Goal: Task Accomplishment & Management: Manage account settings

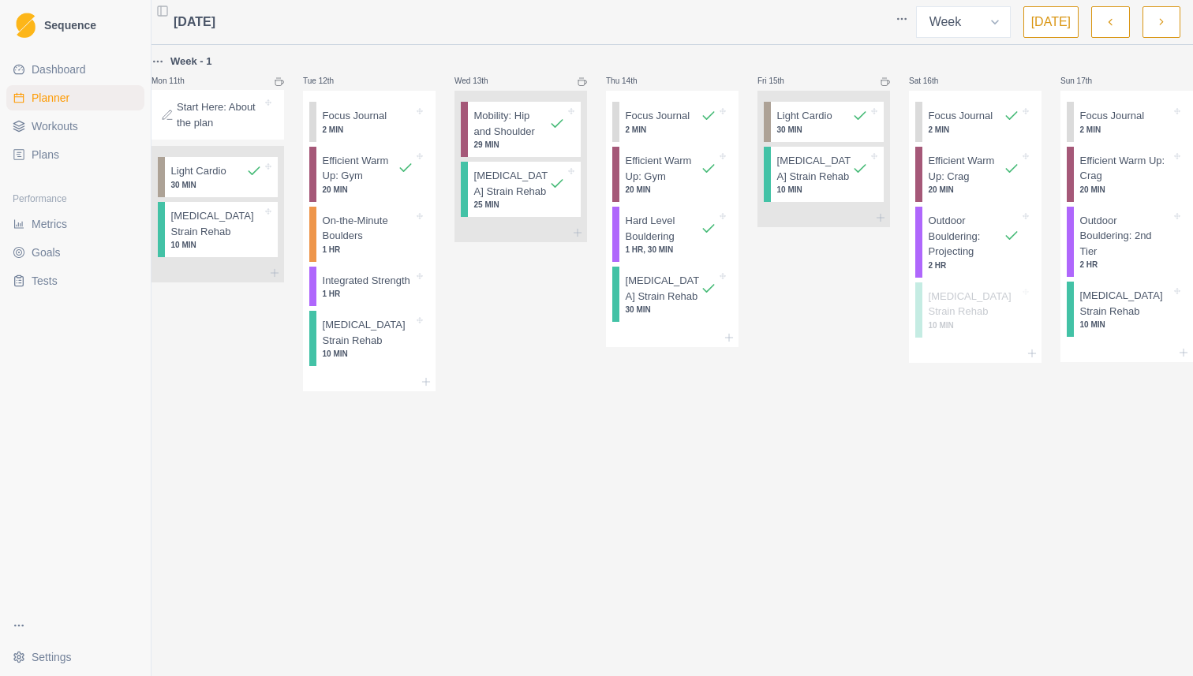
click at [823, 189] on p "10 MIN" at bounding box center [822, 190] width 91 height 12
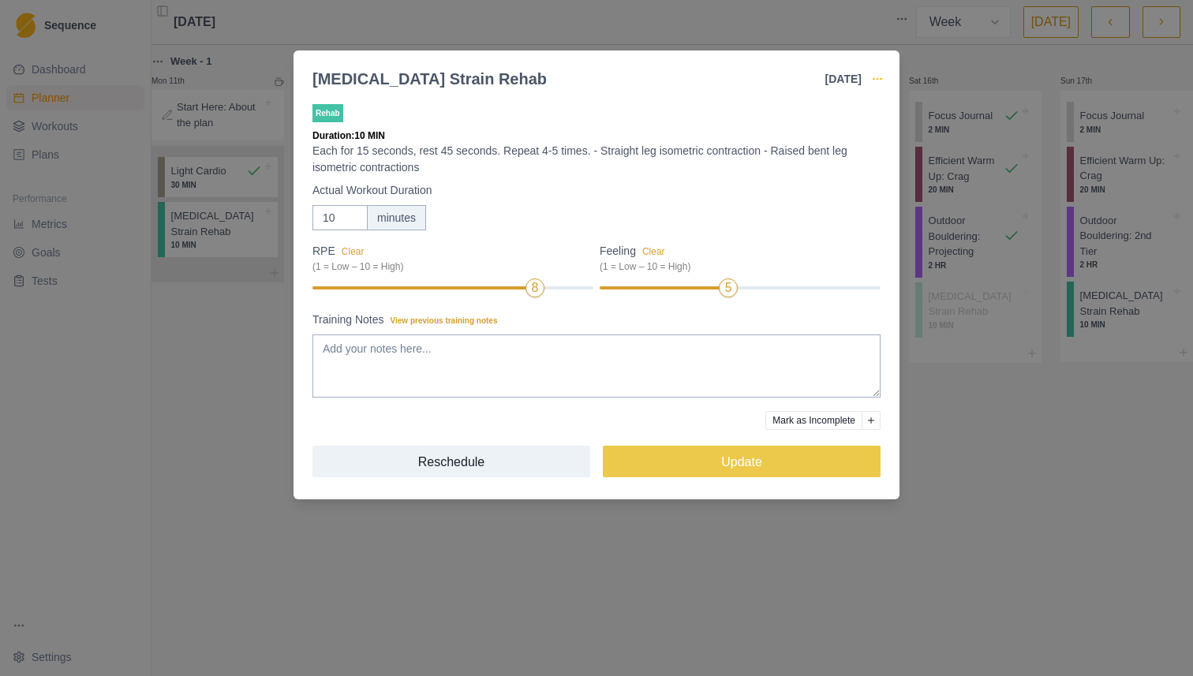
click at [877, 76] on icon "button" at bounding box center [877, 79] width 13 height 13
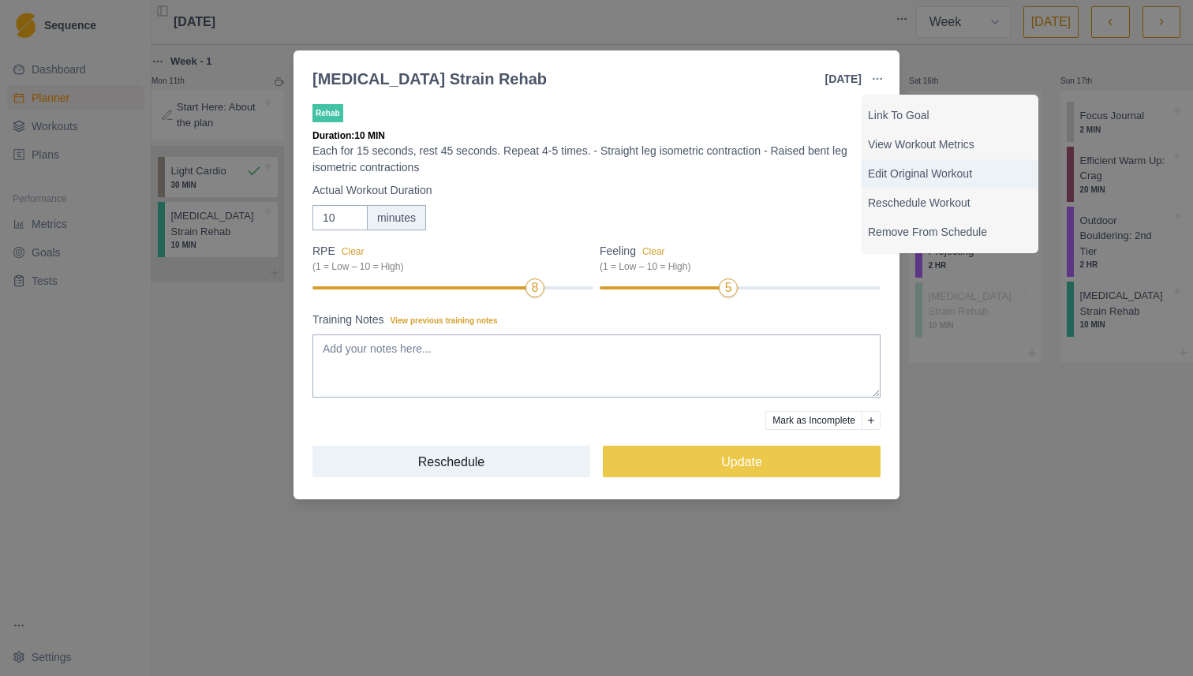
click at [888, 170] on p "Edit Original Workout" at bounding box center [950, 174] width 164 height 17
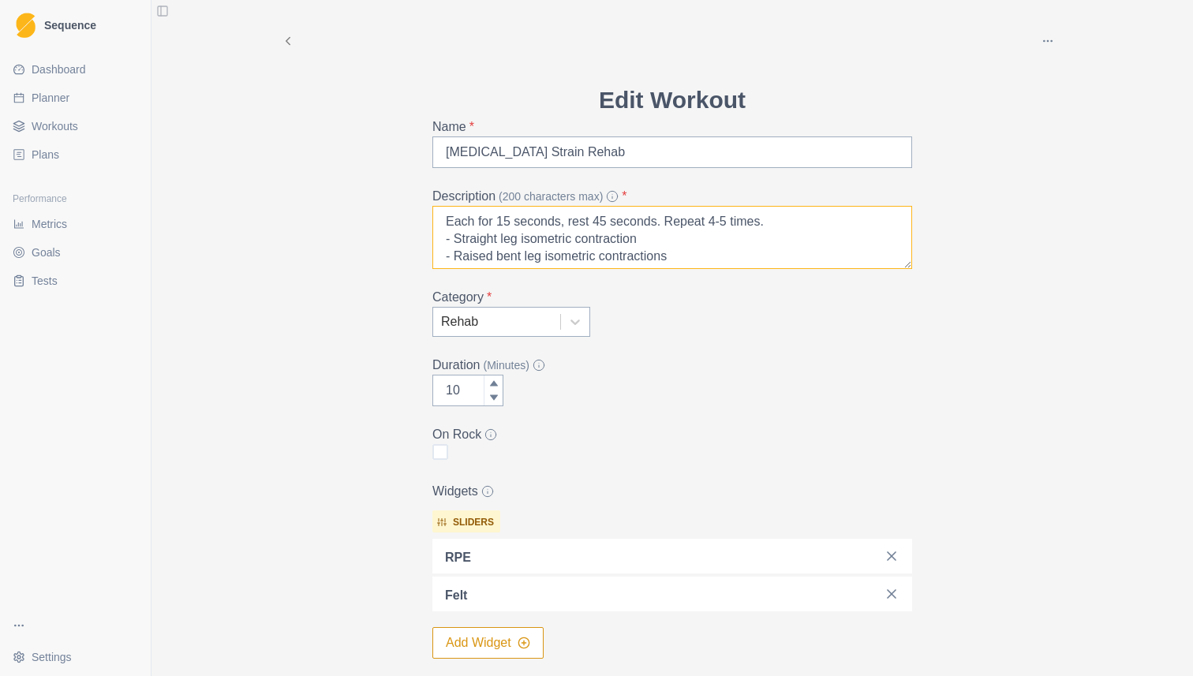
click at [678, 238] on textarea "Each for 15 seconds, rest 45 seconds. Repeat 4-5 times. - Straight leg isometri…" at bounding box center [672, 237] width 480 height 63
click at [446, 219] on textarea "Each for 15 seconds, rest 45 seconds. Repeat 4-5 times. - Straight leg isometri…" at bounding box center [672, 237] width 480 height 63
click at [686, 248] on textarea "Phase 1 (first few weeks) [DATE] - [DATE] : Each for 15 seconds, rest 45 second…" at bounding box center [672, 237] width 480 height 63
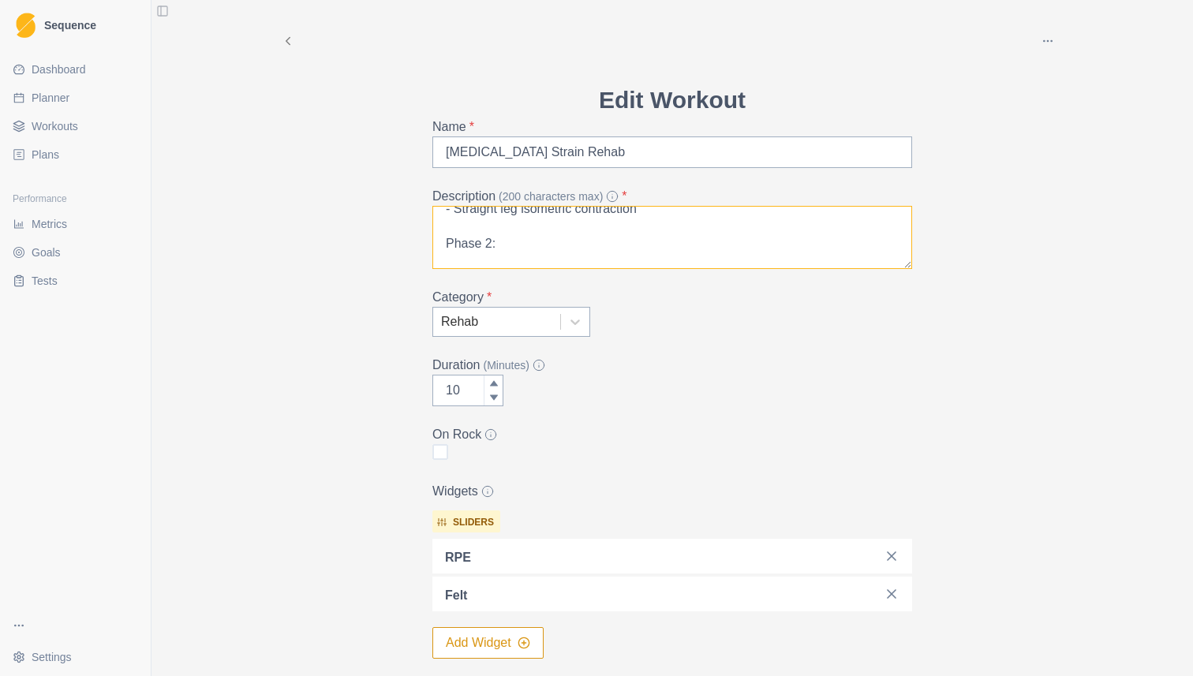
click at [488, 243] on textarea "Phase 1 (first few weeks) [DATE] - [DATE] : Each for 15 seconds, rest 45 second…" at bounding box center [672, 237] width 480 height 63
paste textarea "[URL][DOMAIN_NAME]"
paste textarea "Isometric [MEDICAL_DATA] (heel dig) Sets: x45 sec Reps: 5"
click at [447, 246] on textarea "Phase 1 (first few weeks) [DATE] - [DATE] : Each for 15 seconds, rest 45 second…" at bounding box center [672, 237] width 480 height 63
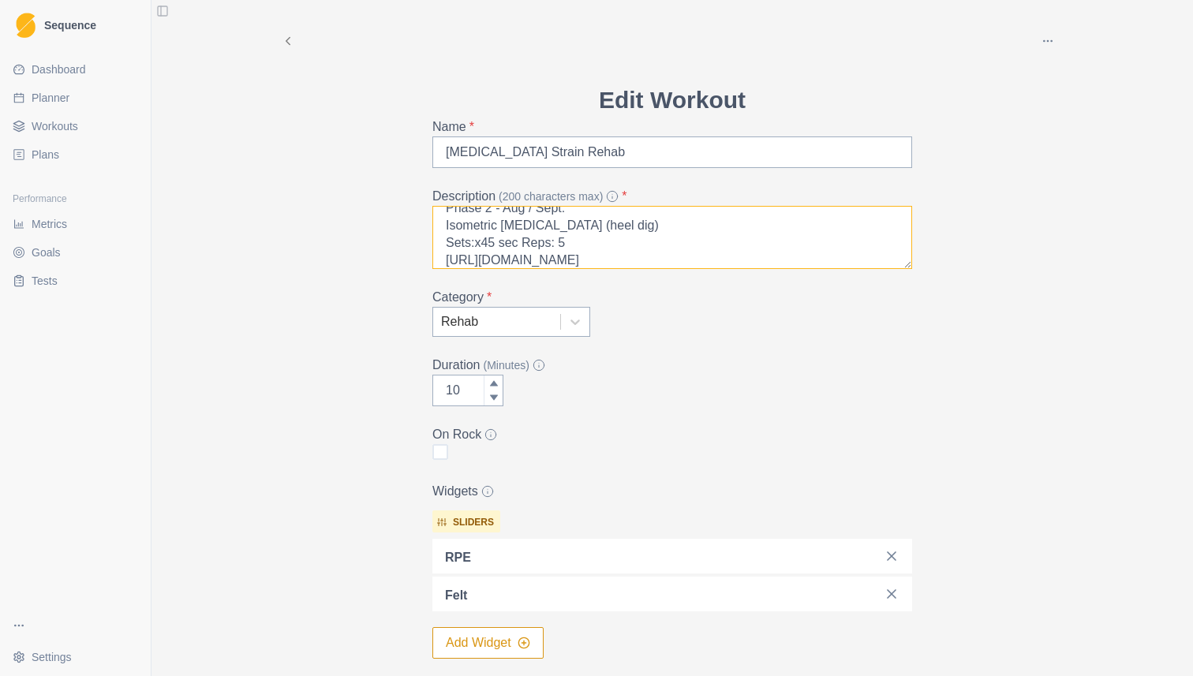
scroll to position [107, 0]
click at [587, 221] on textarea "Phase 1 (first few weeks) [DATE] - [DATE] : Each for 15 seconds, rest 45 second…" at bounding box center [672, 237] width 480 height 63
paste textarea "Isometric hip extension, ball Sets: 45 sec Reps: 5"
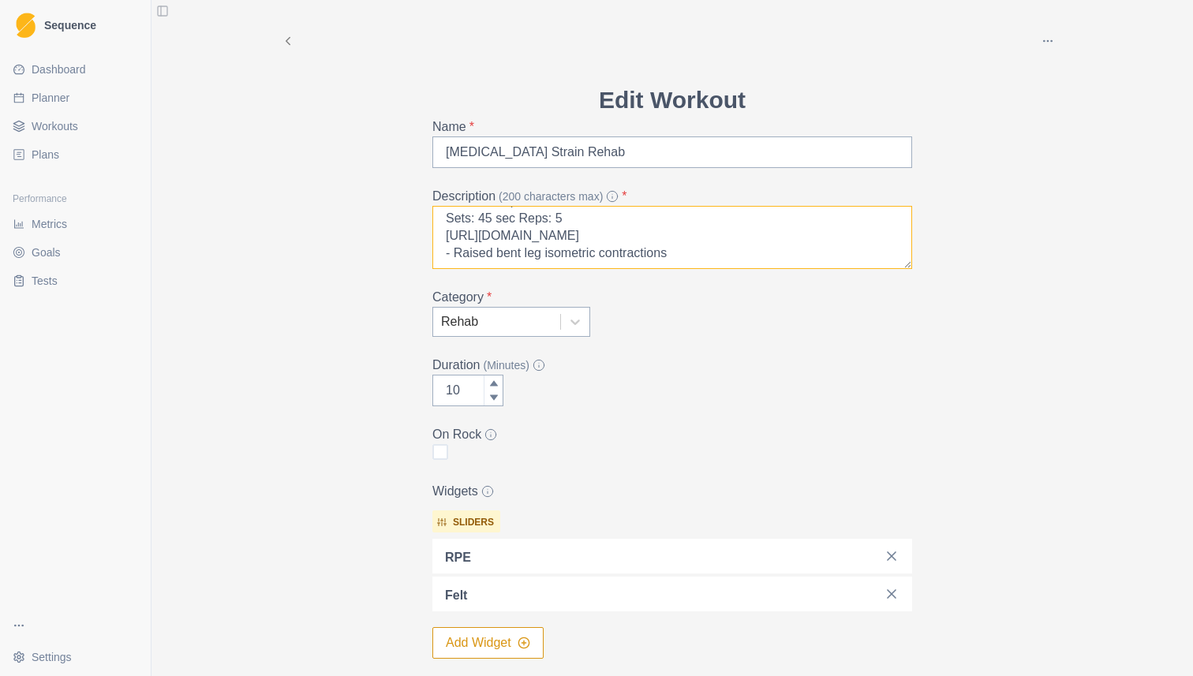
click at [588, 217] on textarea "Phase 1 (first few weeks) [DATE] - [DATE] : Each for 15 seconds, rest 45 second…" at bounding box center [672, 237] width 480 height 63
click at [678, 253] on textarea "Phase 1 (first few weeks) [DATE] - [DATE] : Each for 15 seconds, rest 45 second…" at bounding box center [672, 237] width 480 height 63
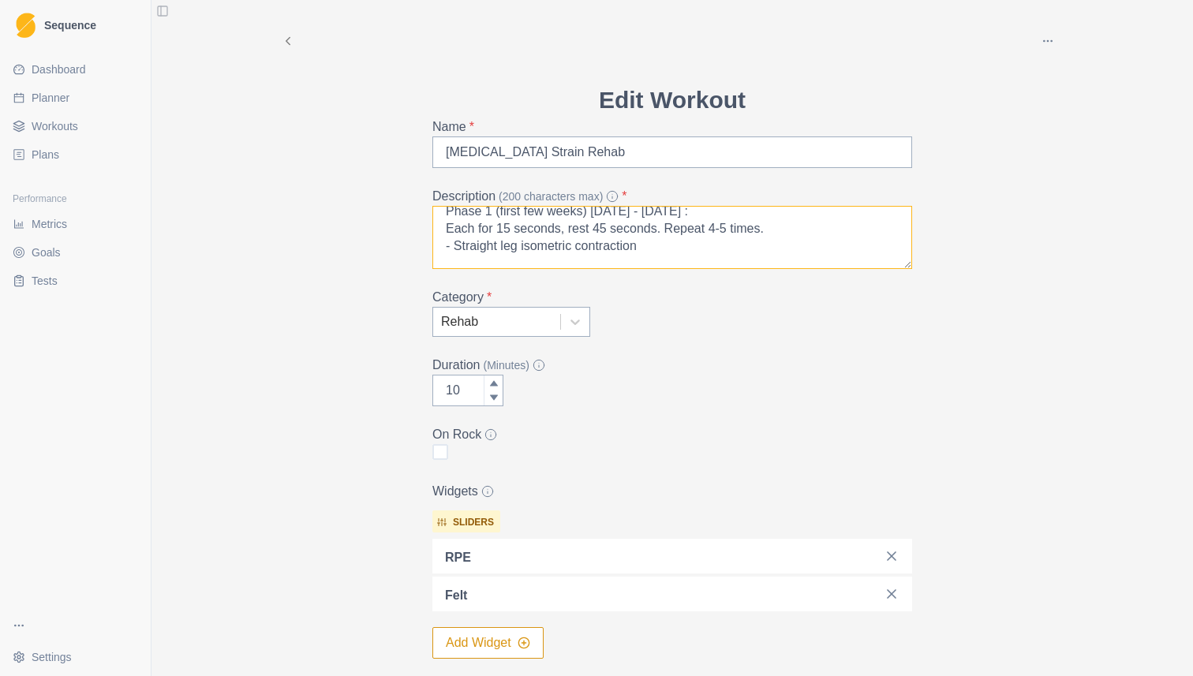
click at [676, 255] on textarea "Phase 1 (first few weeks) [DATE] - [DATE] : Each for 15 seconds, rest 45 second…" at bounding box center [672, 237] width 480 height 63
paste textarea "- Raised bent leg isometric contractions"
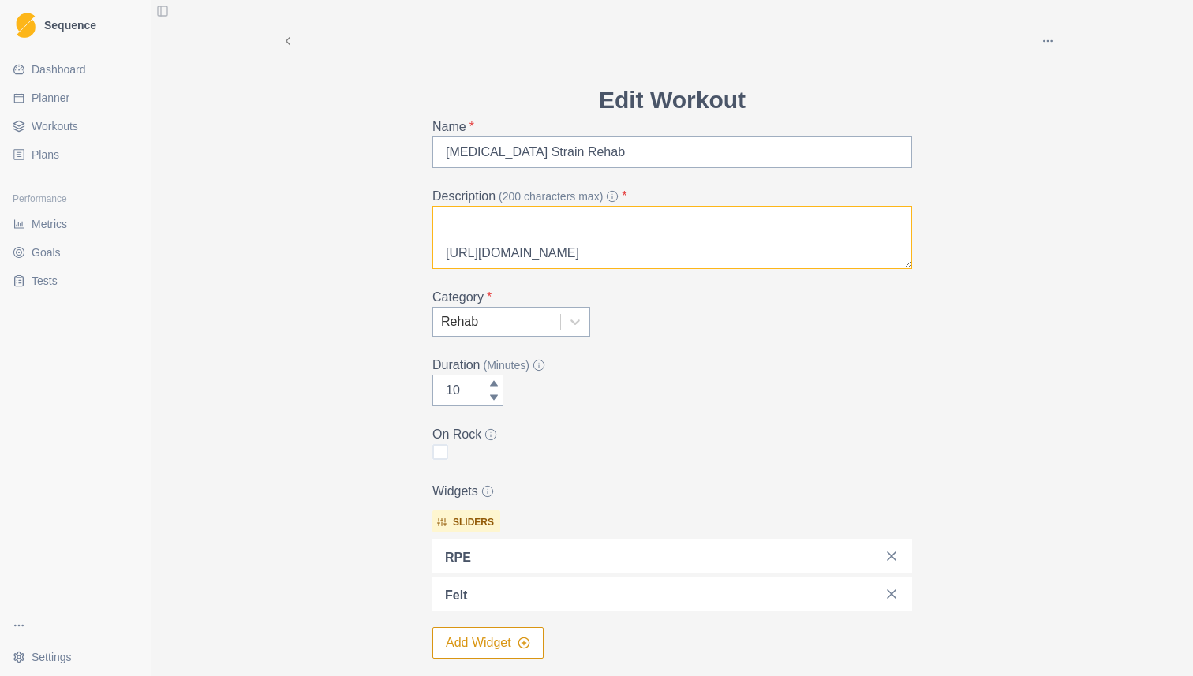
scroll to position [0, 0]
drag, startPoint x: 590, startPoint y: 256, endPoint x: 498, endPoint y: 256, distance: 92.3
click at [498, 256] on textarea "Phase 1 (first few weeks) [DATE] - [DATE] : Each for 15 seconds, rest 45 second…" at bounding box center [672, 237] width 480 height 63
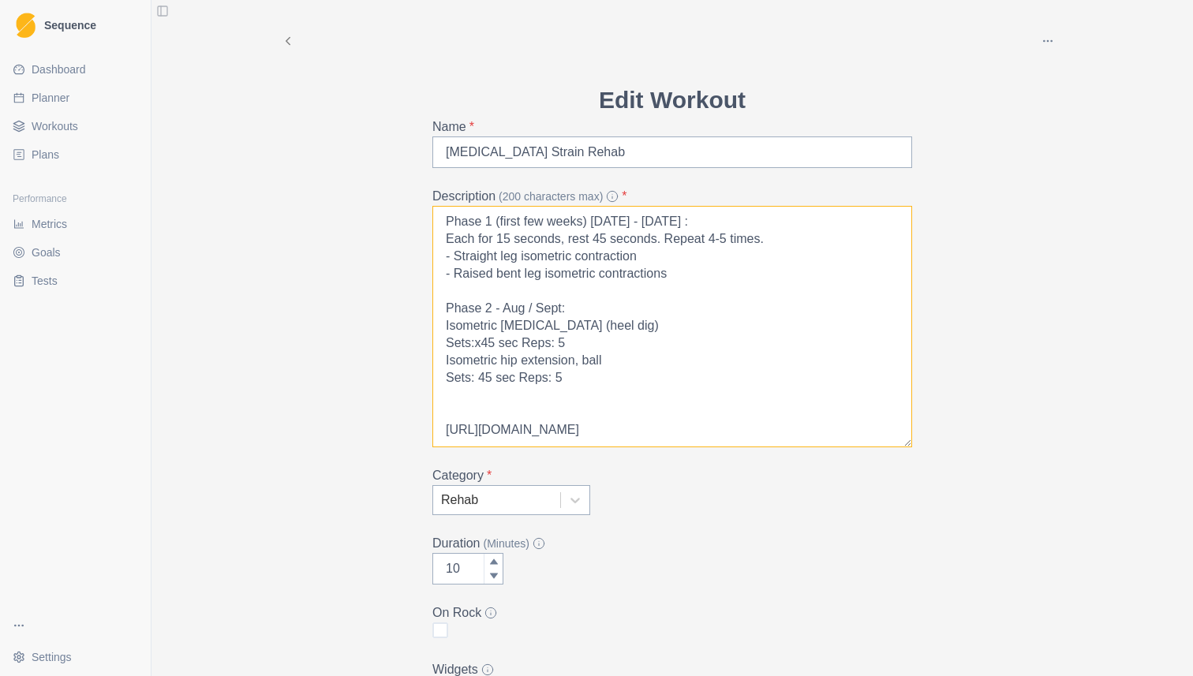
drag, startPoint x: 909, startPoint y: 264, endPoint x: 898, endPoint y: 450, distance: 186.5
click at [898, 447] on textarea "Phase 1 (first few weeks) [DATE] - [DATE] : Each for 15 seconds, rest 45 second…" at bounding box center [672, 326] width 480 height 241
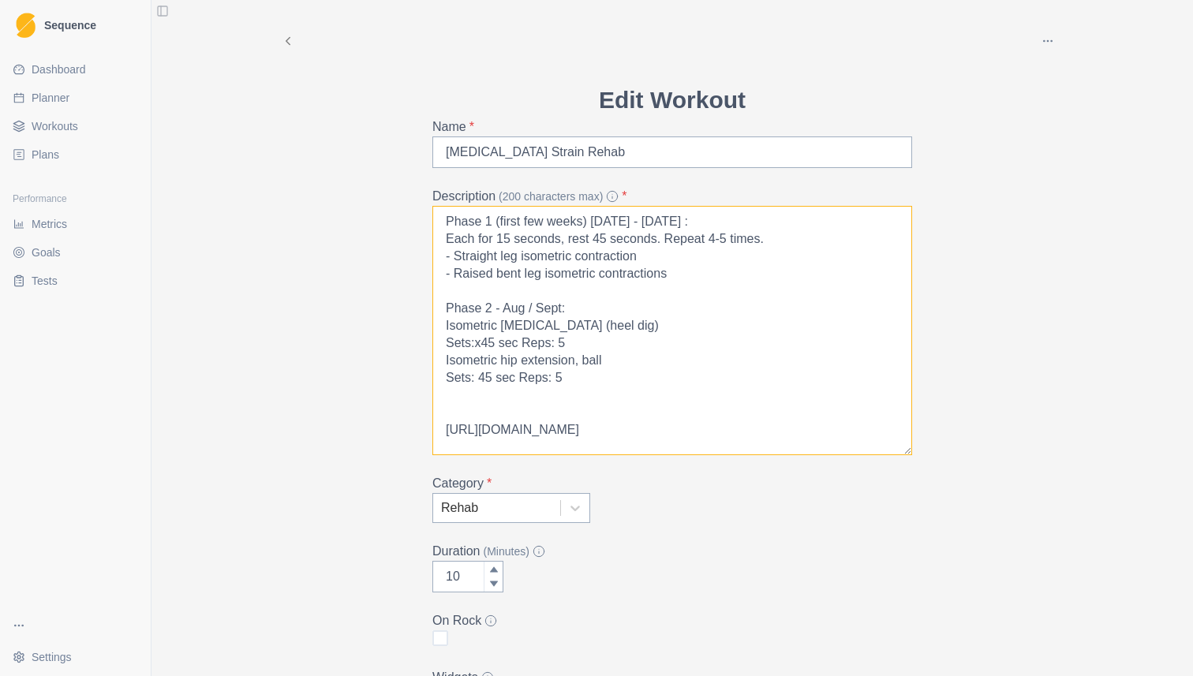
click at [740, 355] on textarea "Phase 1 (first few weeks) [DATE] - [DATE] : Each for 15 seconds, rest 45 second…" at bounding box center [672, 330] width 480 height 249
drag, startPoint x: 828, startPoint y: 429, endPoint x: 416, endPoint y: 309, distance: 428.8
click at [416, 309] on div "Archive Delete Edit Workout Name * [MEDICAL_DATA] Strain Rehab Description (200…" at bounding box center [672, 473] width 808 height 946
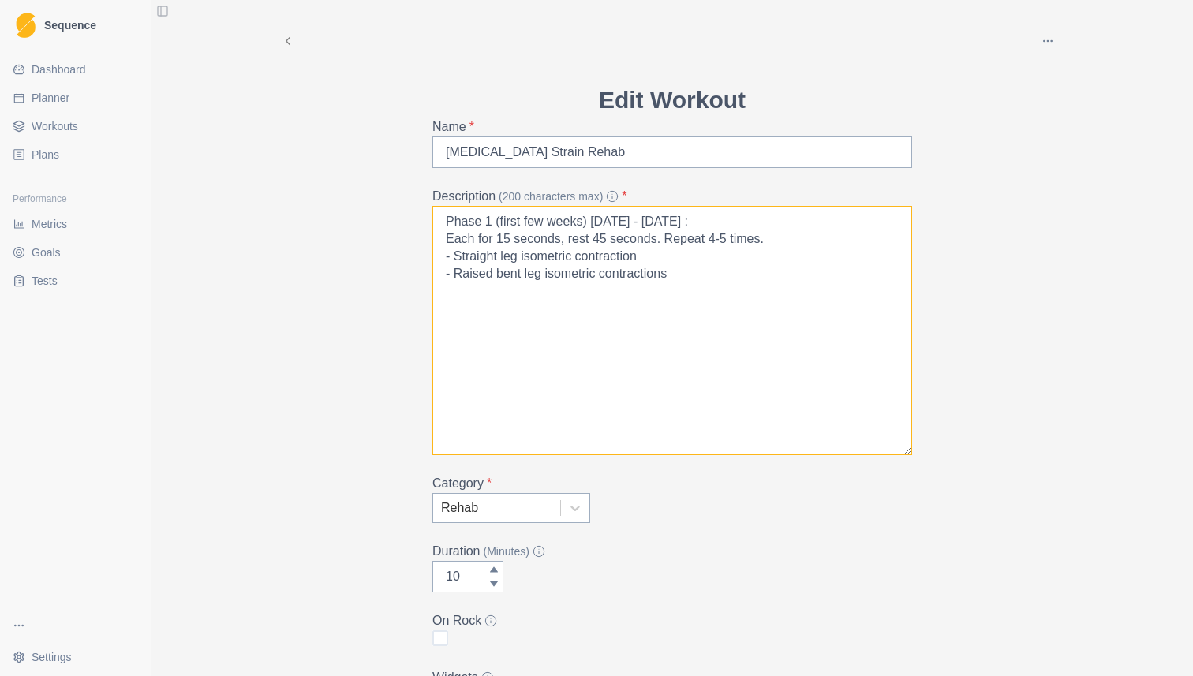
paste textarea "Phase 2 - Aug / Sept: Isometric [MEDICAL_DATA] (heel dig) Sets:x45 sec Reps: 5 …"
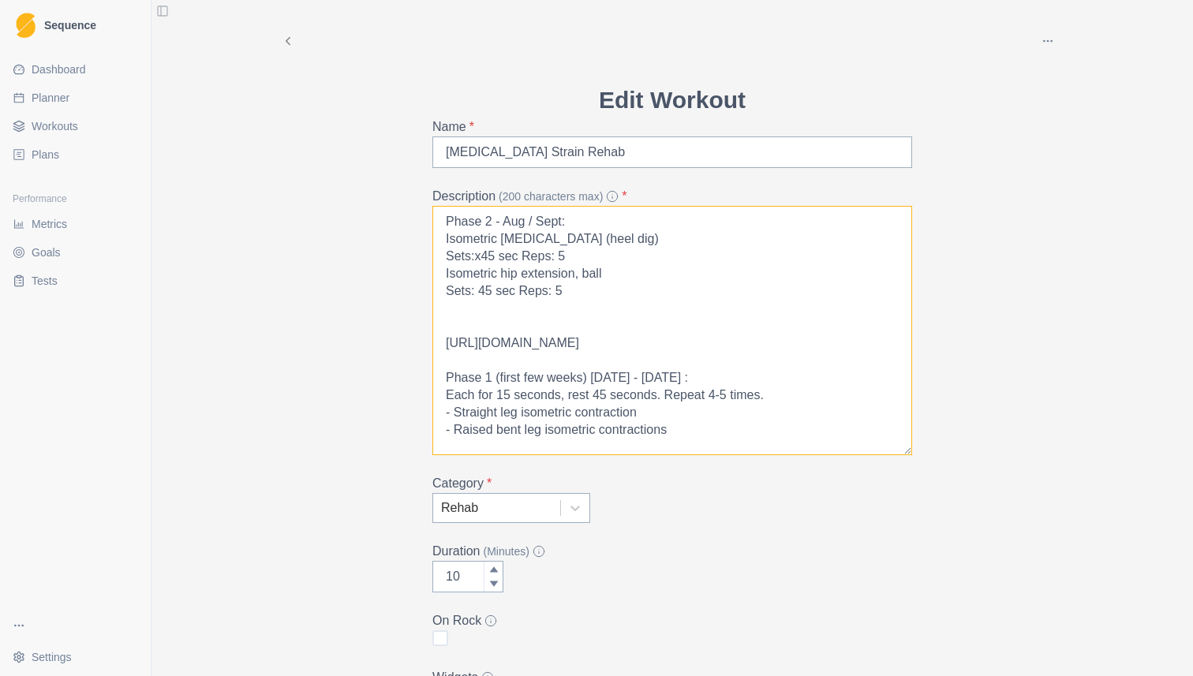
click at [446, 259] on textarea "Phase 2 - Aug / Sept: Isometric [MEDICAL_DATA] (heel dig) Sets:x45 sec Reps: 5 …" at bounding box center [672, 330] width 480 height 249
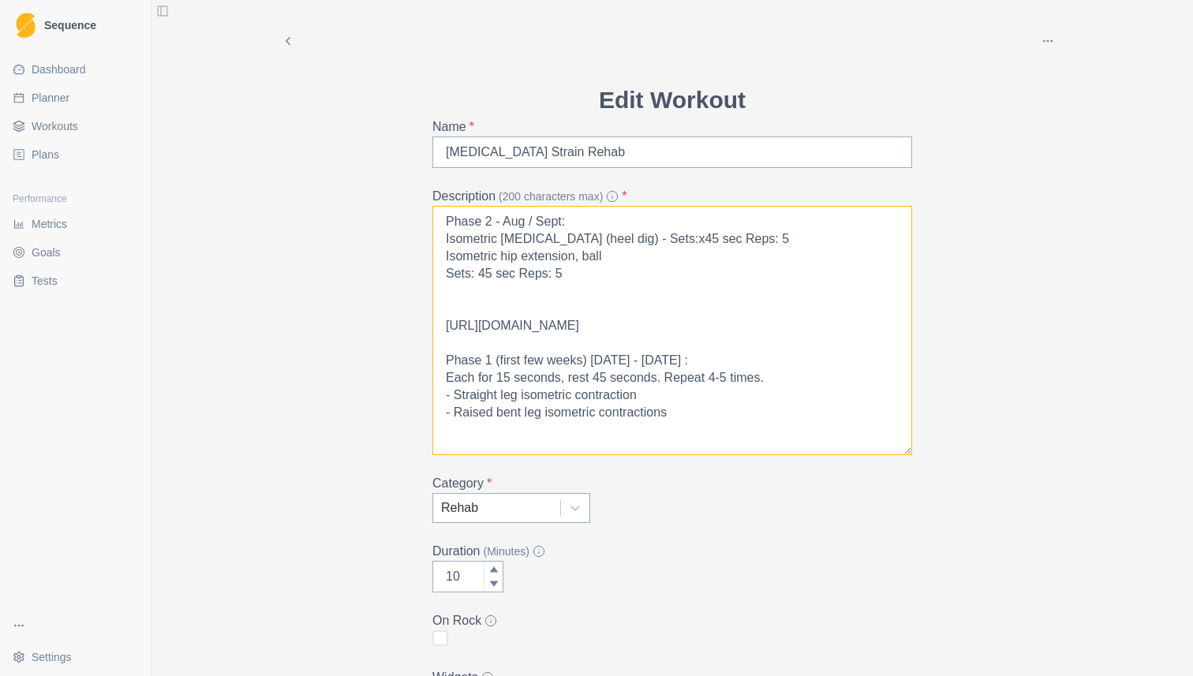
click at [498, 270] on textarea "Phase 2 - Aug / Sept: Isometric [MEDICAL_DATA] (heel dig) - Sets:x45 sec Reps: …" at bounding box center [672, 330] width 480 height 249
paste textarea "45° bent leg marching [MEDICAL_DATA] bridge Sets: 6 Reps: 20 sec hold/ 20 sec r…"
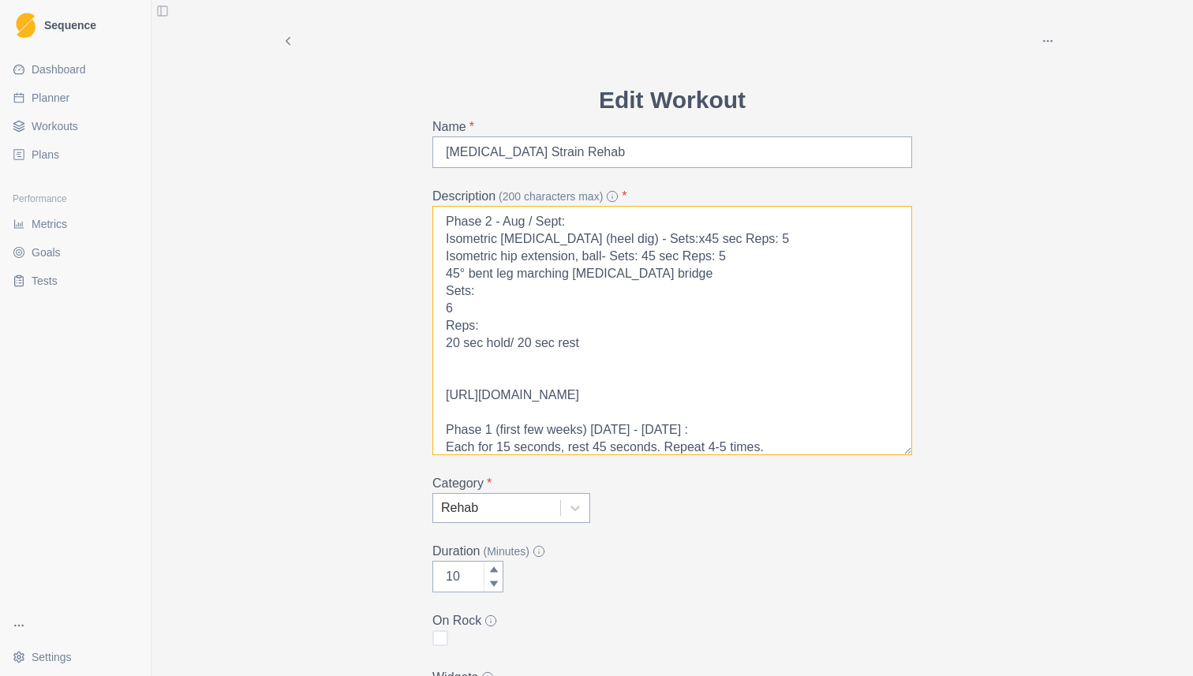
click at [447, 290] on textarea "Phase 2 - Aug / Sept: Isometric [MEDICAL_DATA] (heel dig) - Sets:x45 sec Reps: …" at bounding box center [672, 330] width 480 height 249
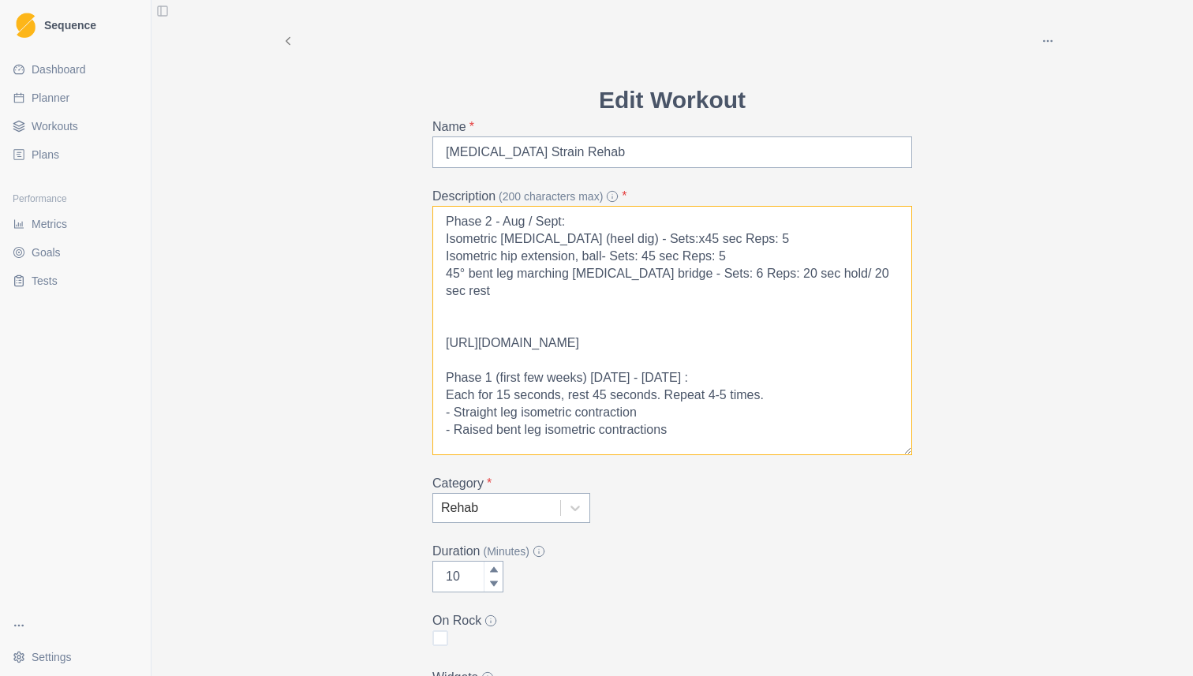
click at [533, 304] on textarea "Phase 2 - Aug / Sept: Isometric [MEDICAL_DATA] (heel dig) - Sets:x45 sec Reps: …" at bounding box center [672, 330] width 480 height 249
click at [530, 290] on textarea "Phase 2 - Aug / Sept: Isometric [MEDICAL_DATA] (heel dig) - Sets:x45 sec Reps: …" at bounding box center [672, 330] width 480 height 249
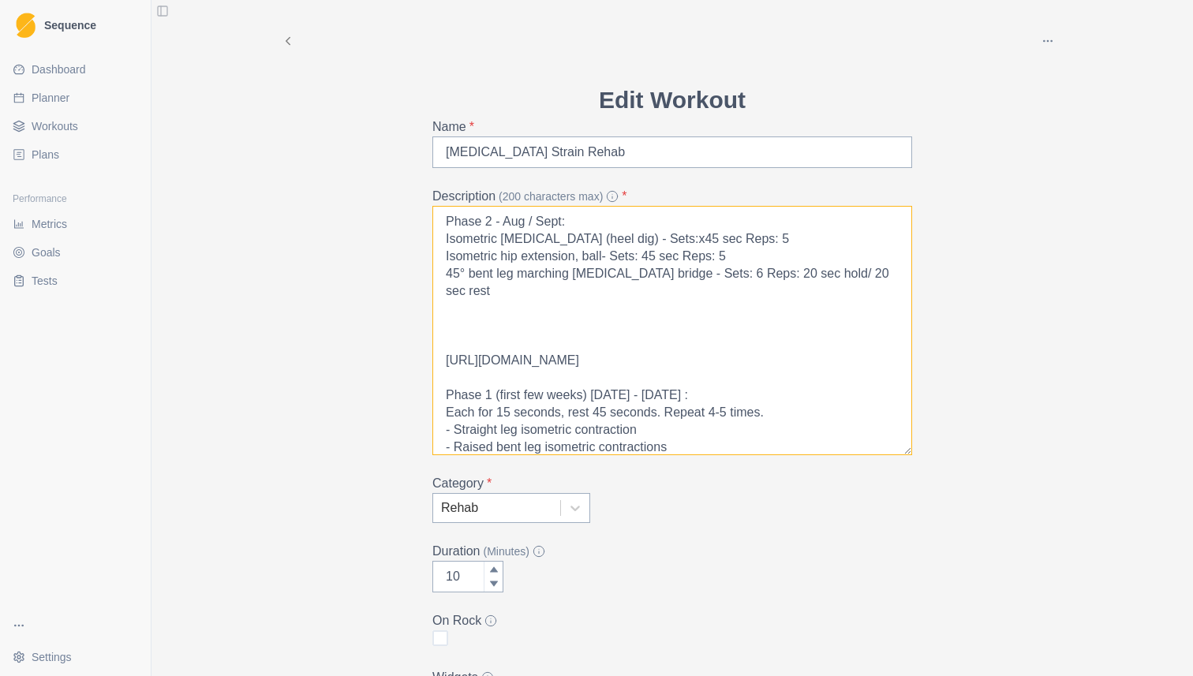
click at [446, 242] on textarea "Phase 2 - Aug / Sept: Isometric [MEDICAL_DATA] (heel dig) - Sets:x45 sec Reps: …" at bounding box center [672, 330] width 480 height 249
click at [495, 310] on textarea "Phase 2 - Aug / Sept: 1. Isometric [MEDICAL_DATA] (heel dig) - Sets:x45 sec Rep…" at bounding box center [672, 330] width 480 height 249
paste textarea "RDL split stance, db Sets: 4 Reps: 7 Weight: 75#"
click at [666, 325] on textarea "Phase 2 - Aug / Sept: 1. Isometric [MEDICAL_DATA] (heel dig) - Sets:x45 sec Rep…" at bounding box center [672, 330] width 480 height 249
paste textarea "Weight pass single leg RDL Sets: 4 Reps: 8 Frequency: 15# Weight: D"
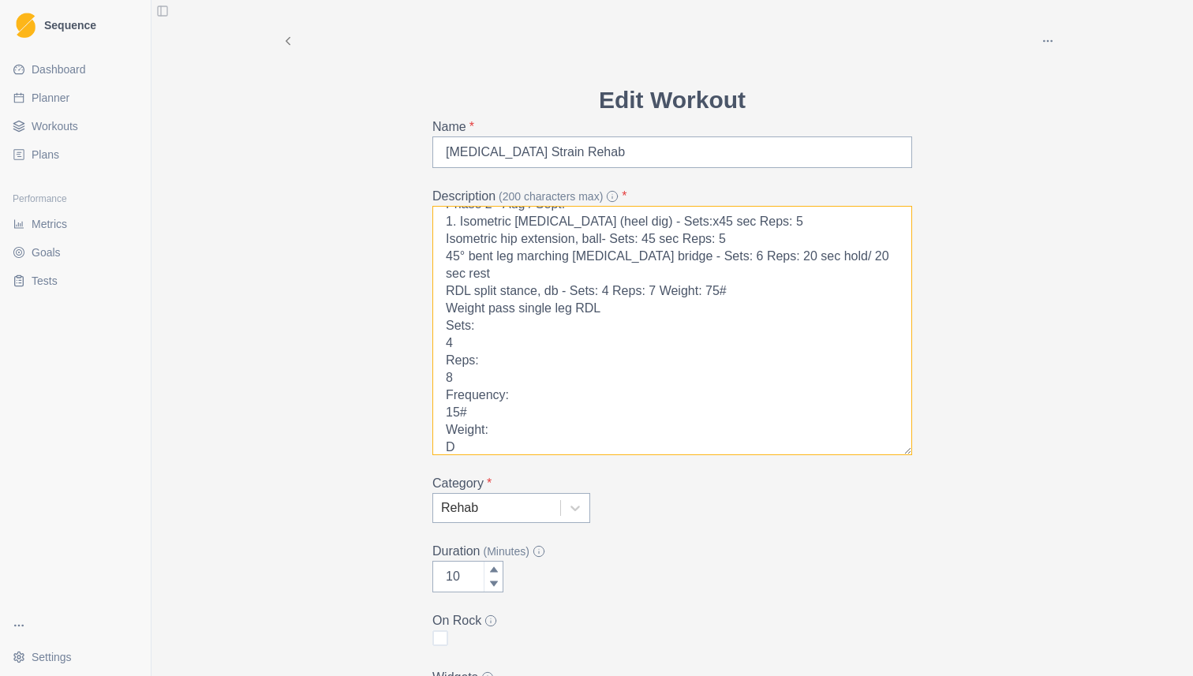
scroll to position [18, 0]
click at [483, 337] on textarea "Phase 2 - Aug / Sept: 1. Isometric [MEDICAL_DATA] (heel dig) - Sets:x45 sec Rep…" at bounding box center [672, 330] width 480 height 249
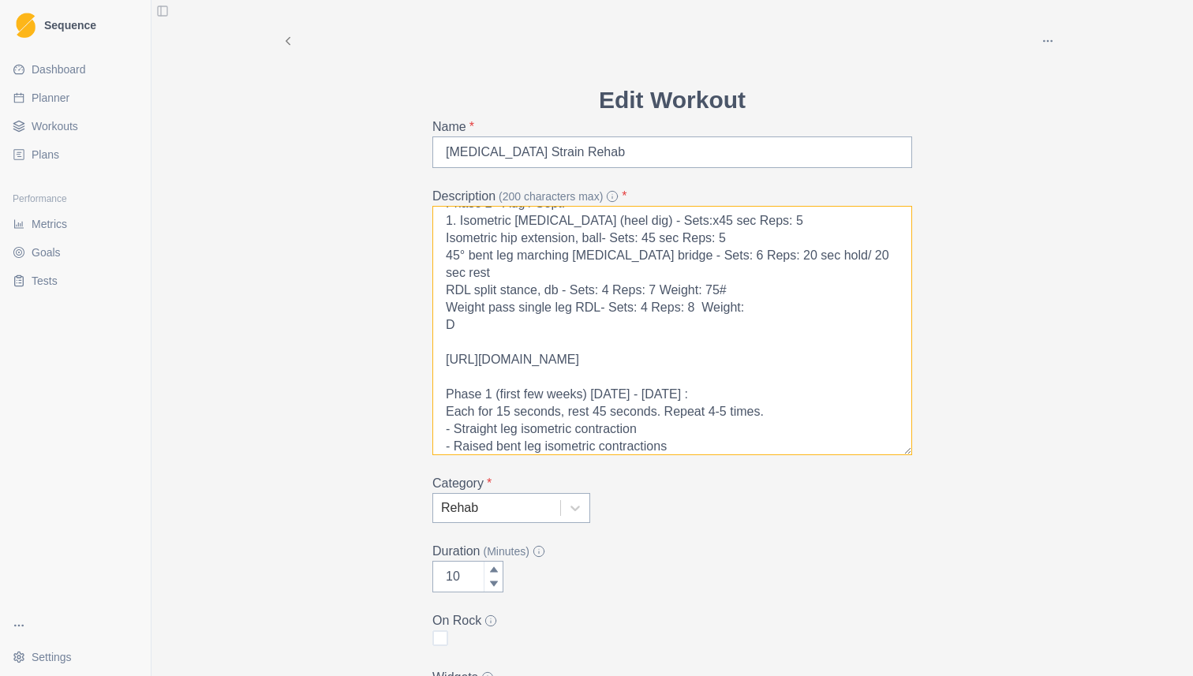
paste textarea "15#"
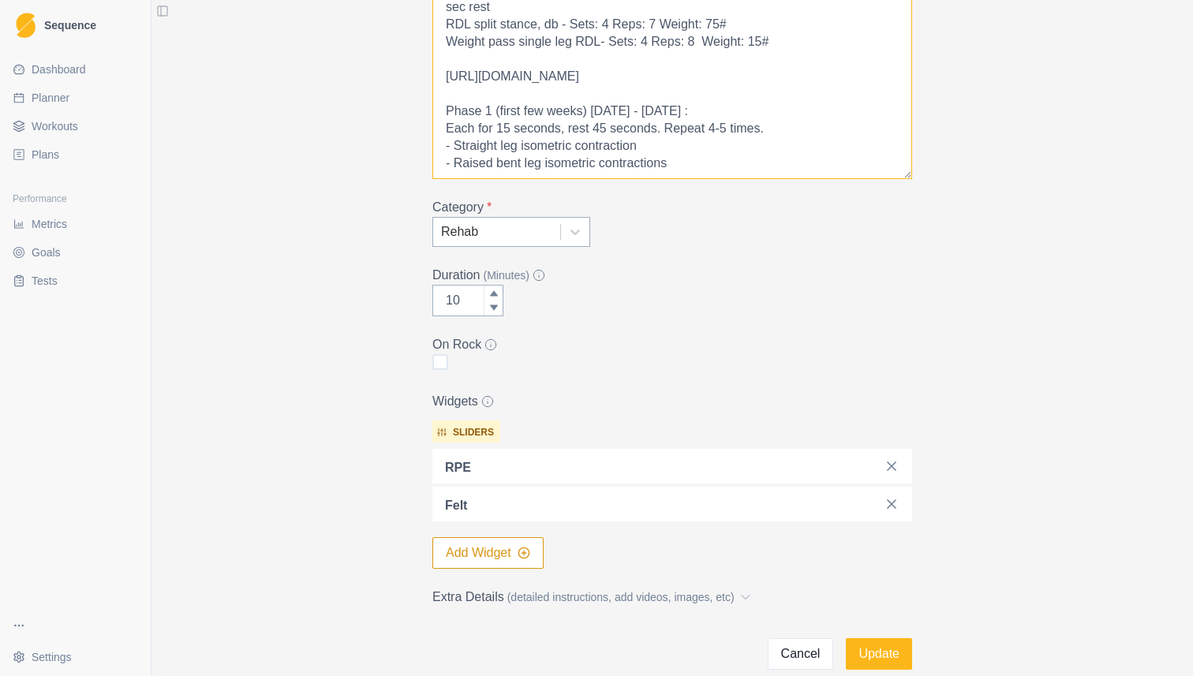
scroll to position [293, 0]
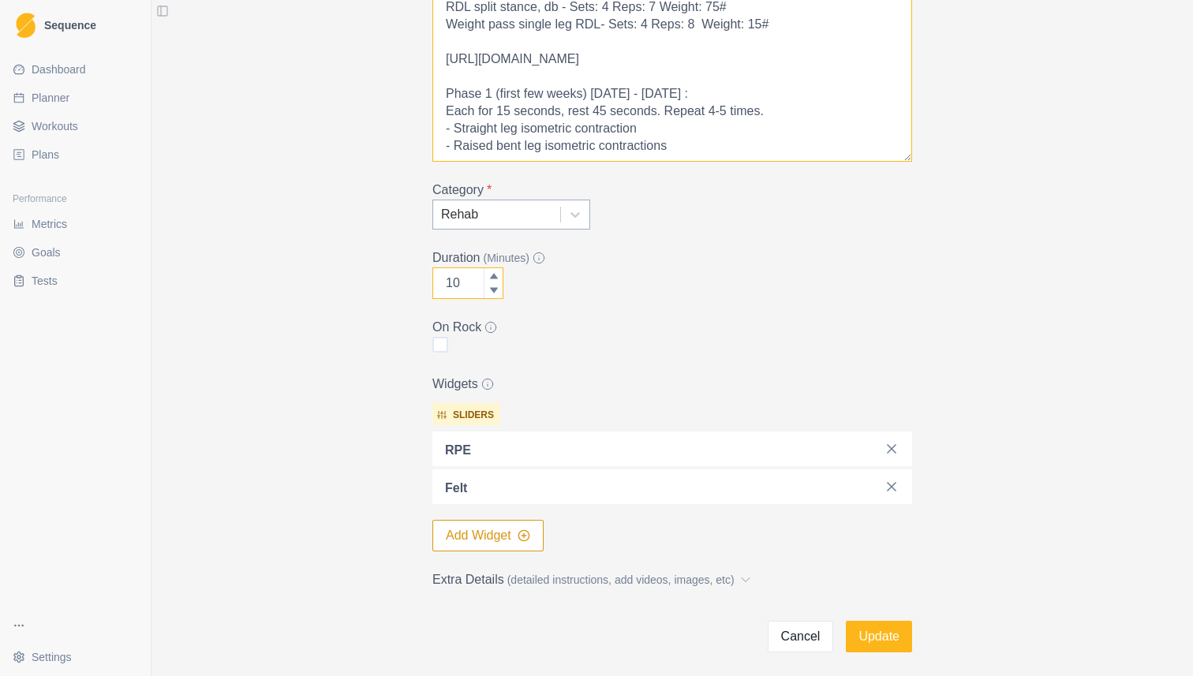
type textarea "Phase 2 - Aug / Sept: 1. Isometric [MEDICAL_DATA] (heel dig) - Sets:x45 sec Rep…"
click at [469, 286] on input "10" at bounding box center [467, 283] width 71 height 32
type input "45"
click at [607, 296] on div "Duration (Minutes) 45" at bounding box center [672, 273] width 480 height 50
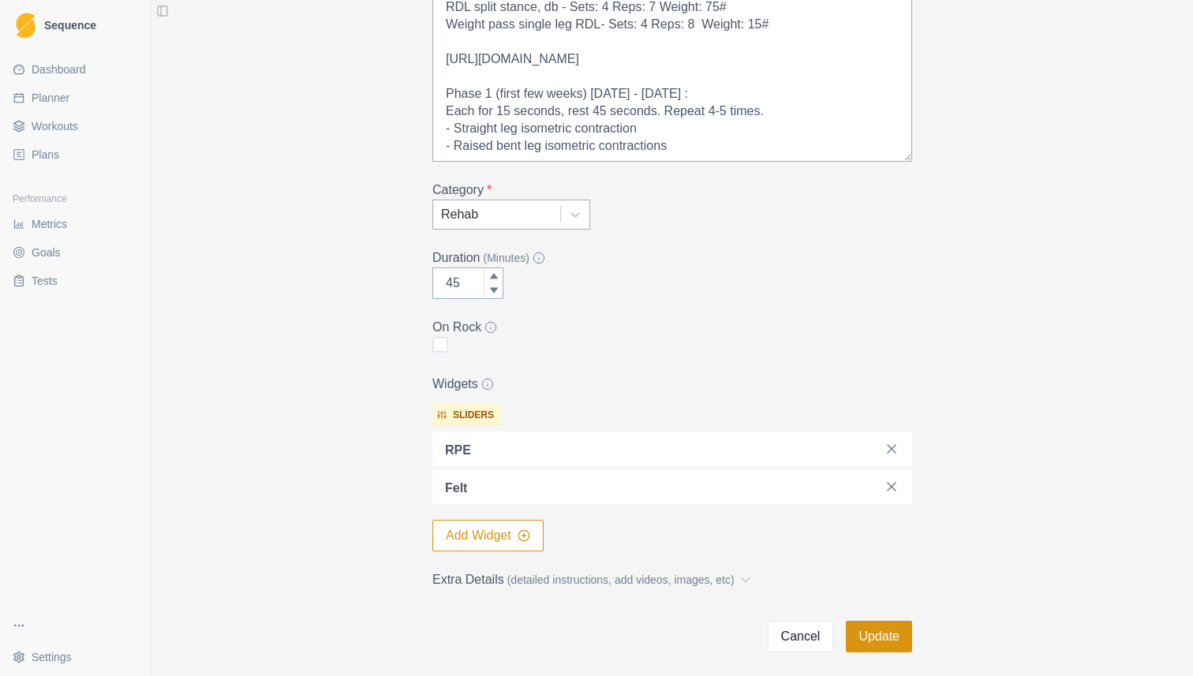
click at [864, 629] on button "Update" at bounding box center [879, 637] width 66 height 32
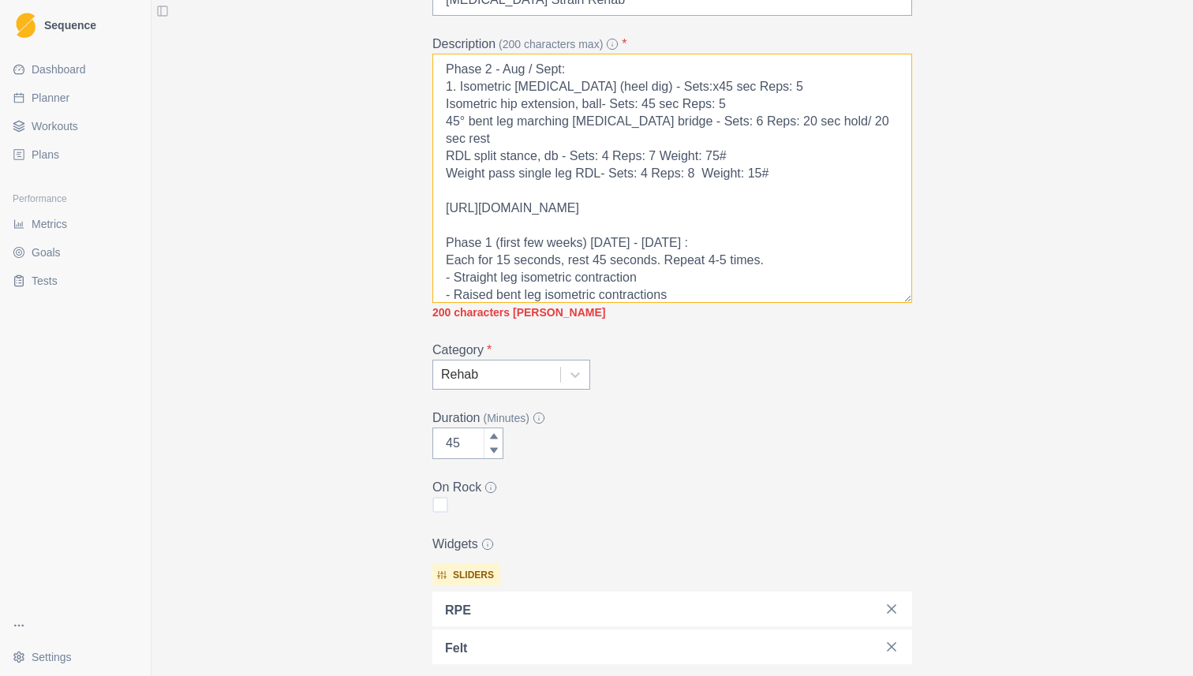
scroll to position [2, 0]
click at [783, 167] on textarea "Phase 2 - Aug / Sept: 1. Isometric [MEDICAL_DATA] (heel dig) - Sets:x45 sec Rep…" at bounding box center [672, 178] width 480 height 249
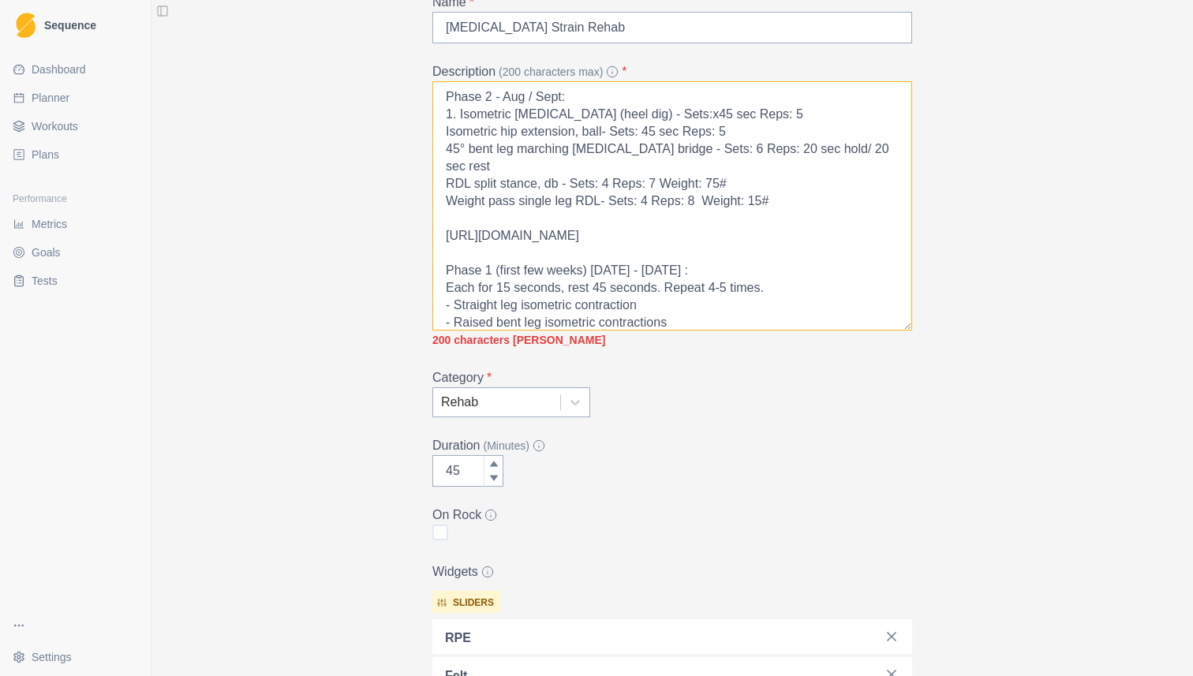
scroll to position [121, 0]
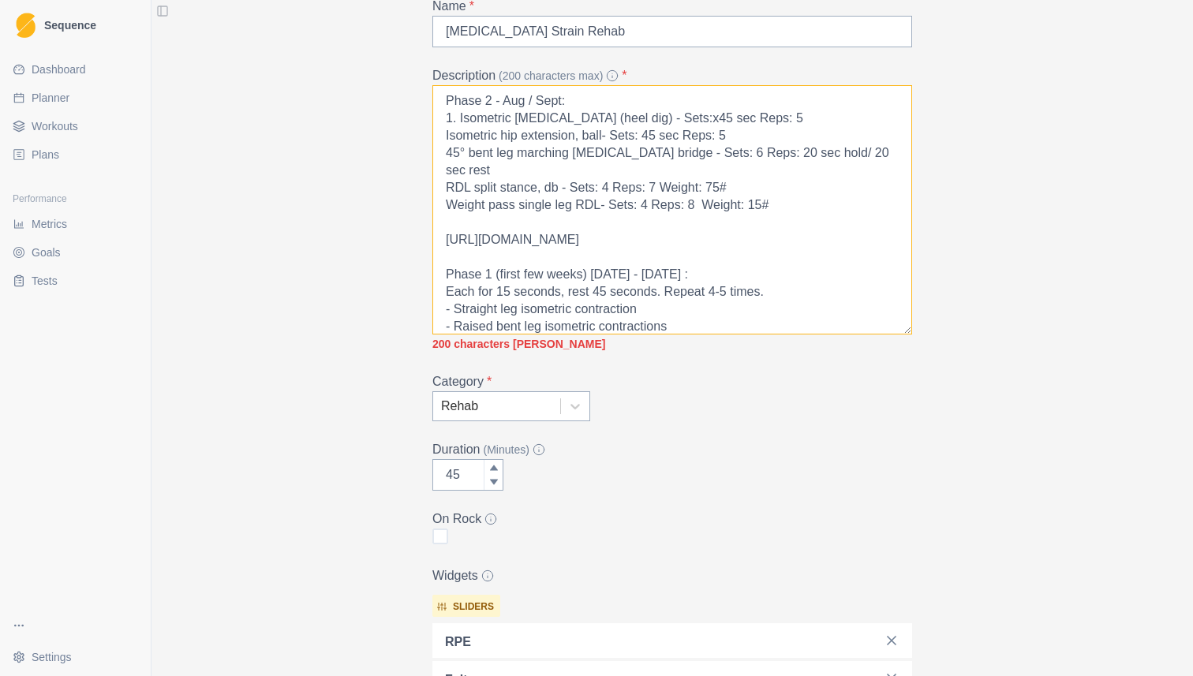
drag, startPoint x: 704, startPoint y: 189, endPoint x: 465, endPoint y: 88, distance: 259.4
click at [465, 90] on textarea "Phase 2 - Aug / Sept: 1. Isometric [MEDICAL_DATA] (heel dig) - Sets:x45 sec Rep…" at bounding box center [672, 209] width 480 height 249
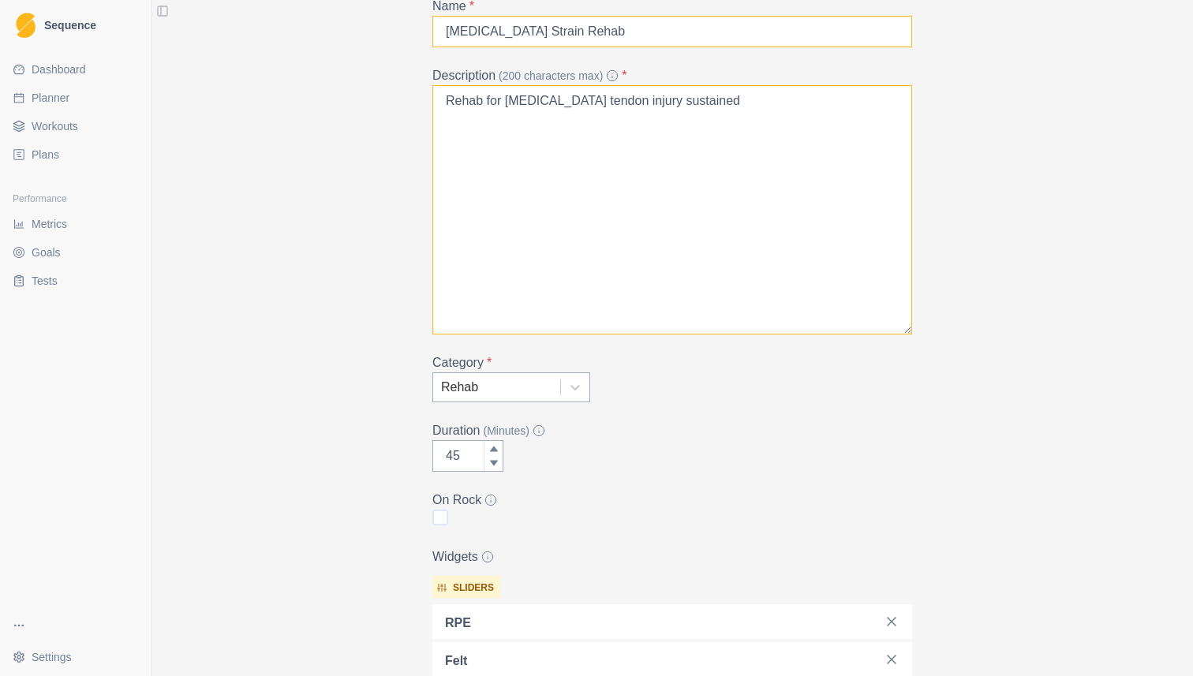
type textarea "Rehab for [MEDICAL_DATA] tendon injury sustained"
click at [442, 33] on input "[MEDICAL_DATA] Strain Rehab" at bounding box center [672, 32] width 480 height 32
click at [598, 36] on input "Summer 2025Hamstring Strain" at bounding box center [672, 32] width 480 height 32
click at [524, 29] on input "Summer 2025Hamstring Rehab" at bounding box center [672, 32] width 480 height 32
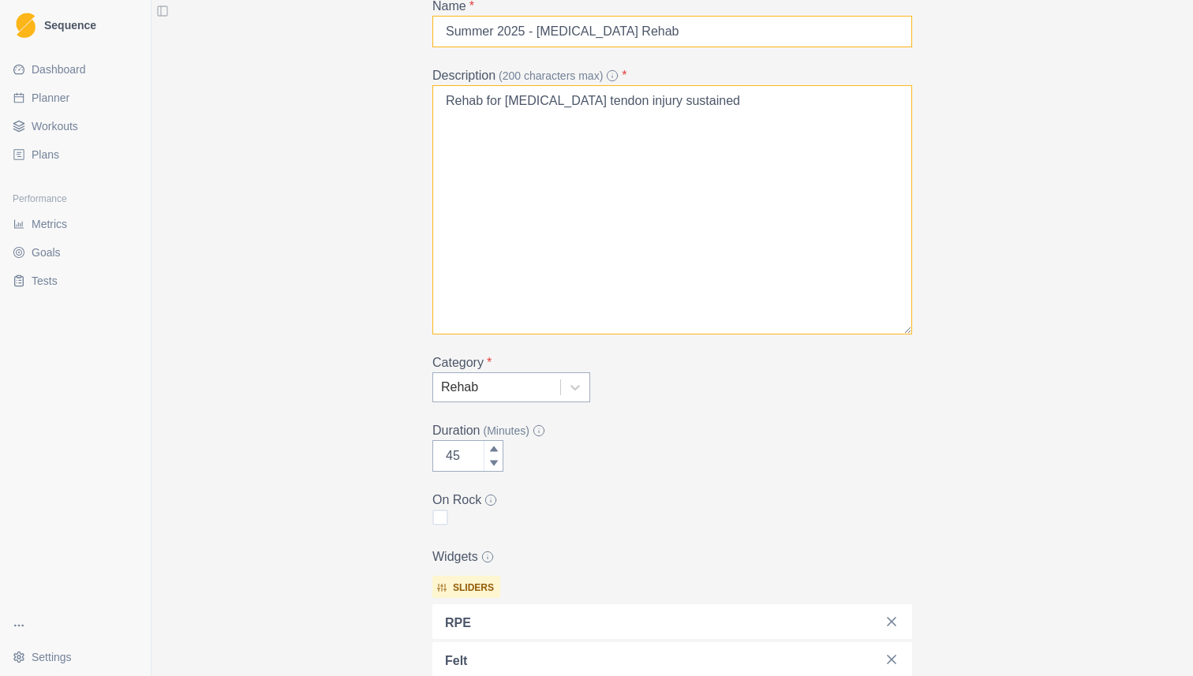
type input "Summer 2025 - [MEDICAL_DATA] Rehab"
click at [648, 242] on textarea "Rehab for [MEDICAL_DATA] tendon injury sustained" at bounding box center [672, 209] width 480 height 249
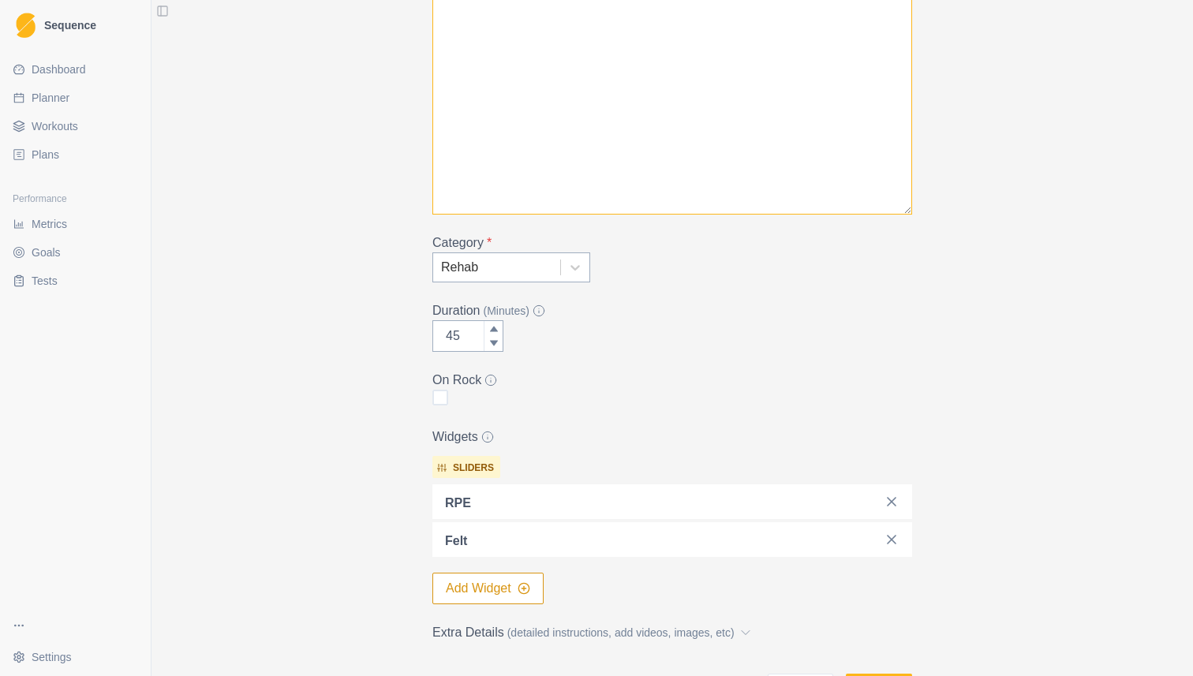
scroll to position [358, 0]
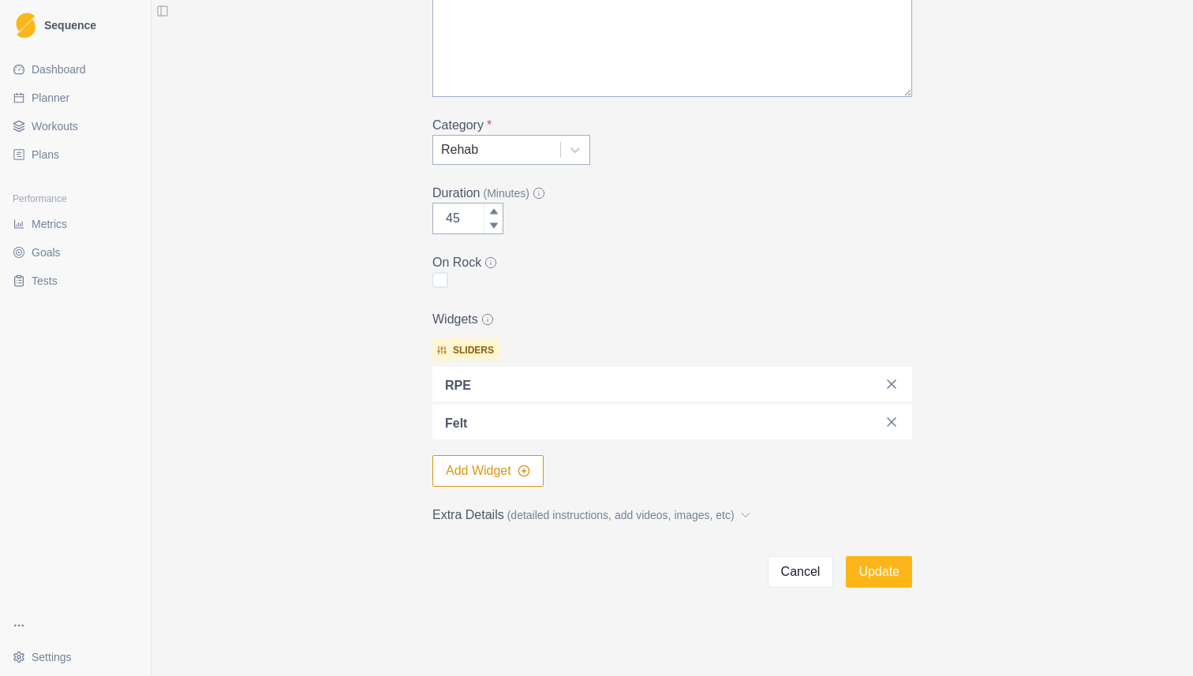
click at [560, 515] on span "(detailed instructions, add videos, images, etc)" at bounding box center [620, 515] width 227 height 17
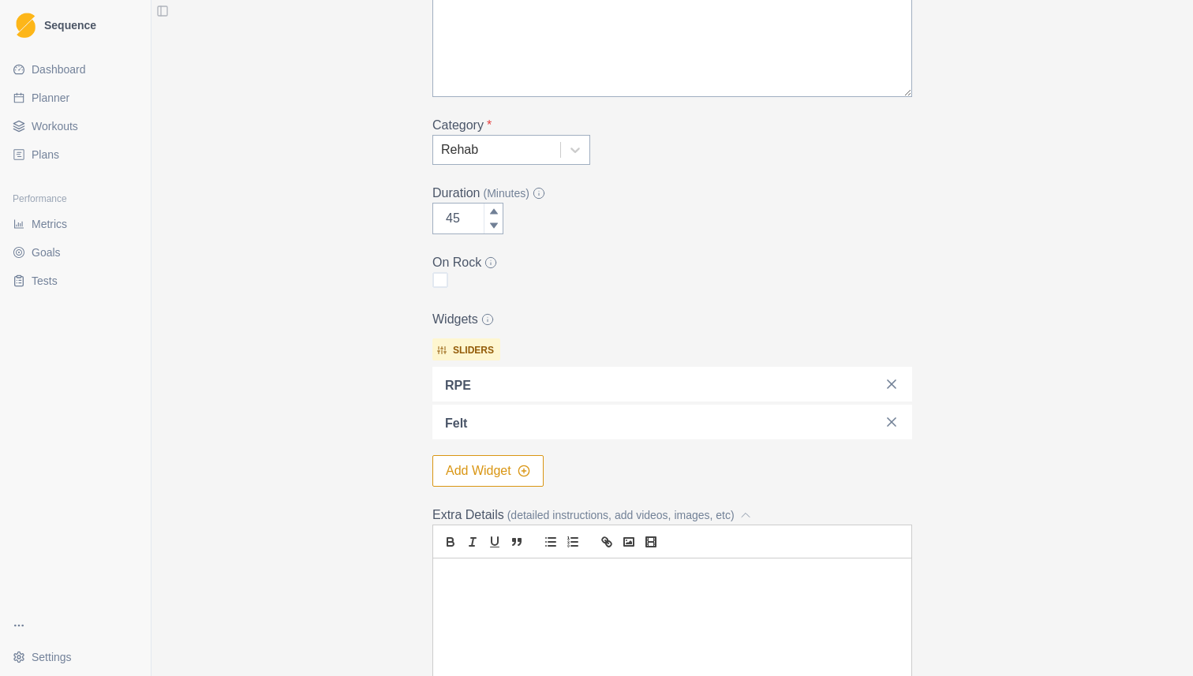
click at [558, 577] on p at bounding box center [672, 577] width 454 height 18
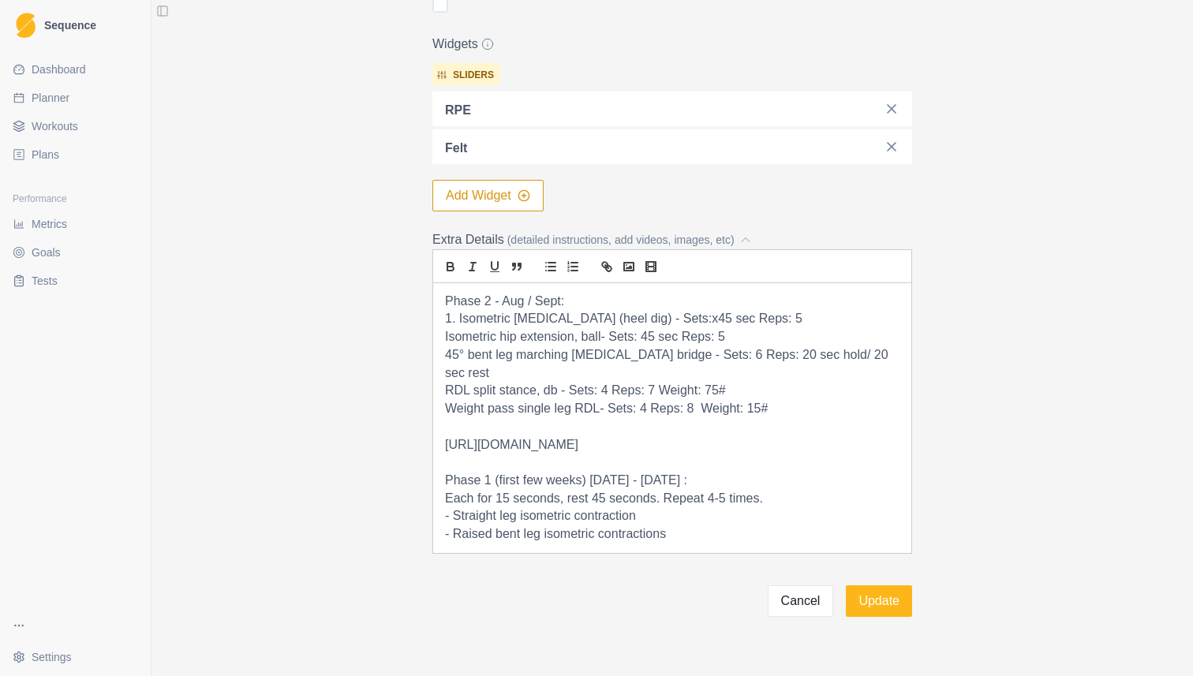
scroll to position [644, 0]
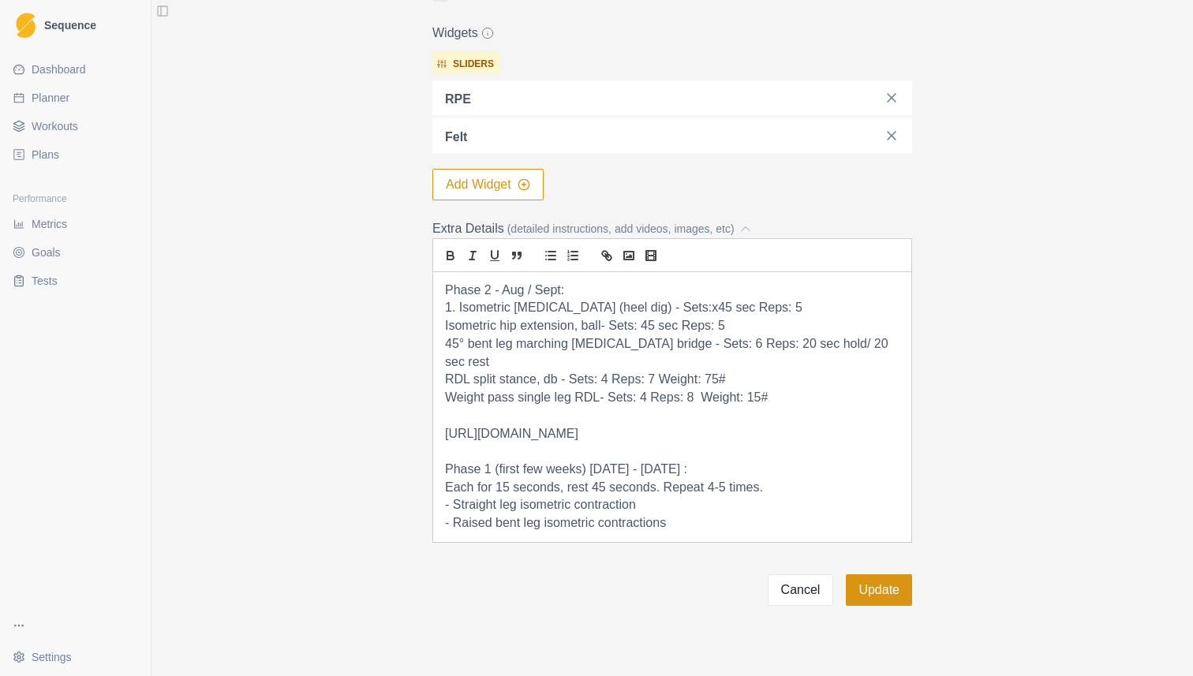
click at [892, 574] on button "Update" at bounding box center [879, 590] width 66 height 32
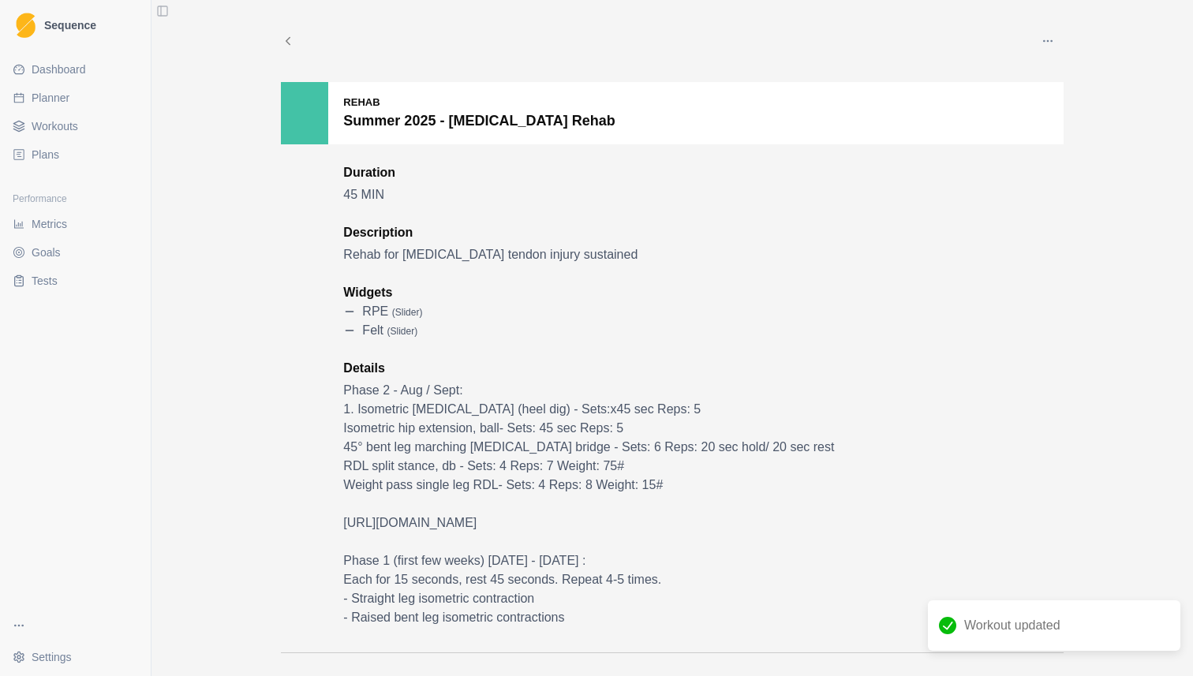
click at [62, 88] on link "Planner" at bounding box center [75, 97] width 138 height 25
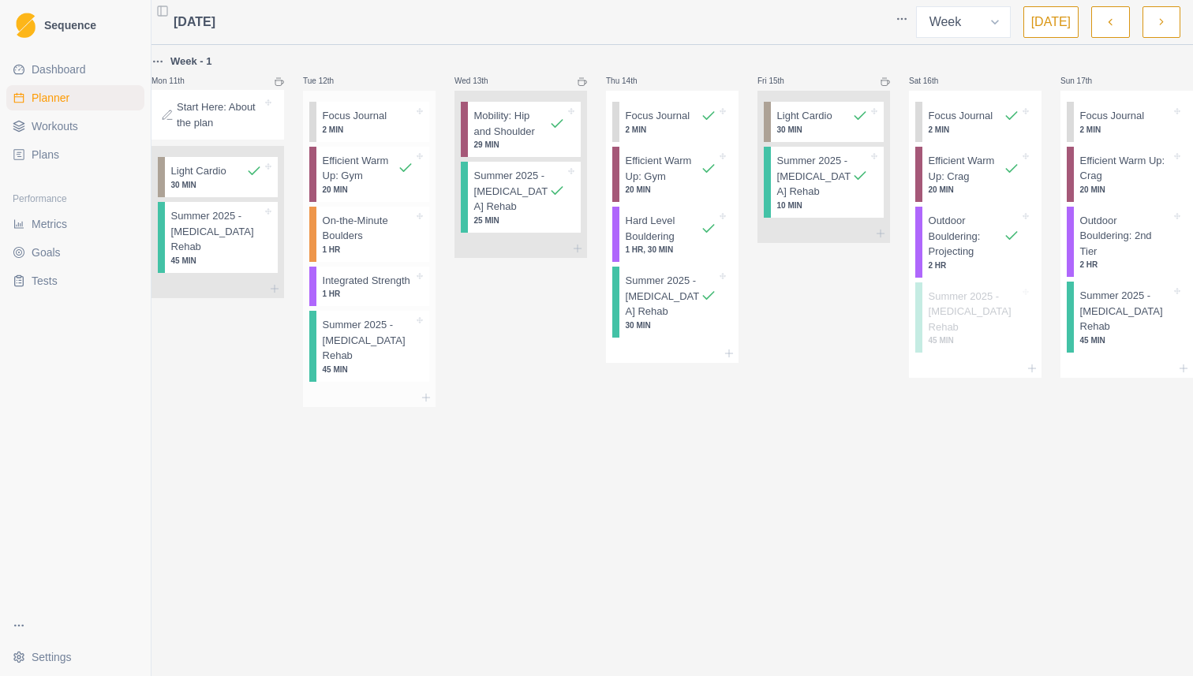
click at [401, 360] on p "Summer 2025 - [MEDICAL_DATA] Rehab" at bounding box center [368, 340] width 91 height 47
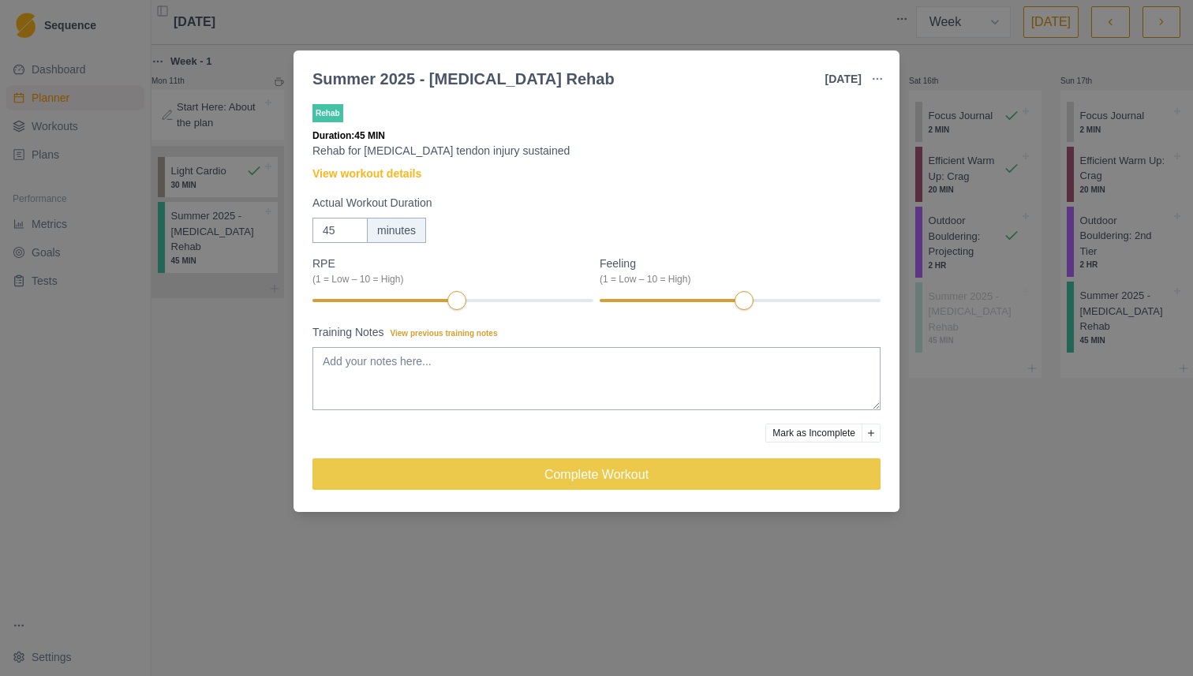
click at [891, 72] on button "button" at bounding box center [877, 79] width 32 height 32
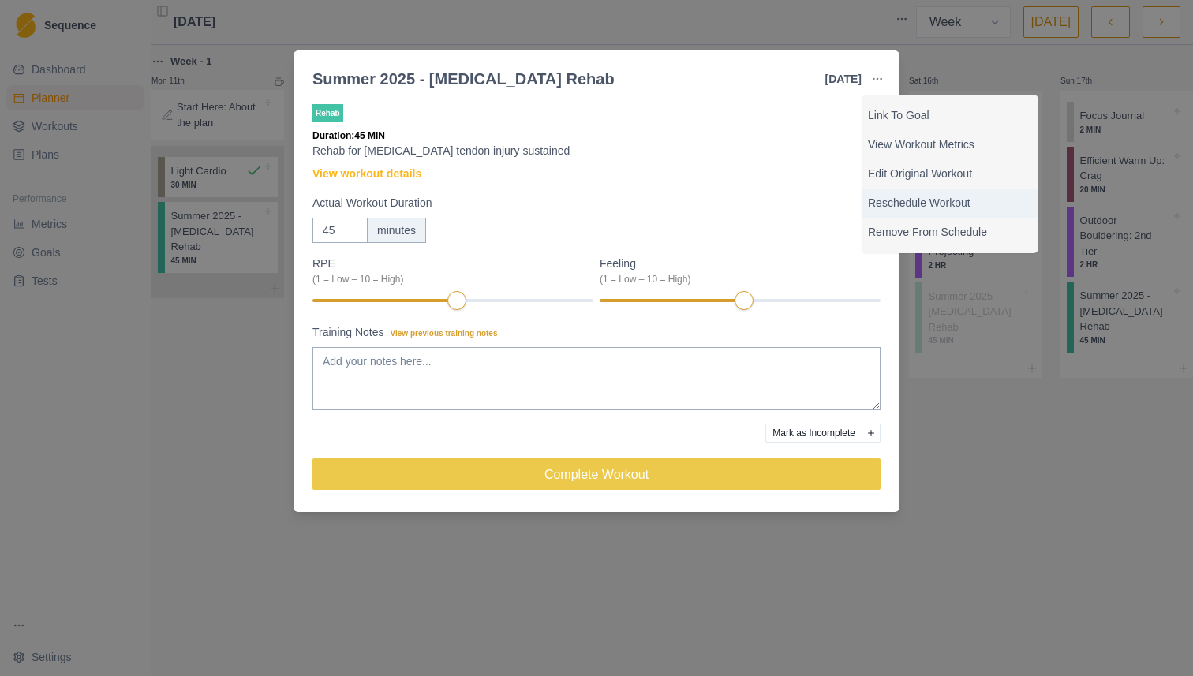
click at [904, 192] on div "Reschedule Workout" at bounding box center [949, 203] width 177 height 29
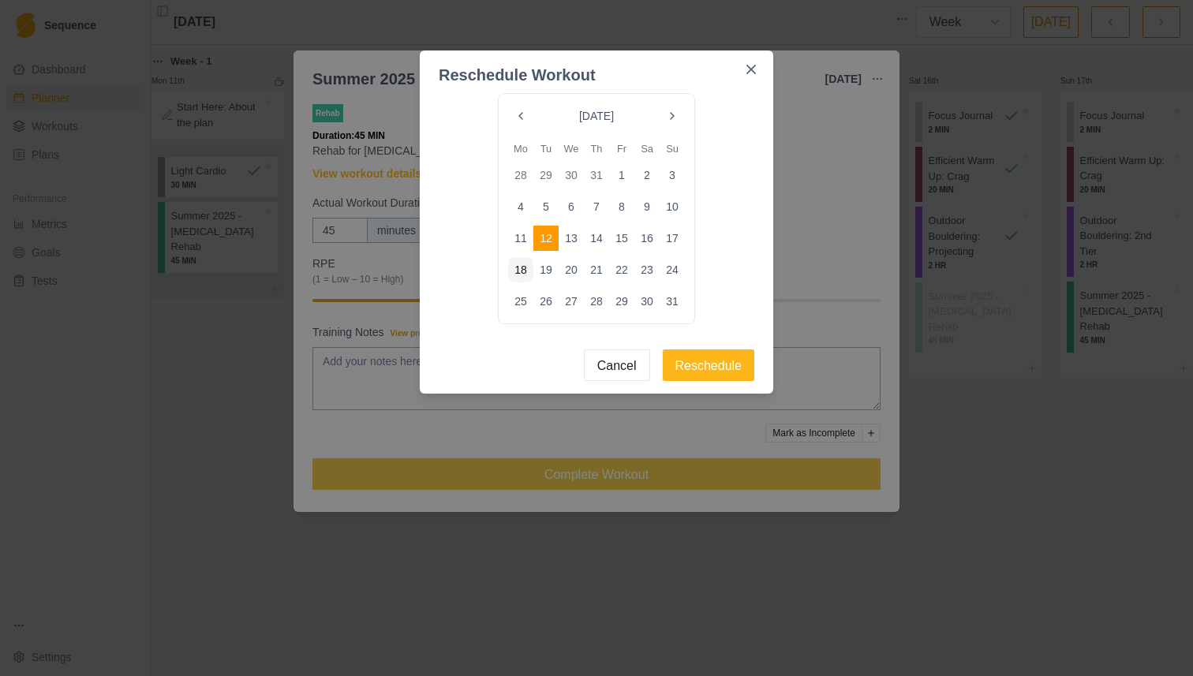
click at [607, 366] on button "Cancel" at bounding box center [617, 365] width 66 height 32
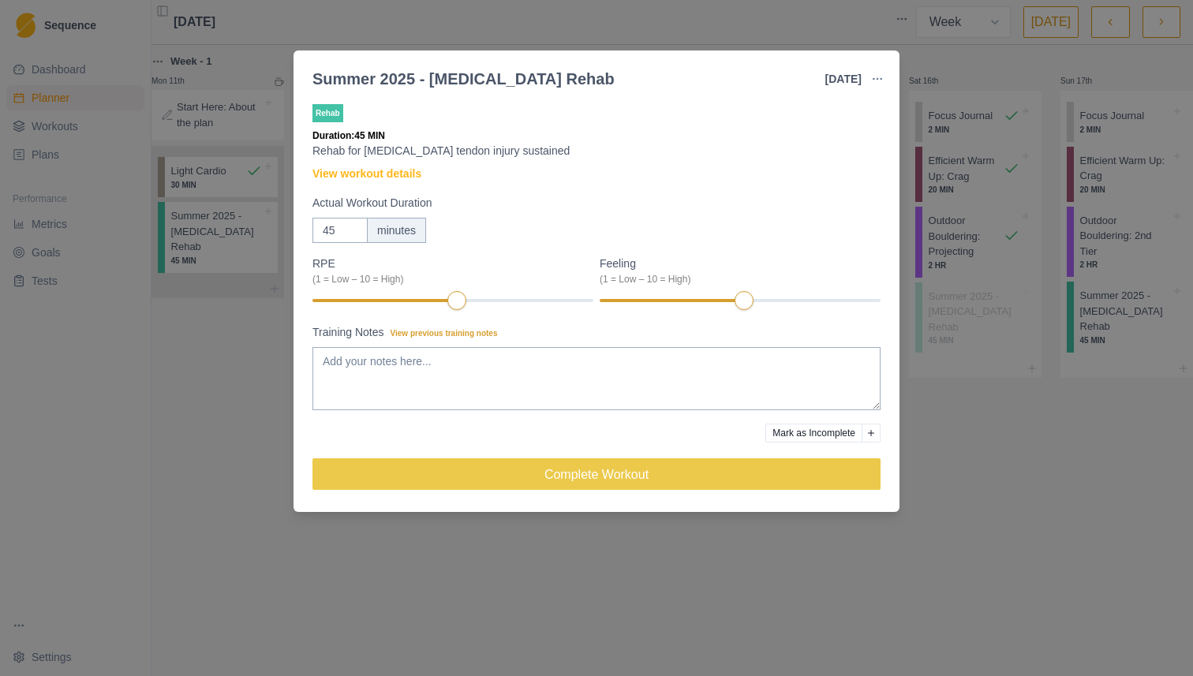
click at [903, 77] on div "Summer 2025 - [MEDICAL_DATA] Rehab [DATE] Link To Goal View Workout Metrics Edi…" at bounding box center [596, 338] width 1193 height 676
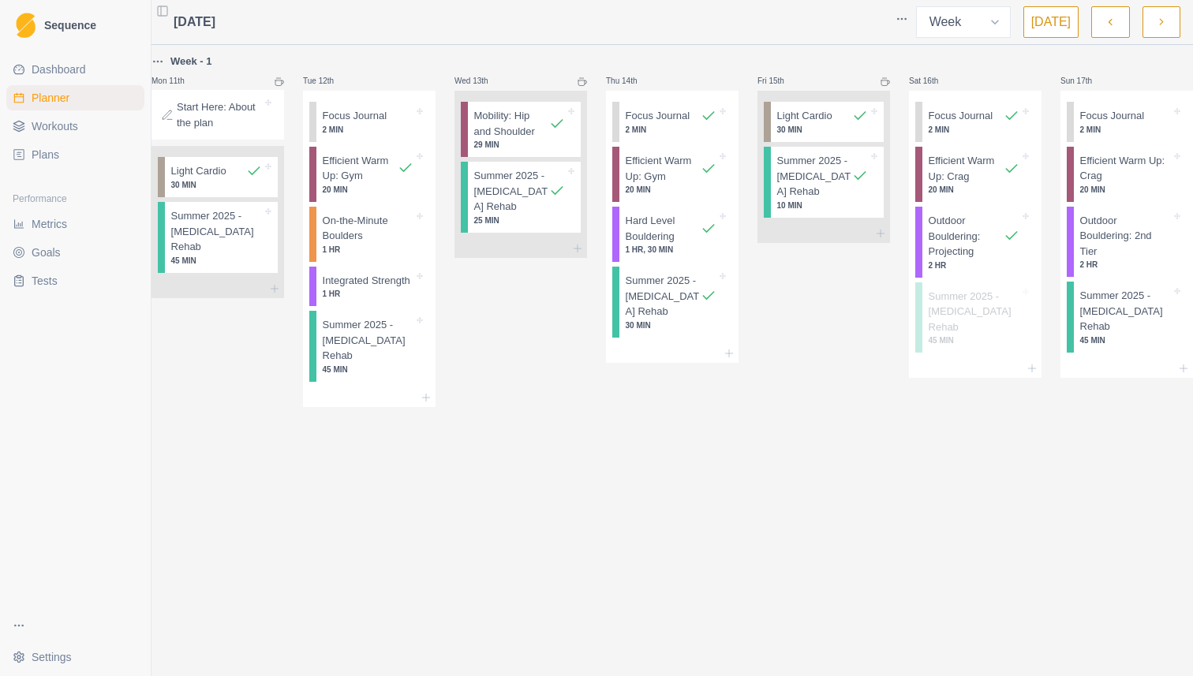
click at [1167, 18] on button "button" at bounding box center [1161, 22] width 38 height 32
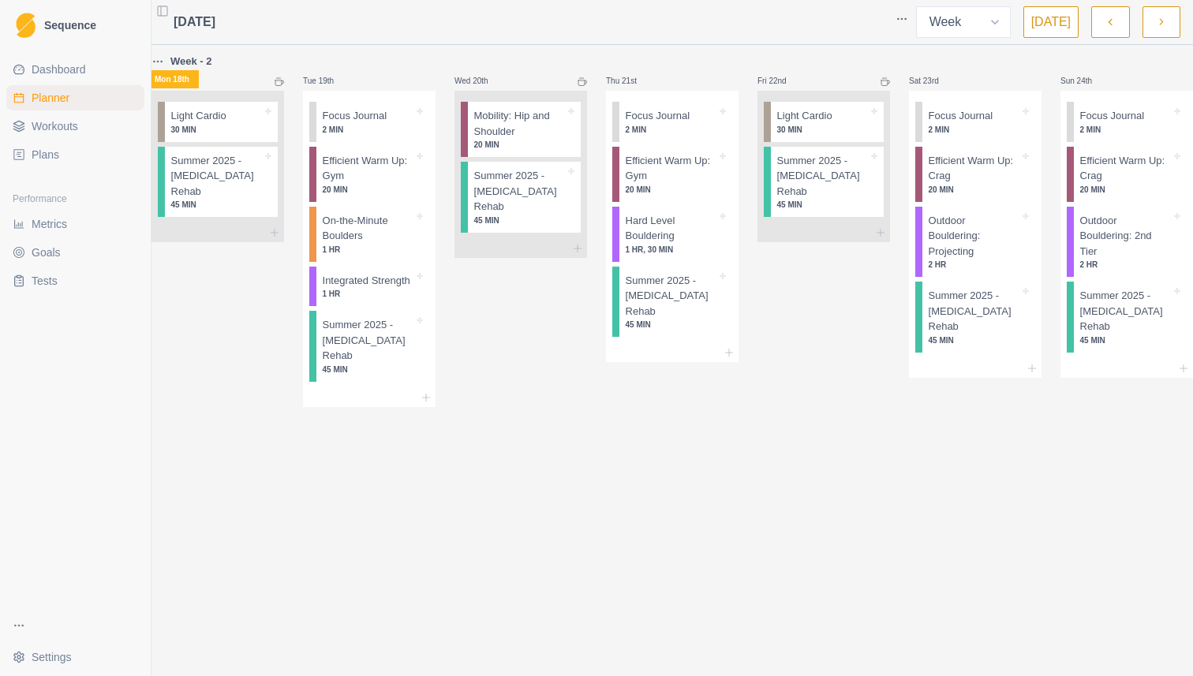
click at [1107, 31] on button "button" at bounding box center [1110, 22] width 38 height 32
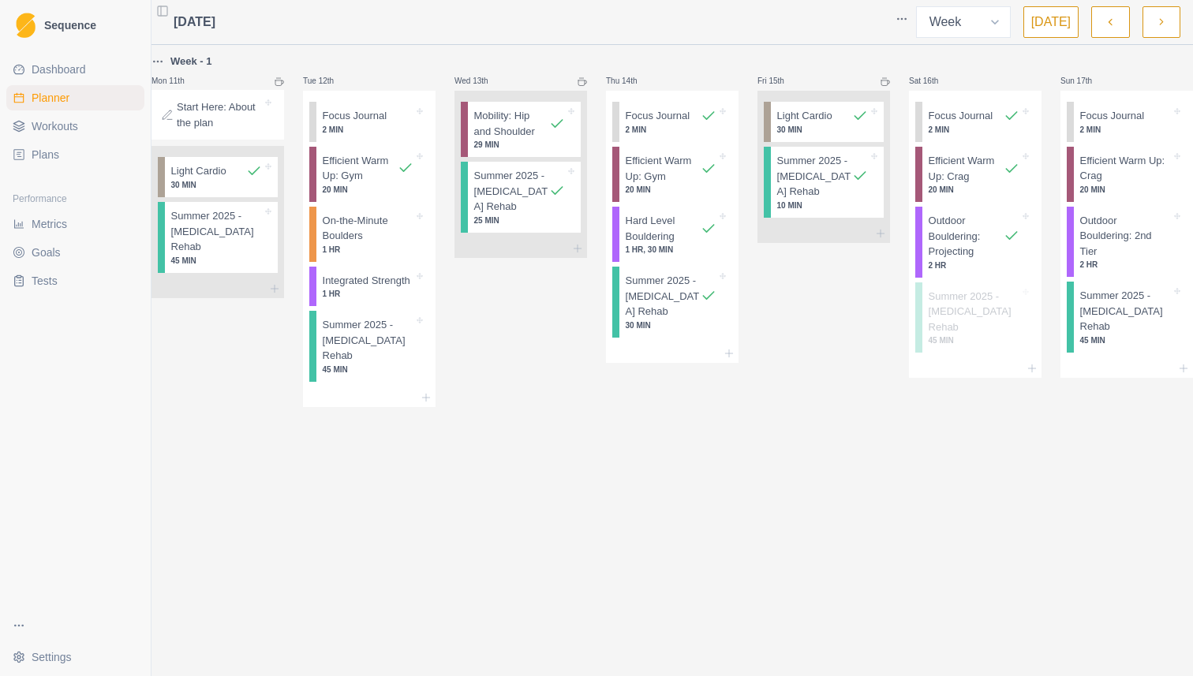
click at [1058, 24] on button "[DATE]" at bounding box center [1050, 22] width 55 height 32
click at [1060, 25] on button "[DATE]" at bounding box center [1050, 22] width 55 height 32
click at [1147, 21] on button "button" at bounding box center [1161, 22] width 38 height 32
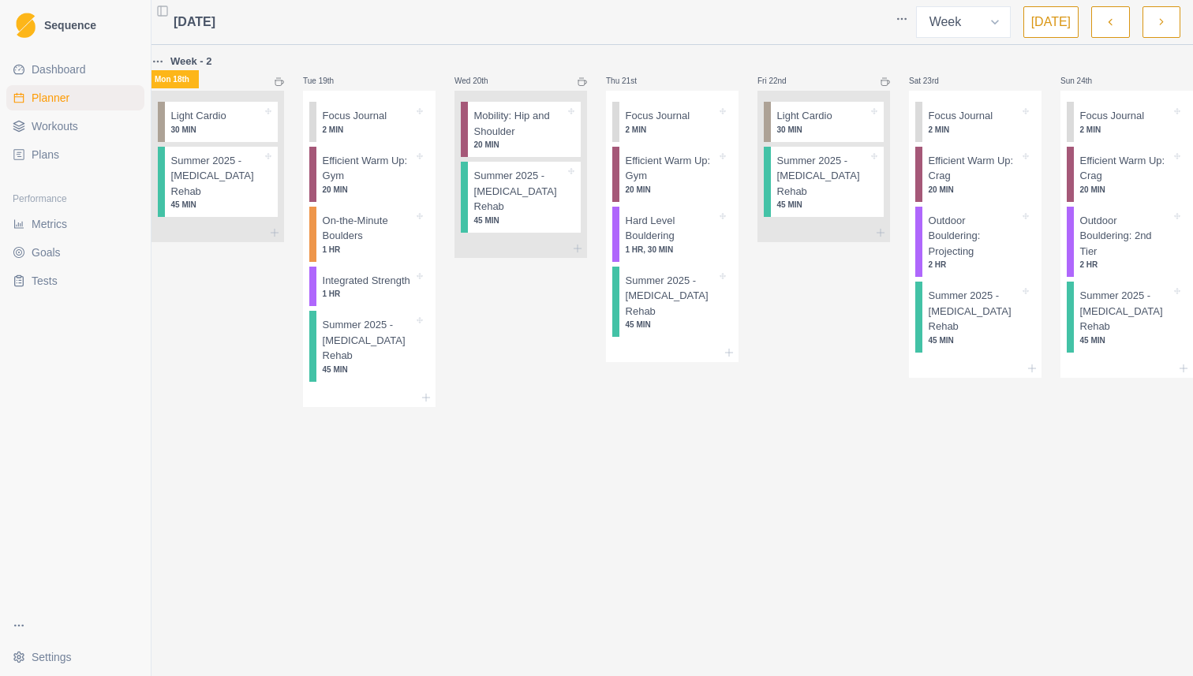
click at [1056, 25] on button "[DATE]" at bounding box center [1050, 22] width 55 height 32
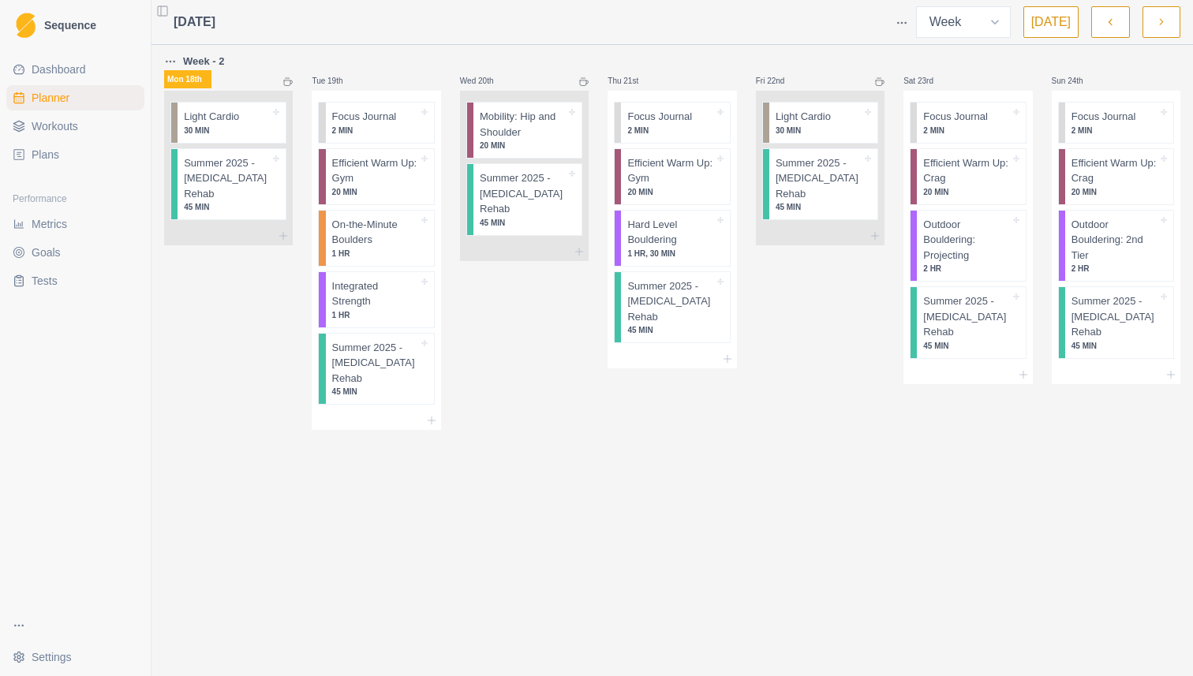
click at [1064, 17] on button "[DATE]" at bounding box center [1050, 22] width 55 height 32
click at [526, 398] on div "Wed 20th Mobility: Hip and Shoulder 20 MIN Summer 2025 - Hamstring Rehab 45 MIN" at bounding box center [524, 241] width 129 height 378
click at [1106, 17] on icon "button" at bounding box center [1109, 22] width 11 height 16
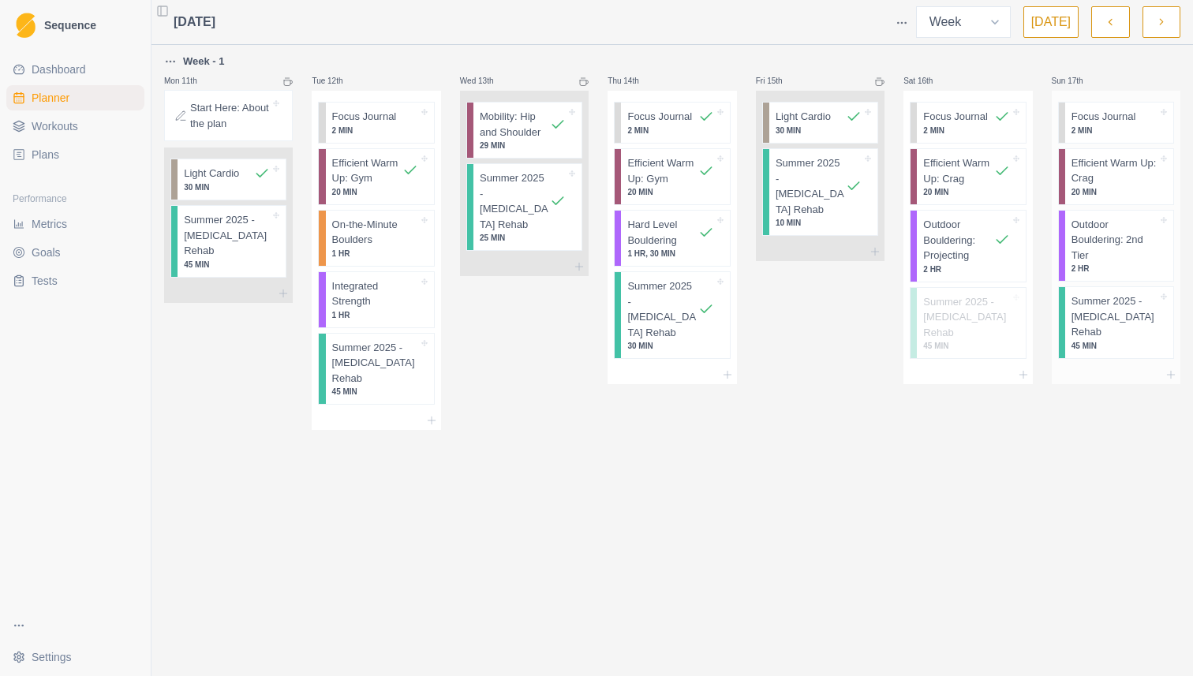
click at [1108, 241] on p "Outdoor Bouldering: 2nd Tier" at bounding box center [1114, 240] width 86 height 47
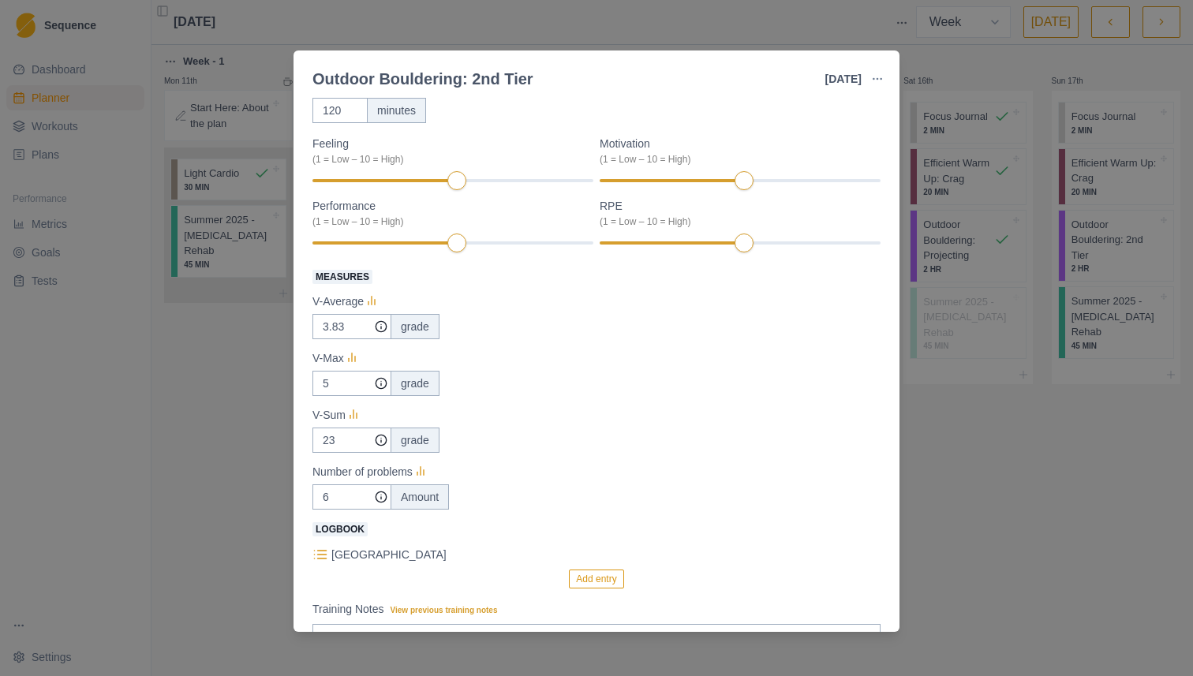
scroll to position [99, 0]
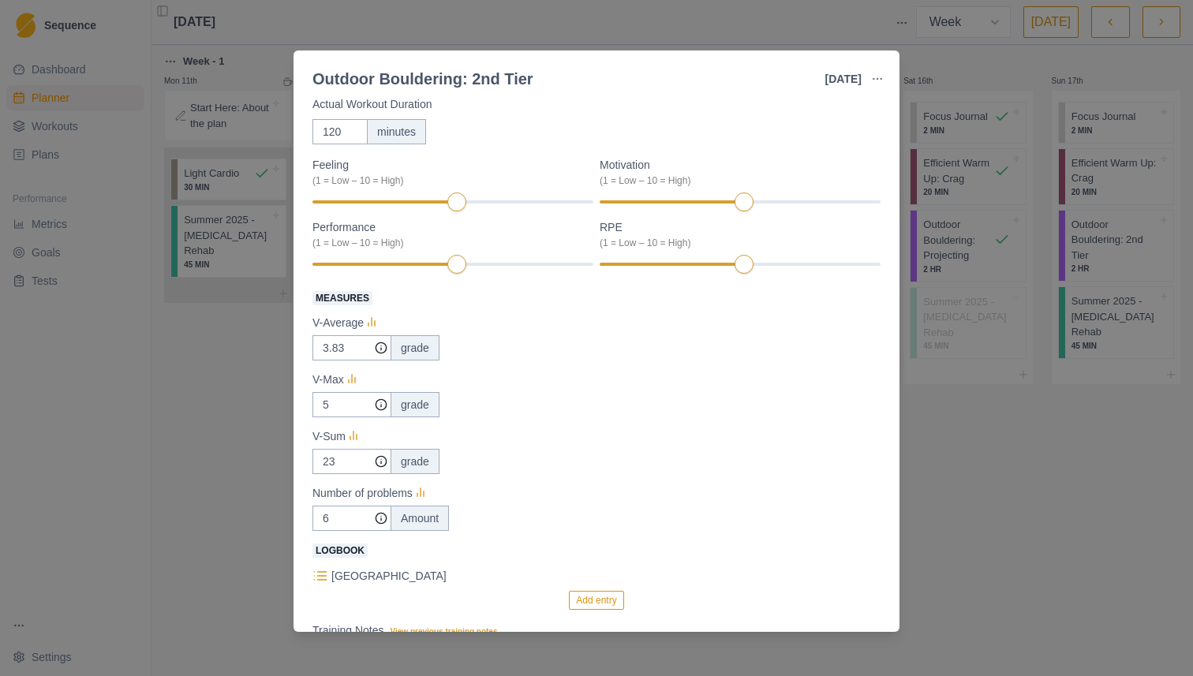
click at [1042, 449] on div "Outdoor Bouldering: 2nd Tier 17 Aug 2025 Link To Goal View Workout Metrics Edit…" at bounding box center [596, 338] width 1193 height 676
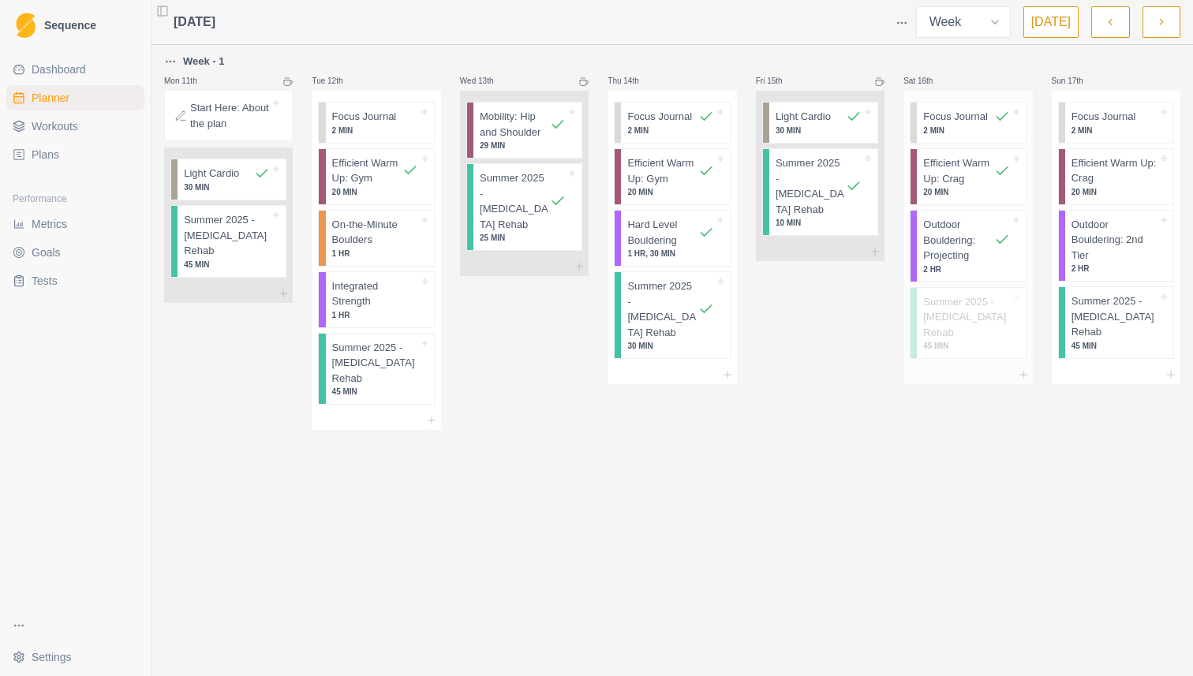
click at [968, 230] on p "Outdoor Bouldering: Projecting" at bounding box center [958, 240] width 70 height 47
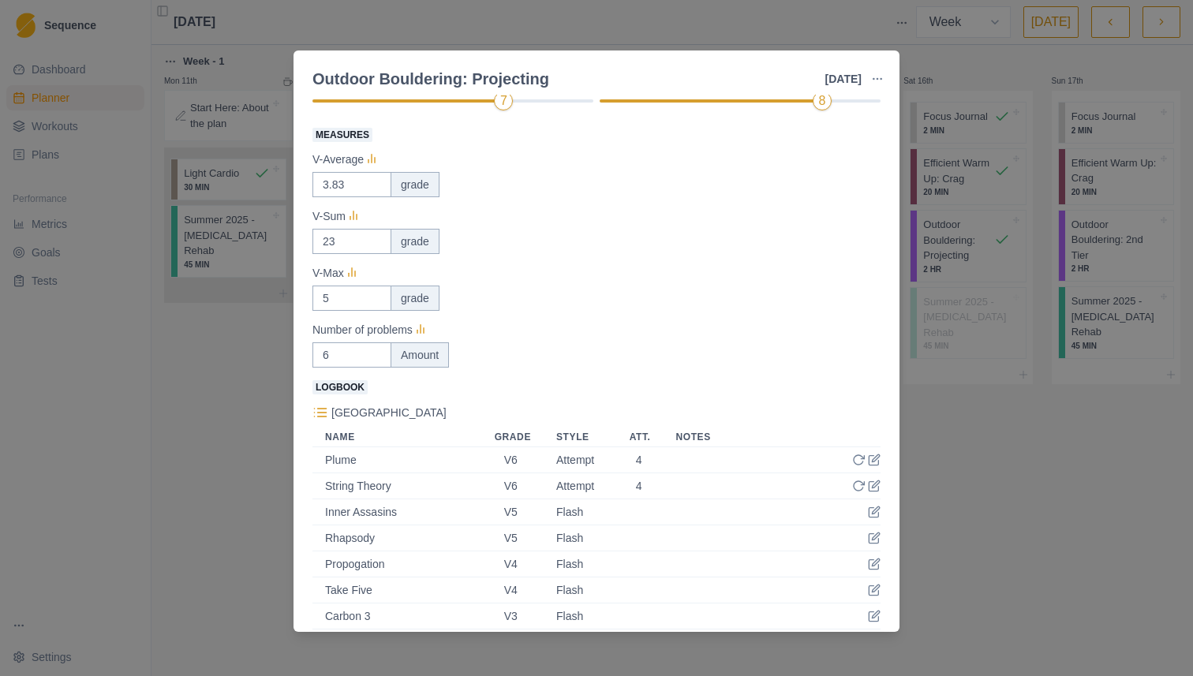
scroll to position [534, 0]
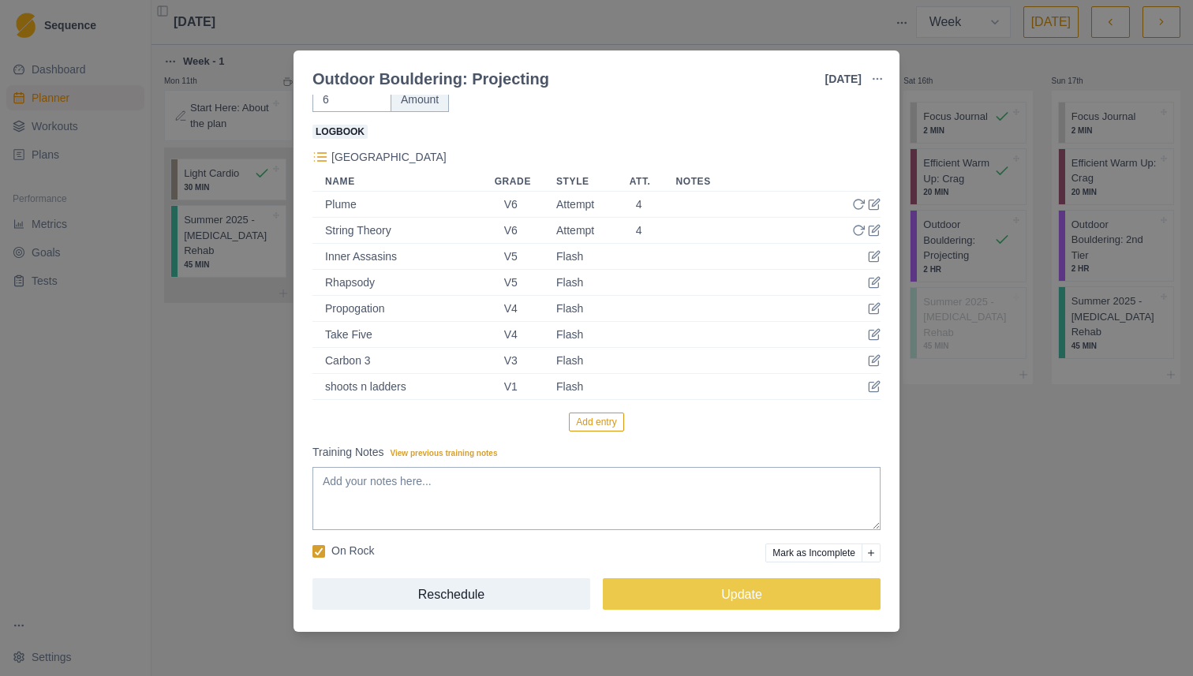
click at [1073, 433] on div "Outdoor Bouldering: Projecting 16 Aug 2025 Link To Goal View Workout Metrics Ed…" at bounding box center [596, 338] width 1193 height 676
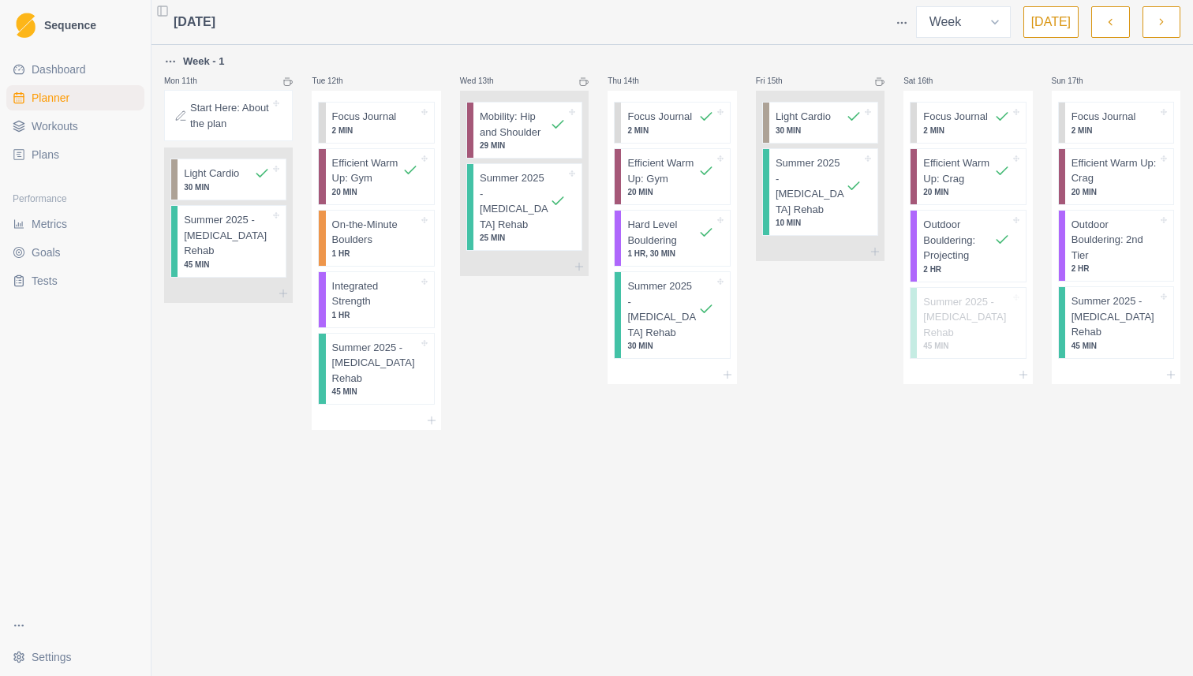
click at [1161, 25] on icon "button" at bounding box center [1160, 22] width 11 height 16
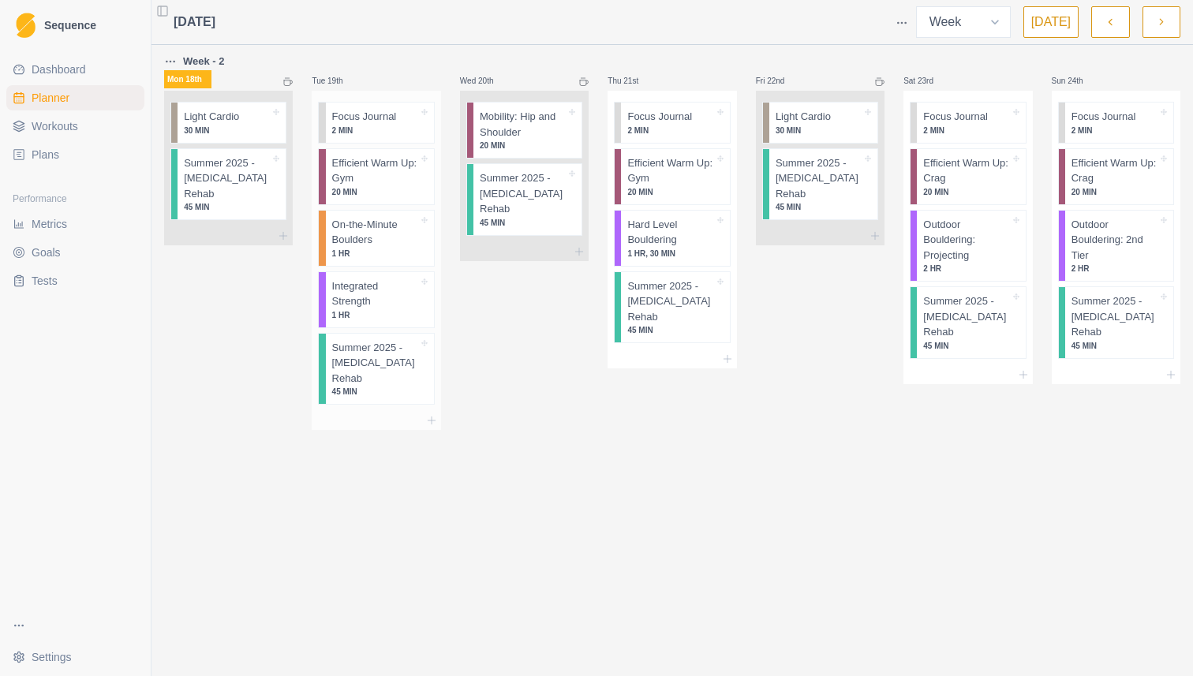
click at [375, 366] on p "Summer 2025 - [MEDICAL_DATA] Rehab" at bounding box center [375, 363] width 86 height 47
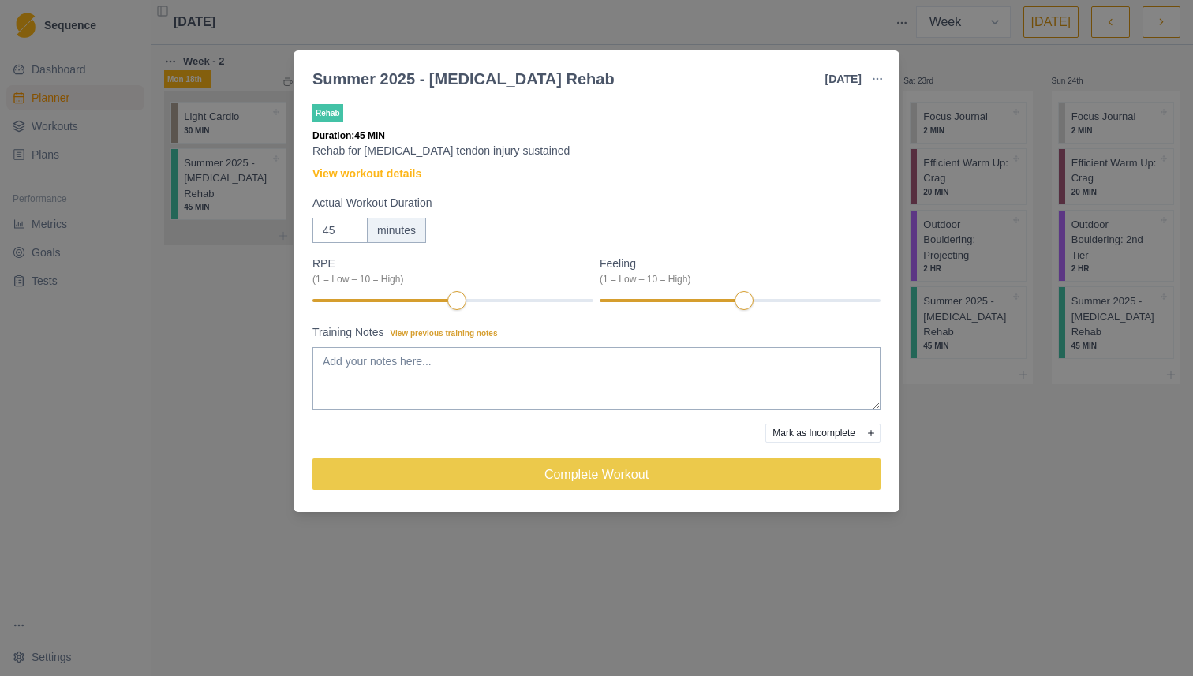
click at [944, 28] on div "Summer 2025 - Hamstring Rehab 19 Aug 2025 Link To Goal View Workout Metrics Edi…" at bounding box center [596, 338] width 1193 height 676
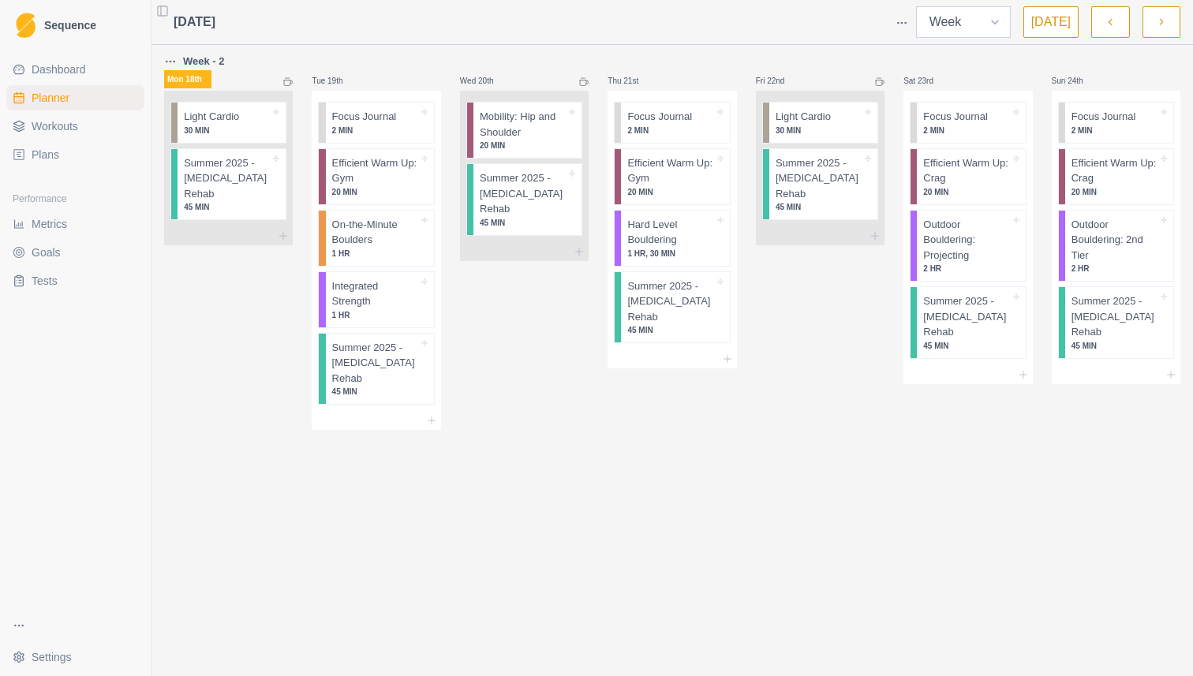
click at [970, 24] on select "Week Month" at bounding box center [963, 22] width 95 height 32
select select "month"
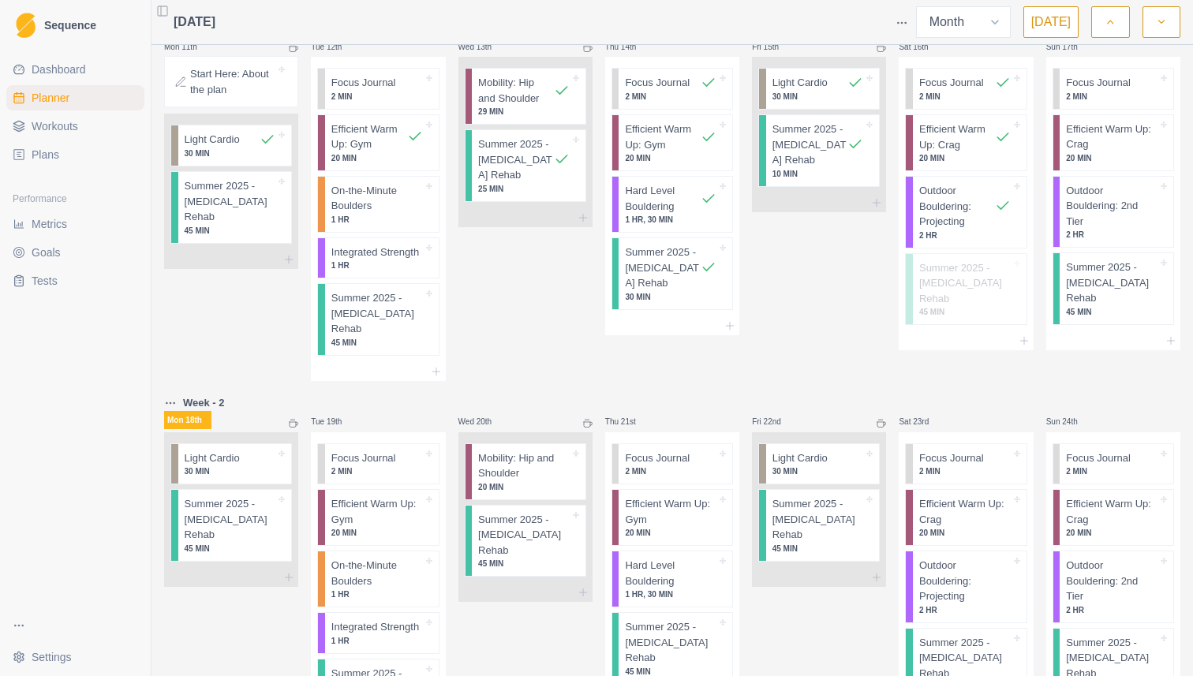
scroll to position [444, 0]
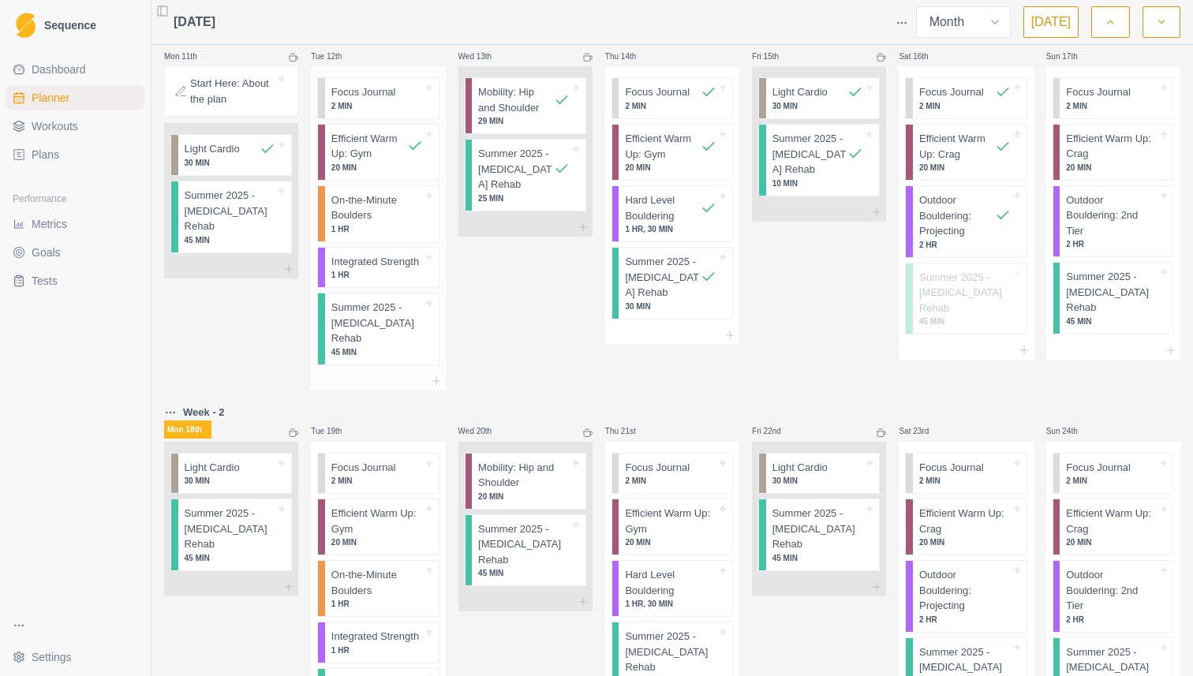
click at [405, 312] on p "Summer 2025 - [MEDICAL_DATA] Rehab" at bounding box center [376, 323] width 91 height 47
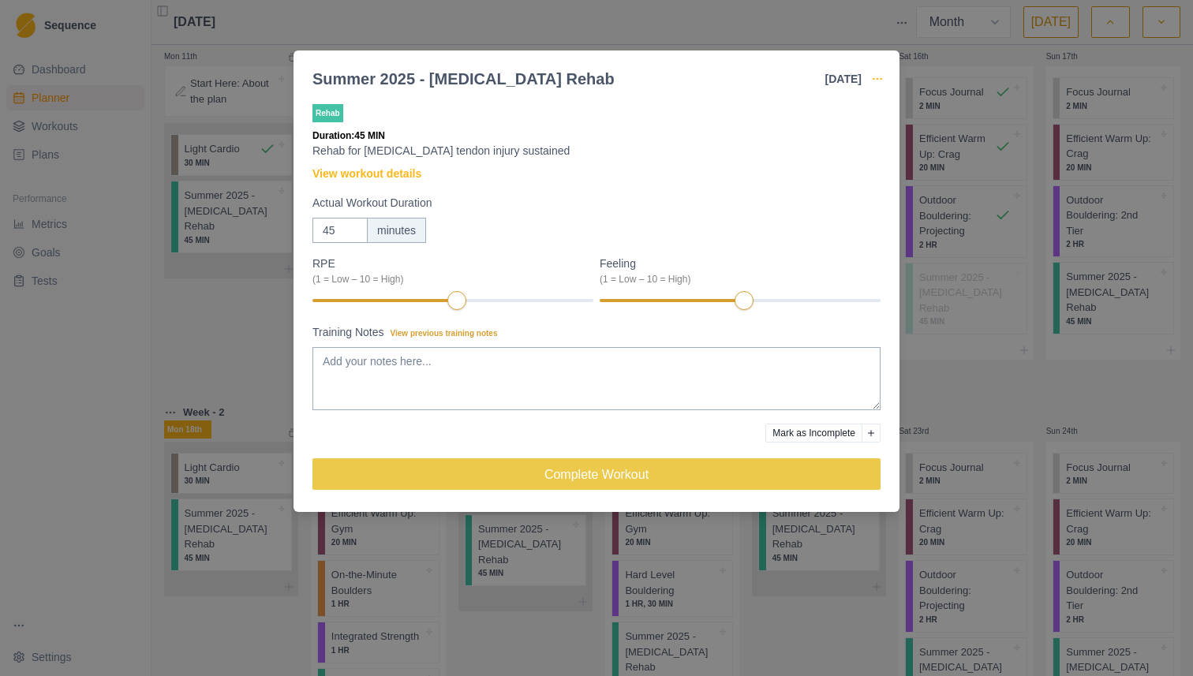
click at [879, 77] on icon "button" at bounding box center [877, 79] width 13 height 13
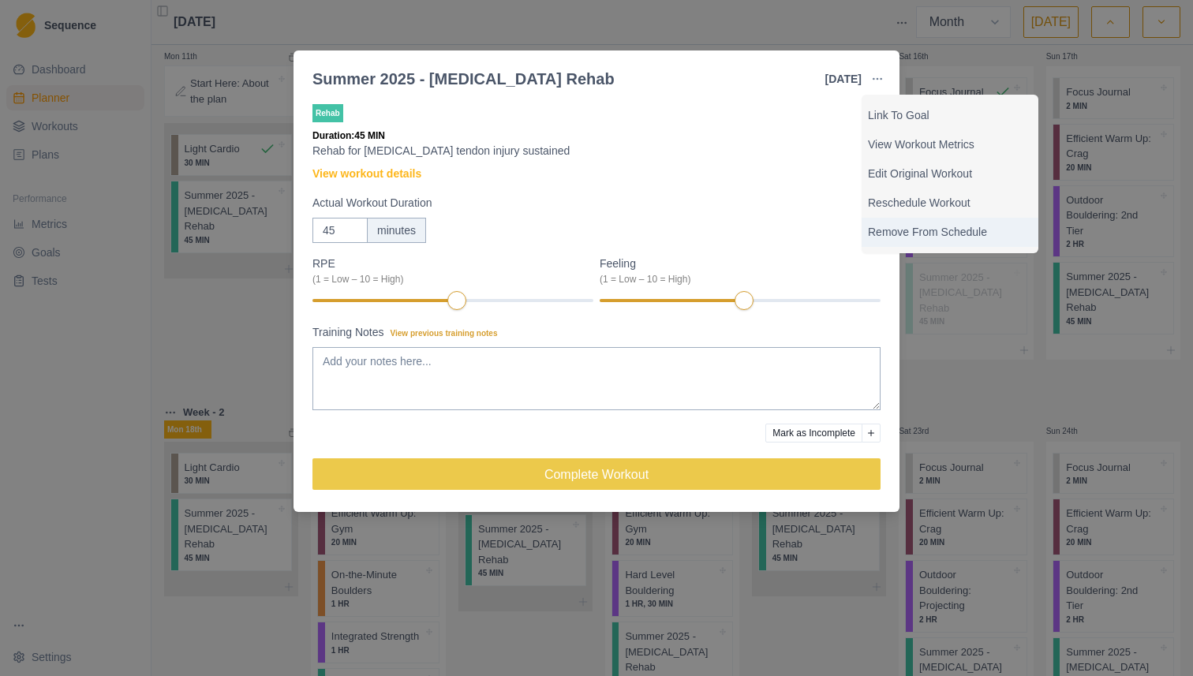
click at [896, 228] on p "Remove From Schedule" at bounding box center [950, 232] width 164 height 17
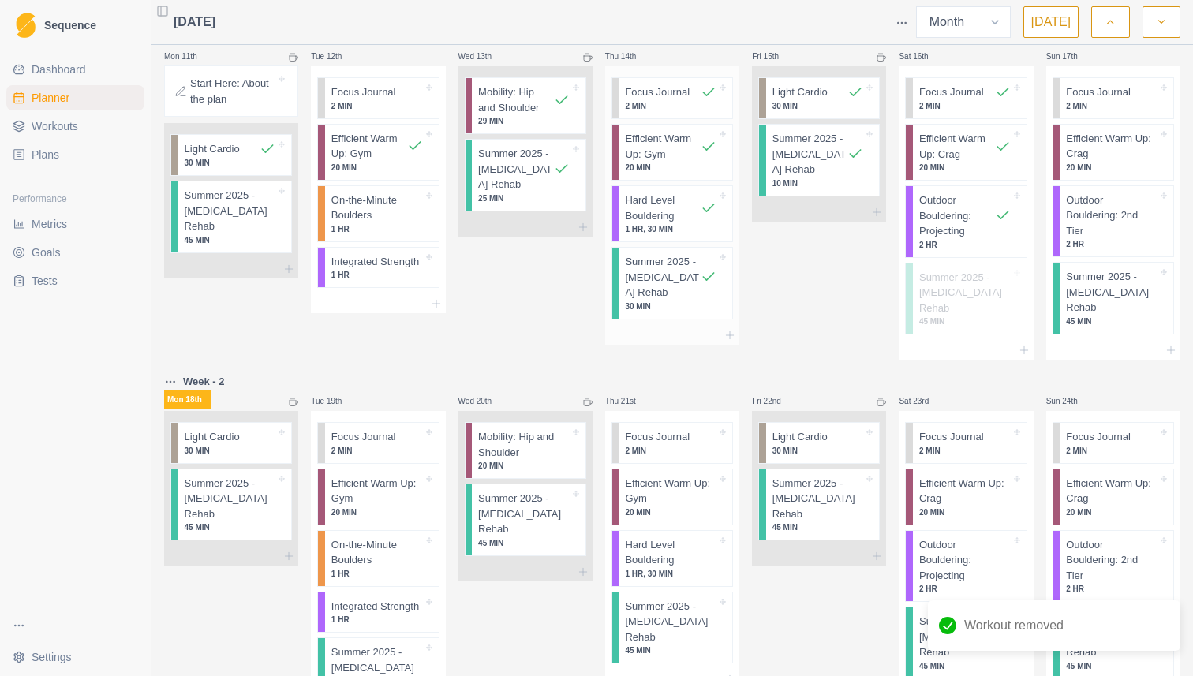
click at [684, 270] on p "Summer 2025 - [MEDICAL_DATA] Rehab" at bounding box center [663, 277] width 76 height 47
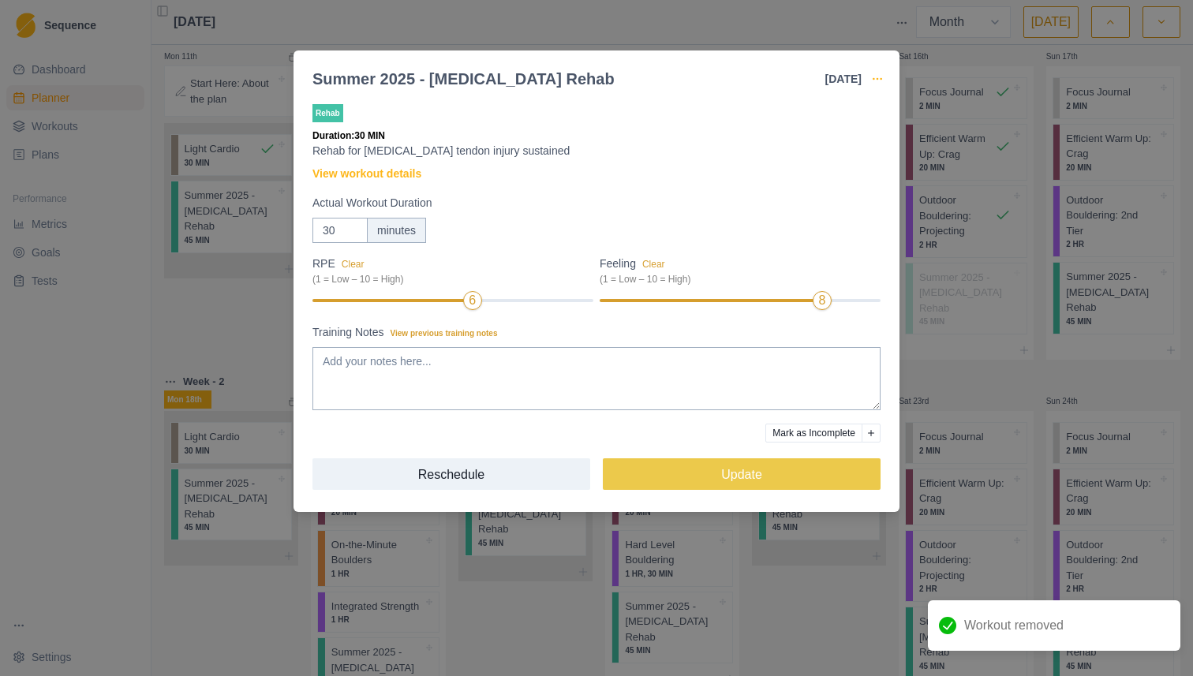
click at [881, 74] on icon "button" at bounding box center [877, 79] width 13 height 13
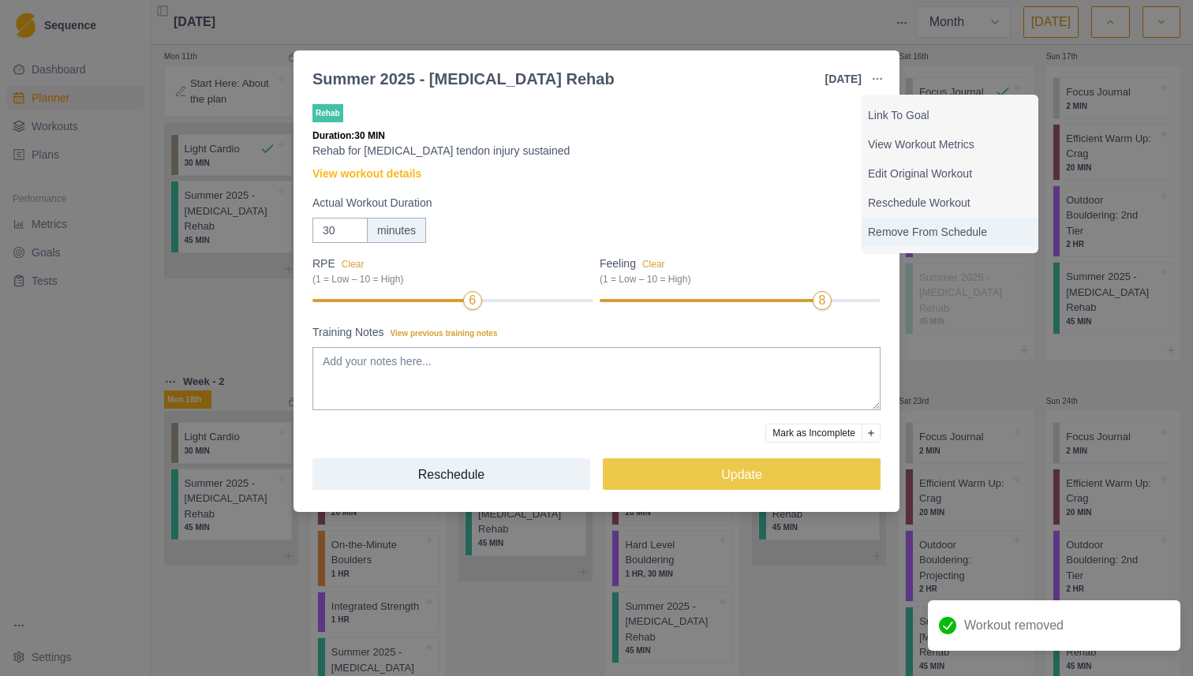
click at [920, 236] on p "Remove From Schedule" at bounding box center [950, 232] width 164 height 17
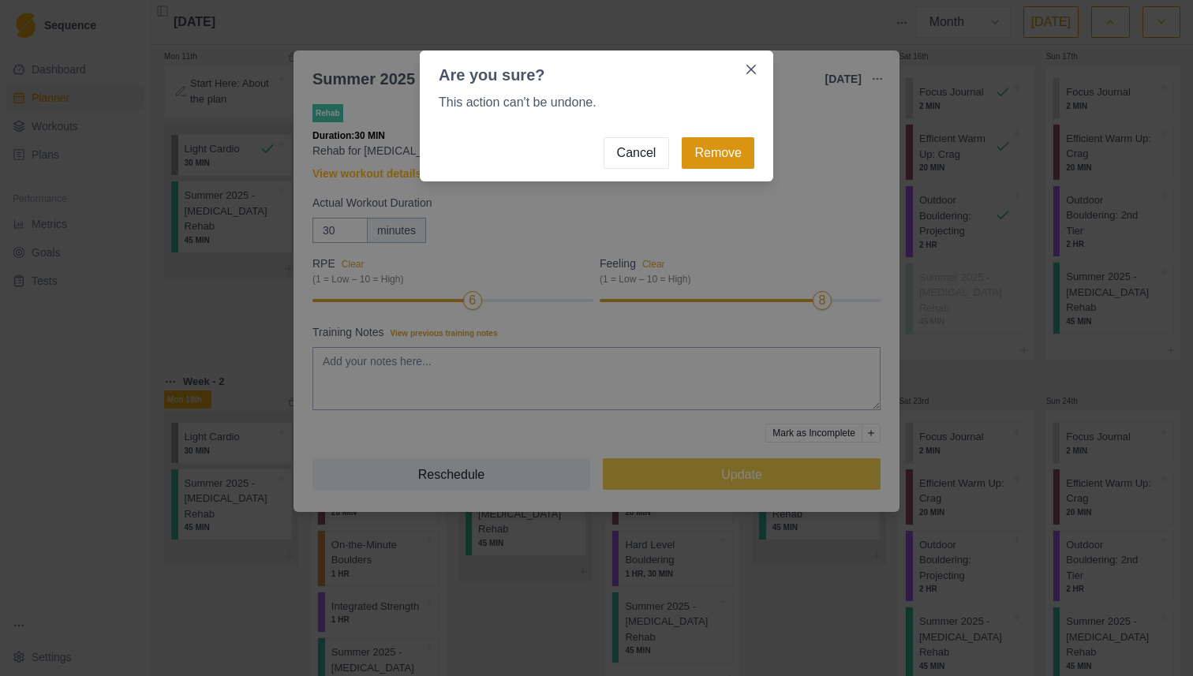
click at [734, 152] on button "Remove" at bounding box center [717, 153] width 73 height 32
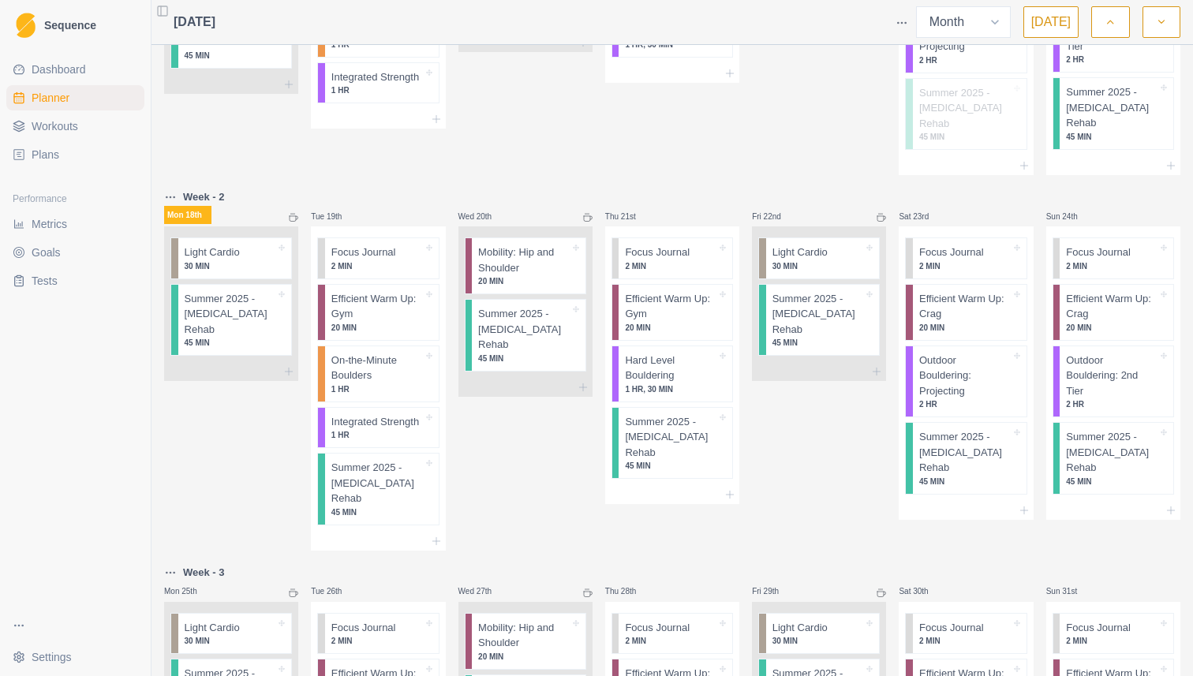
scroll to position [631, 0]
click at [382, 463] on p "Summer 2025 - [MEDICAL_DATA] Rehab" at bounding box center [376, 480] width 91 height 47
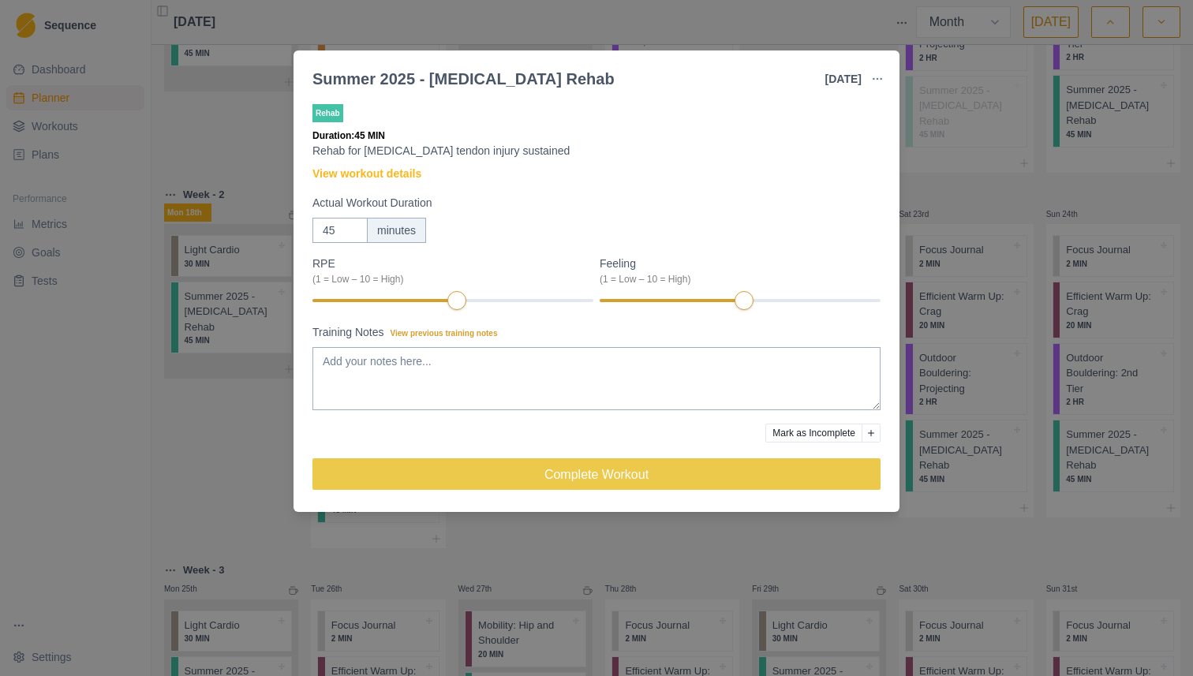
click at [880, 70] on button "button" at bounding box center [877, 79] width 32 height 32
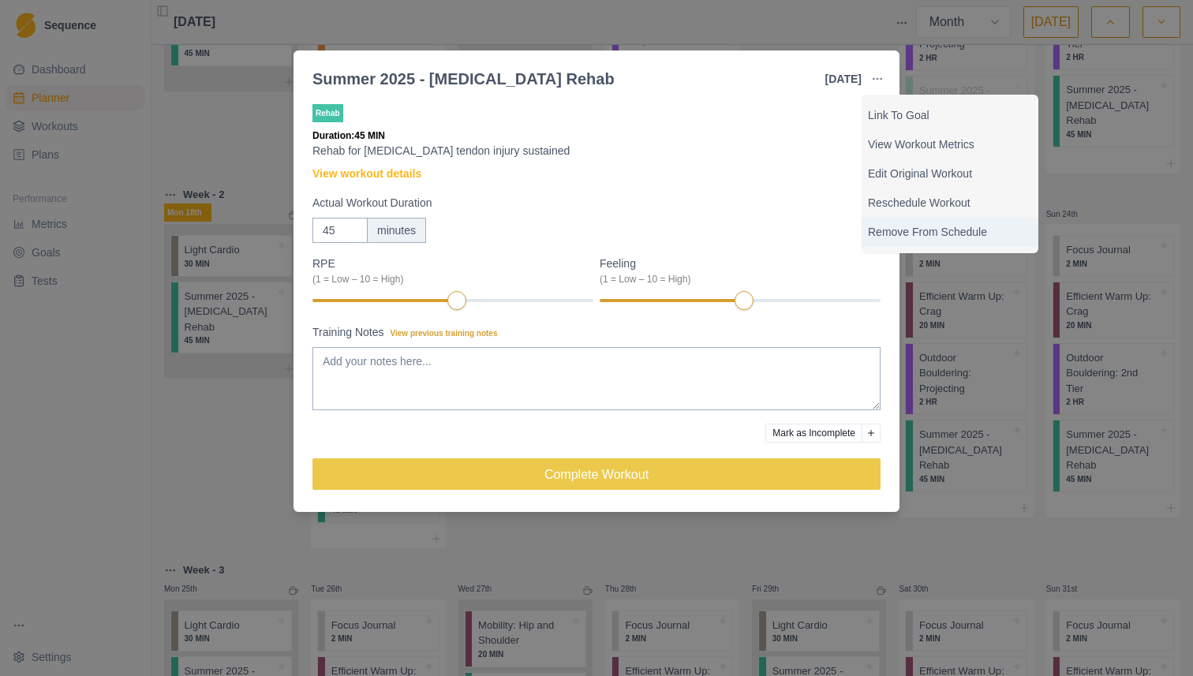
click at [924, 240] on p "Remove From Schedule" at bounding box center [950, 232] width 164 height 17
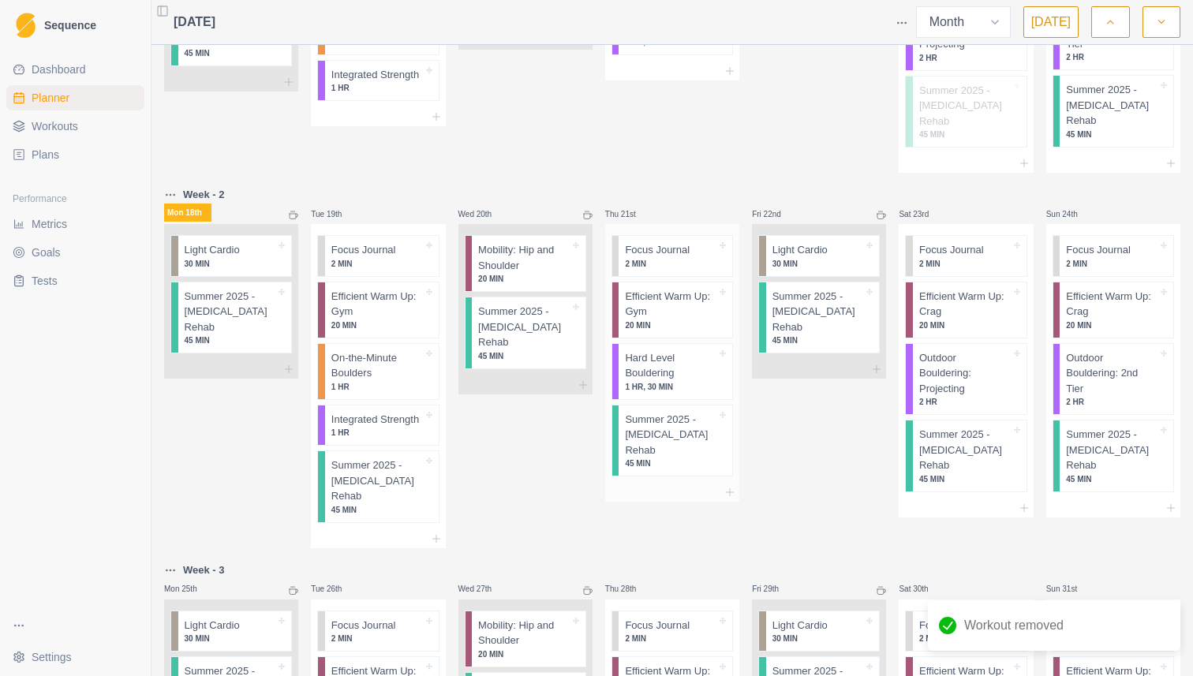
click at [640, 412] on p "Summer 2025 - [MEDICAL_DATA] Rehab" at bounding box center [670, 435] width 91 height 47
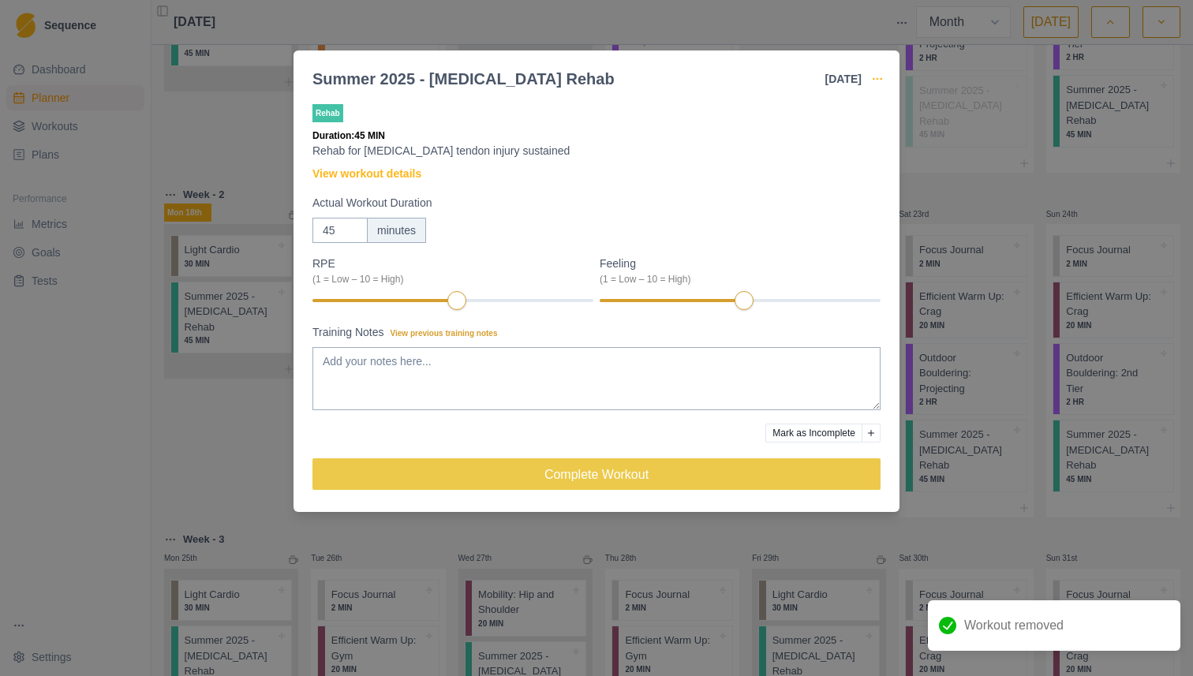
click at [876, 79] on circle "button" at bounding box center [876, 78] width 1 height 1
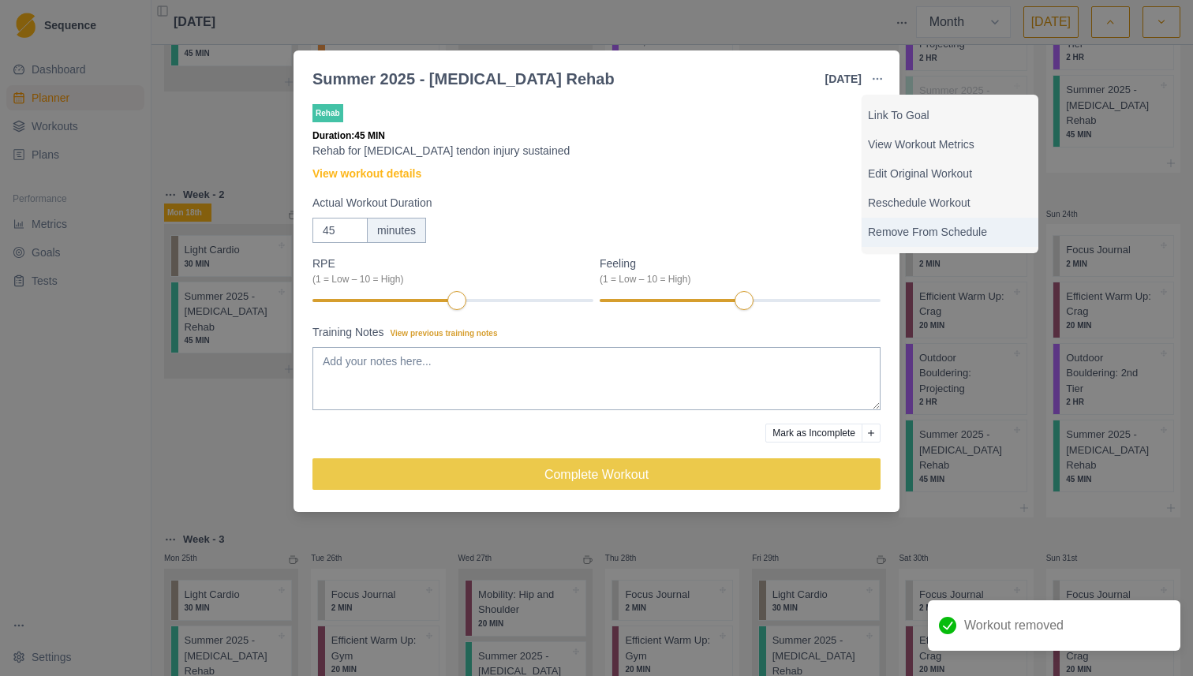
click at [906, 231] on p "Remove From Schedule" at bounding box center [950, 232] width 164 height 17
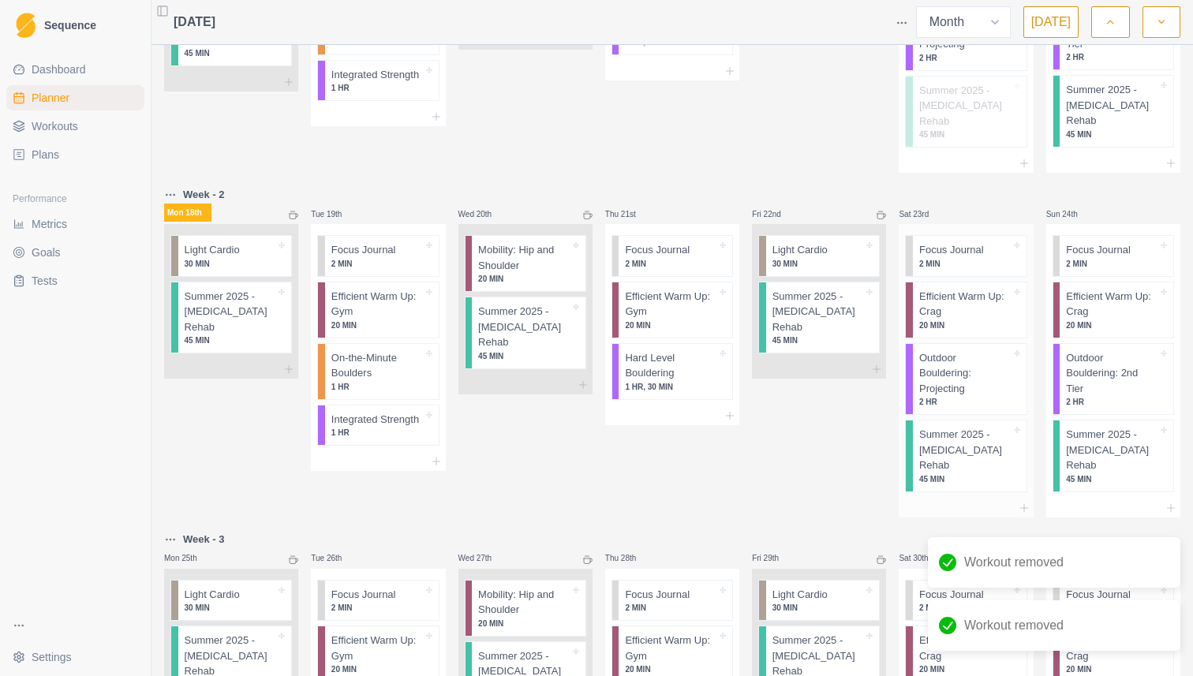
click at [987, 427] on p "Summer 2025 - [MEDICAL_DATA] Rehab" at bounding box center [964, 450] width 91 height 47
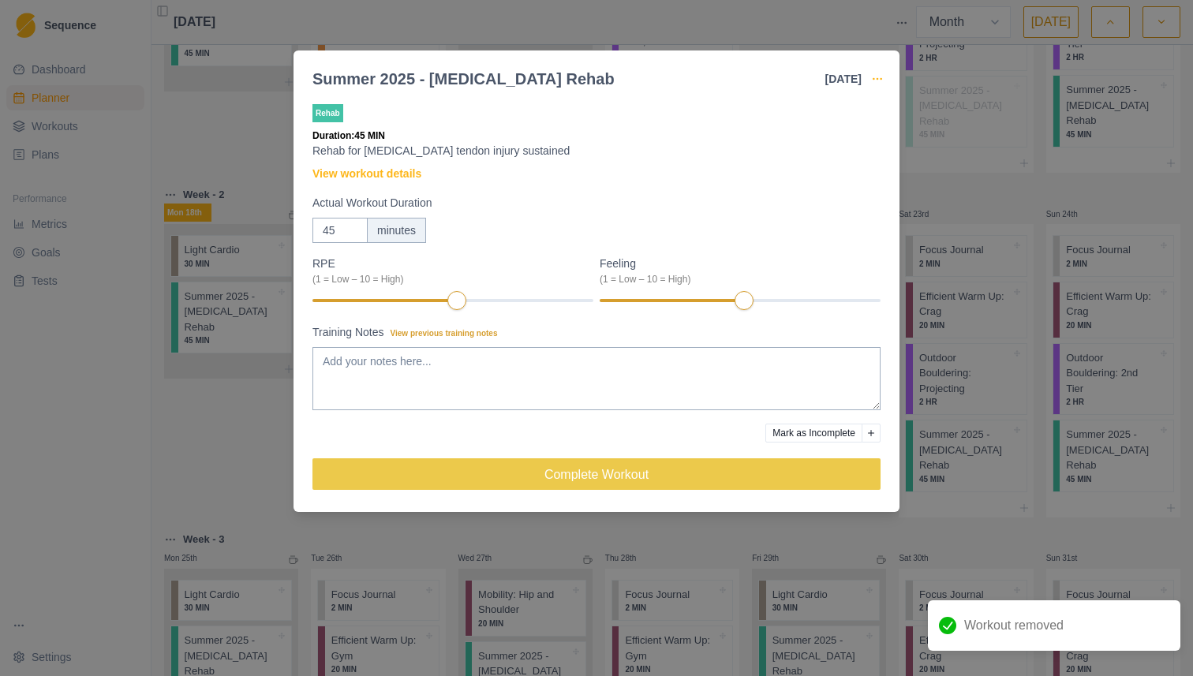
click at [873, 84] on icon "button" at bounding box center [877, 79] width 13 height 13
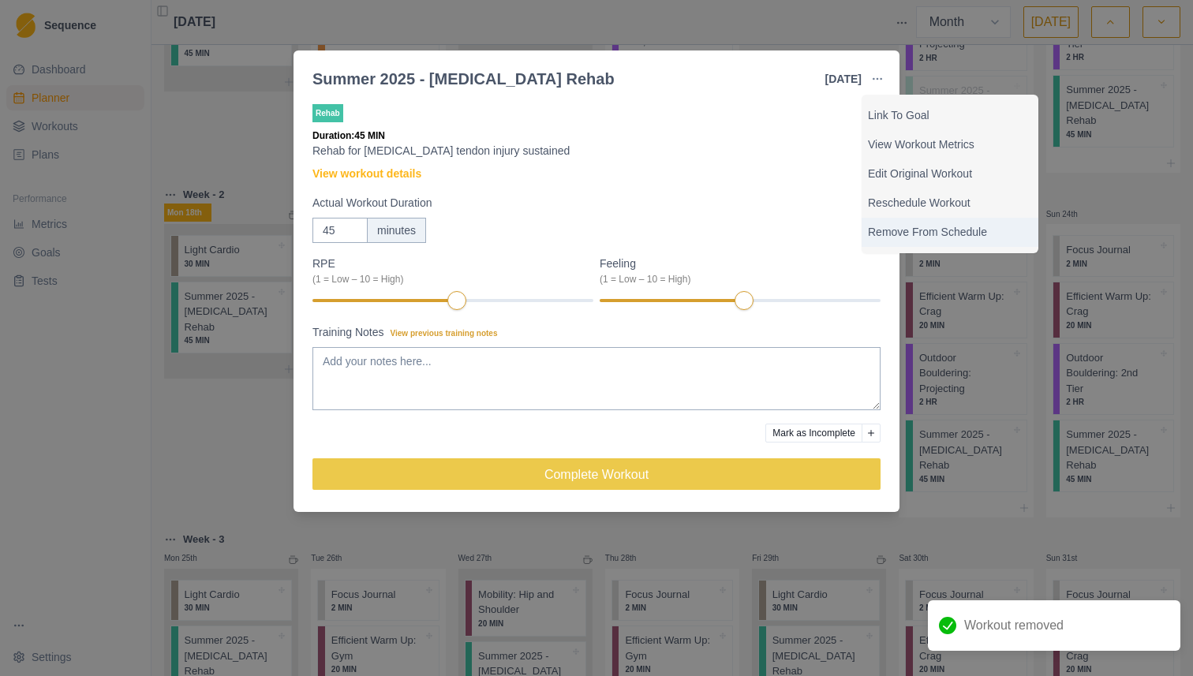
click at [897, 226] on p "Remove From Schedule" at bounding box center [950, 232] width 164 height 17
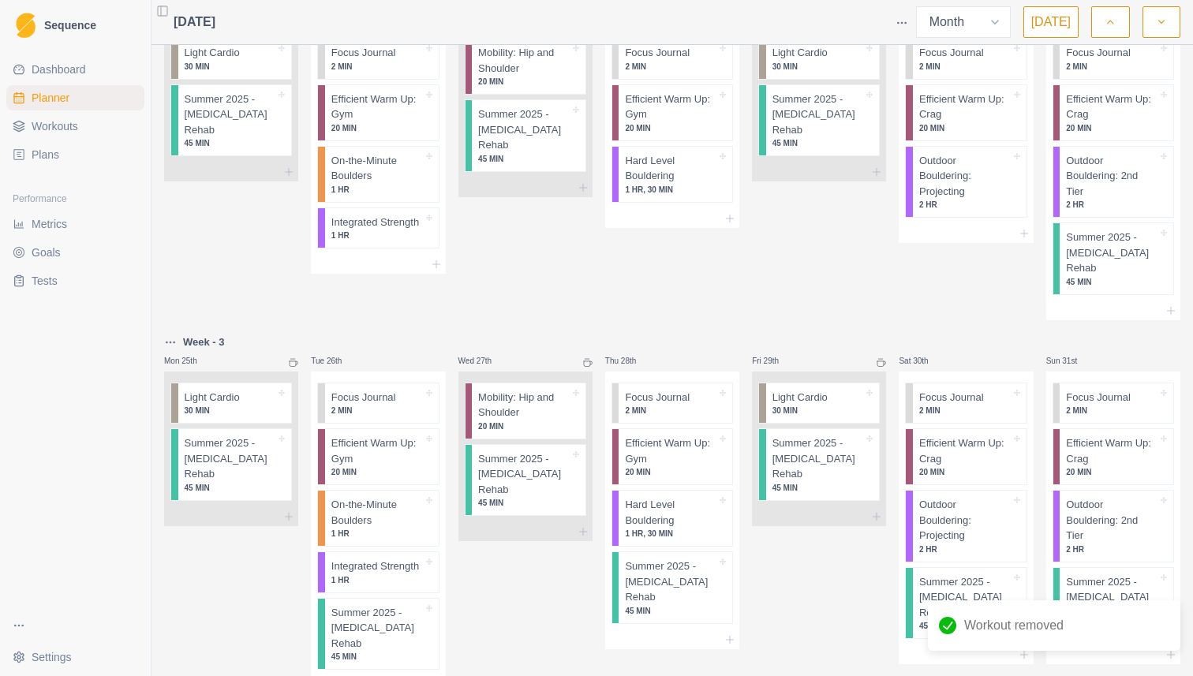
scroll to position [845, 0]
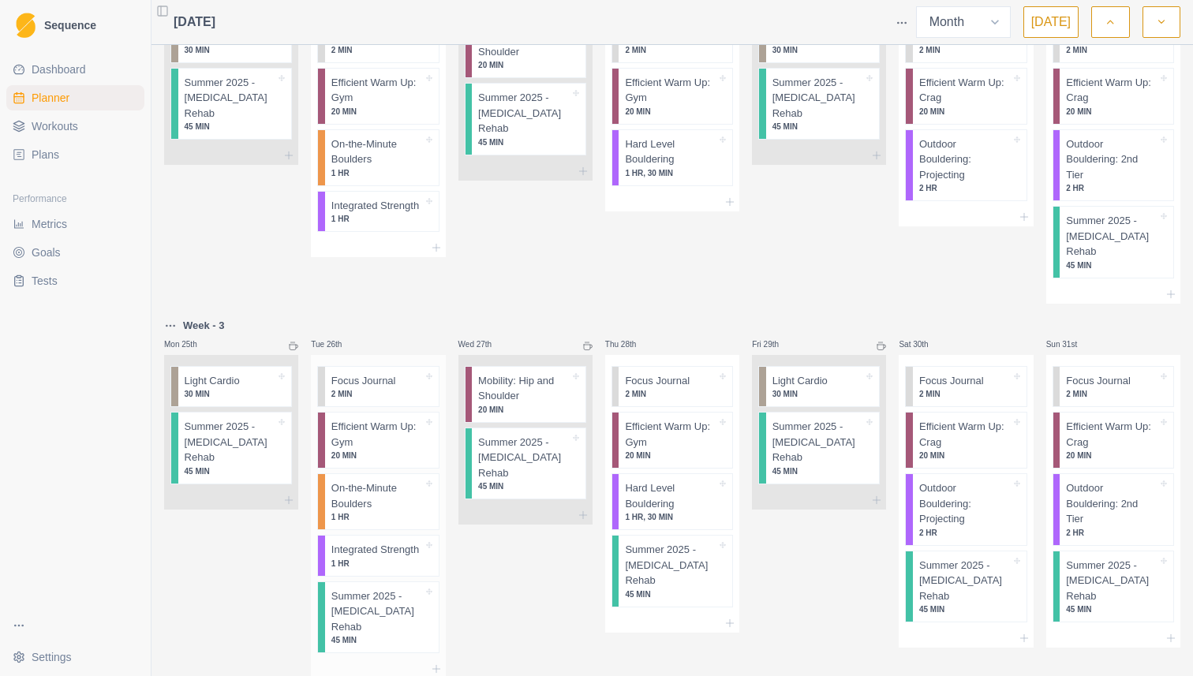
click at [375, 588] on p "Summer 2025 - [MEDICAL_DATA] Rehab" at bounding box center [376, 611] width 91 height 47
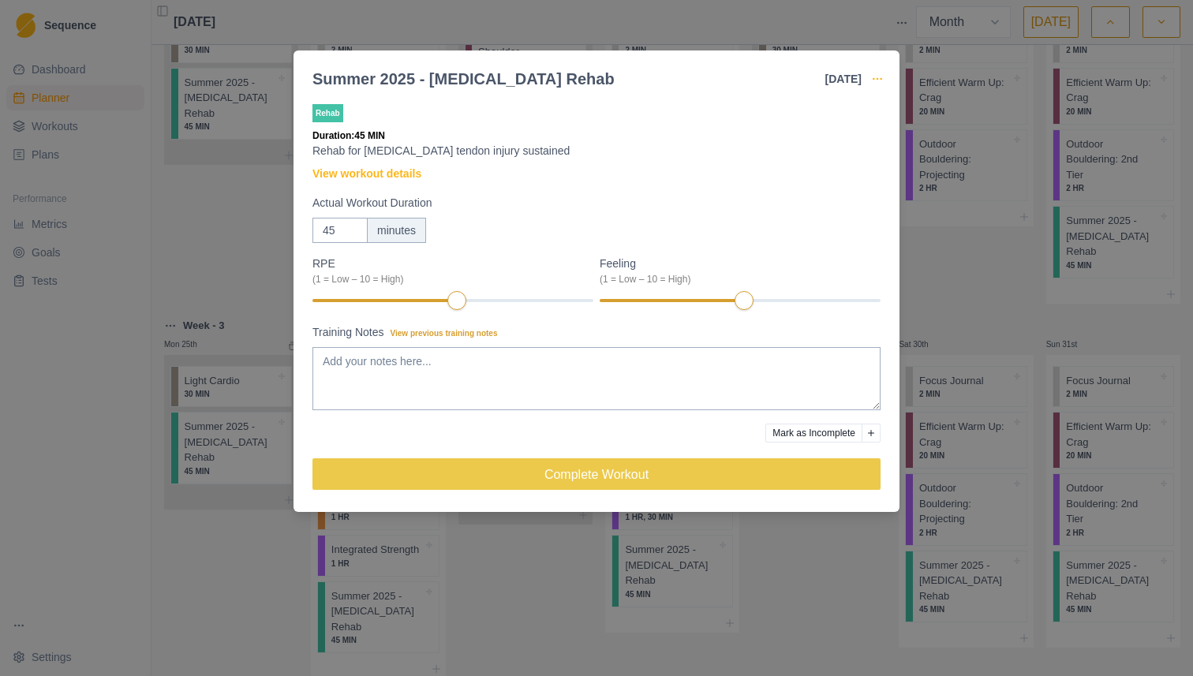
click at [882, 75] on icon "button" at bounding box center [877, 79] width 13 height 13
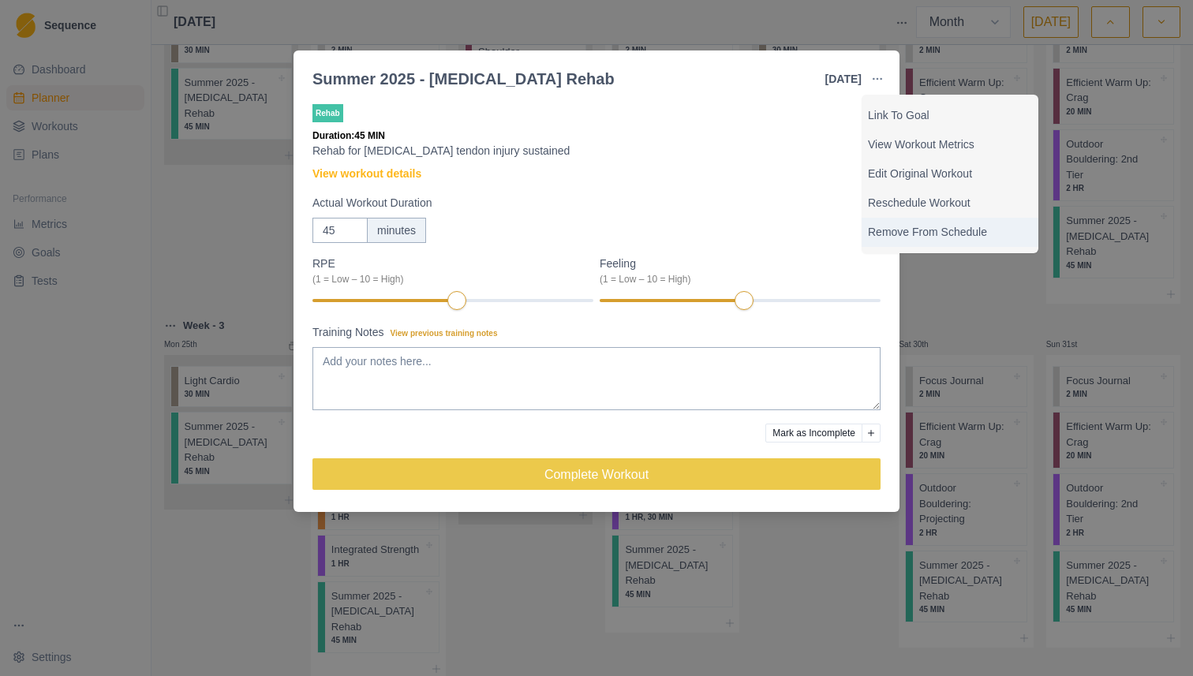
click at [879, 226] on p "Remove From Schedule" at bounding box center [950, 232] width 164 height 17
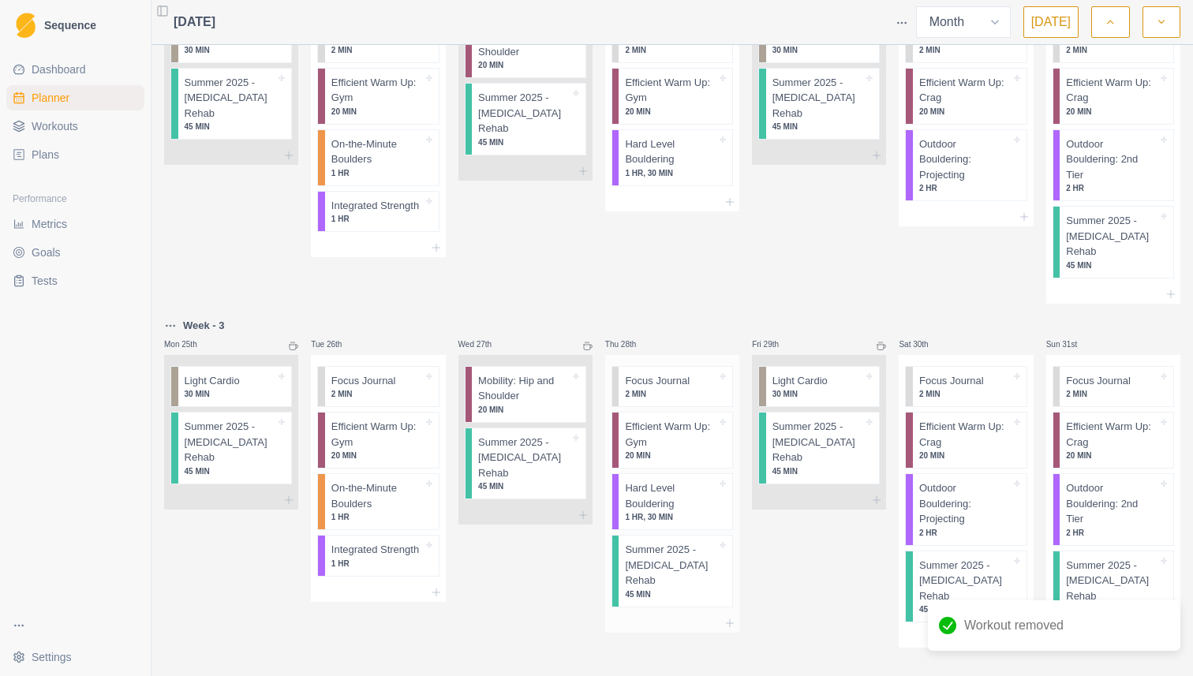
scroll to position [799, 0]
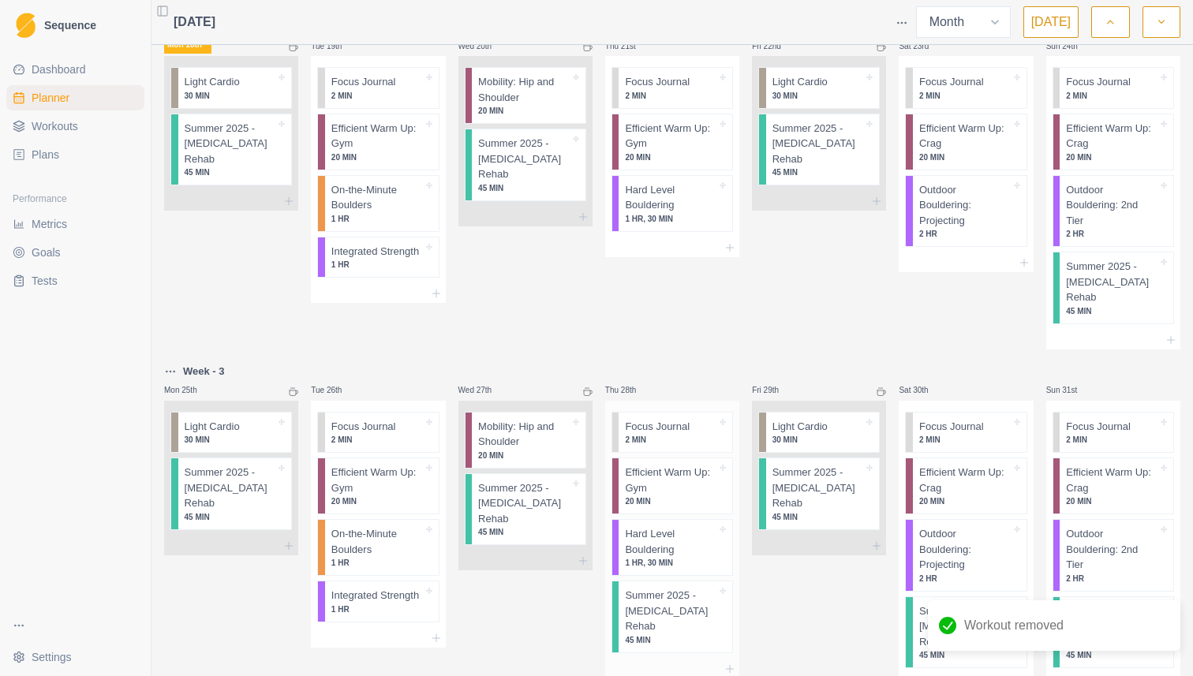
click at [704, 557] on p "1 HR, 30 MIN" at bounding box center [670, 563] width 91 height 12
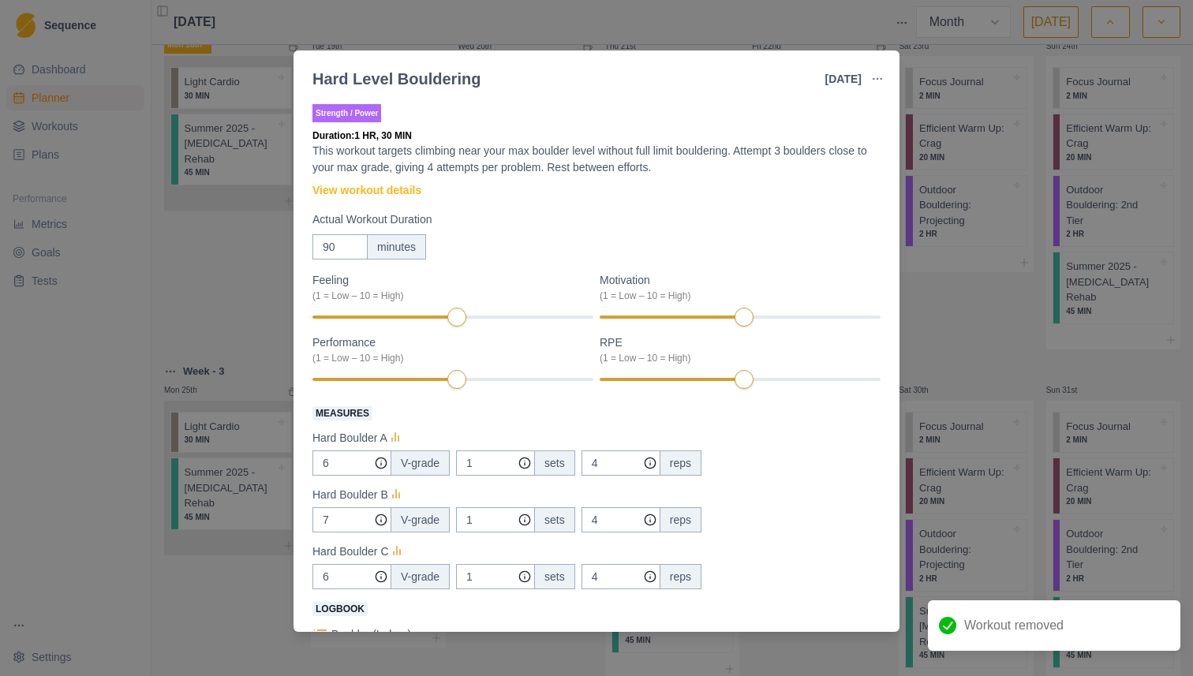
click at [967, 256] on div "Hard Level Bouldering 28 Aug 2025 Link To Goal View Workout Metrics Edit Origin…" at bounding box center [596, 338] width 1193 height 676
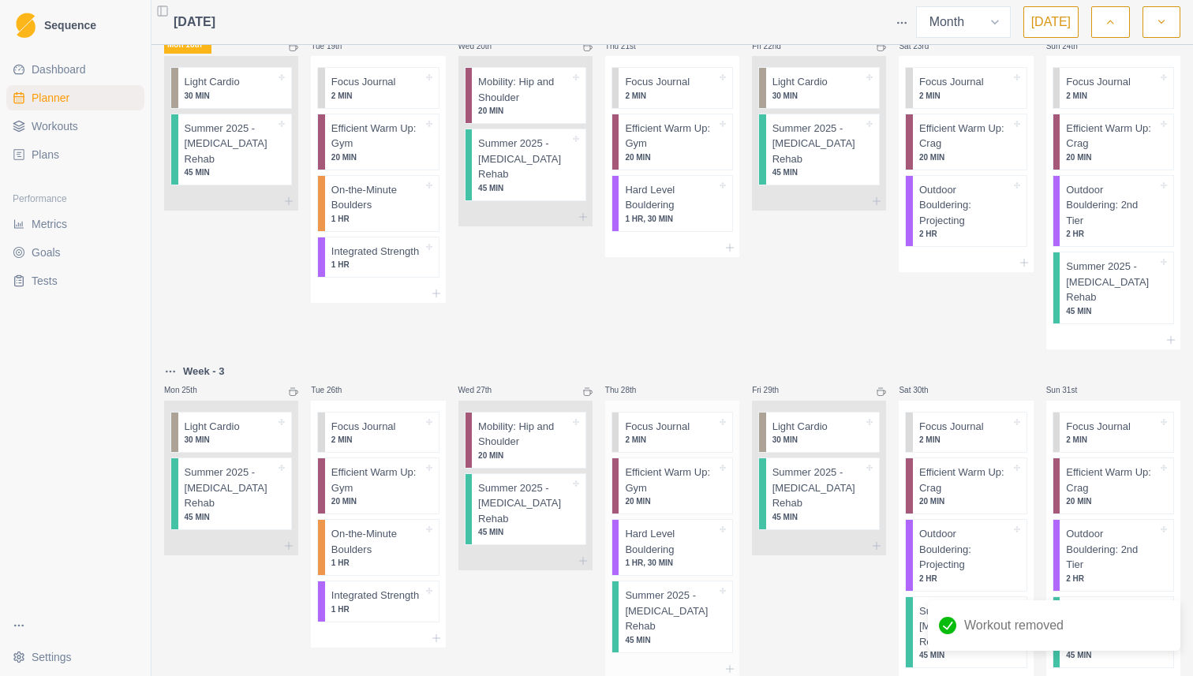
click at [670, 634] on p "45 MIN" at bounding box center [670, 640] width 91 height 12
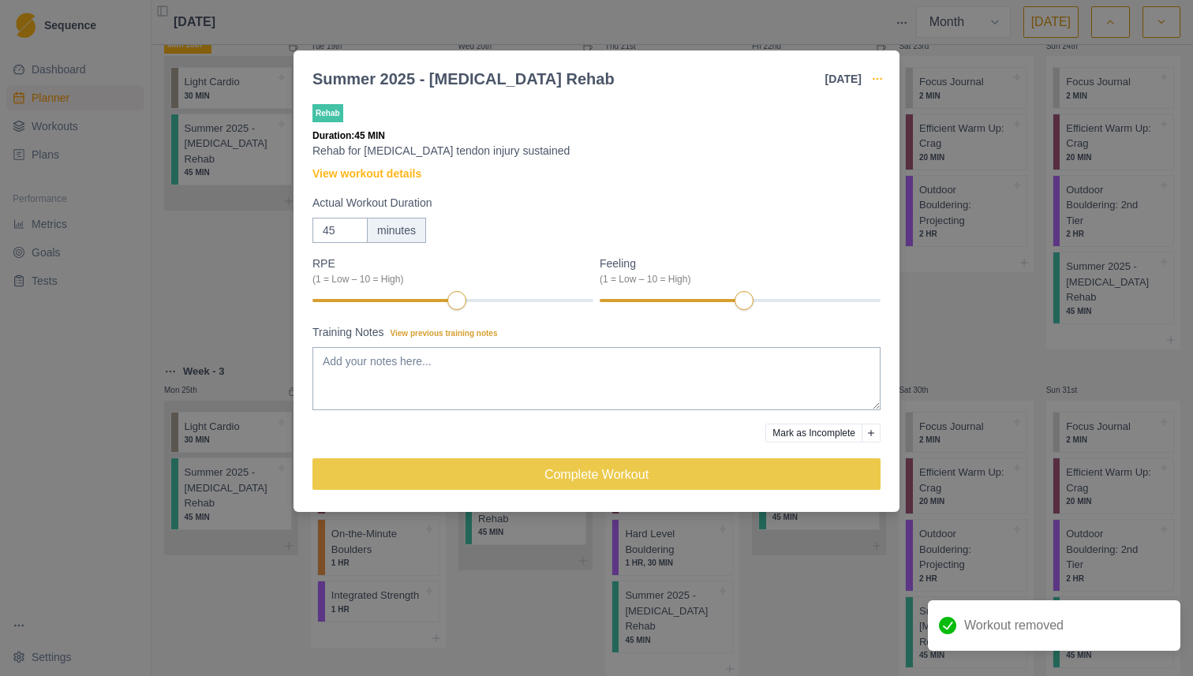
click at [876, 73] on icon "button" at bounding box center [877, 79] width 13 height 13
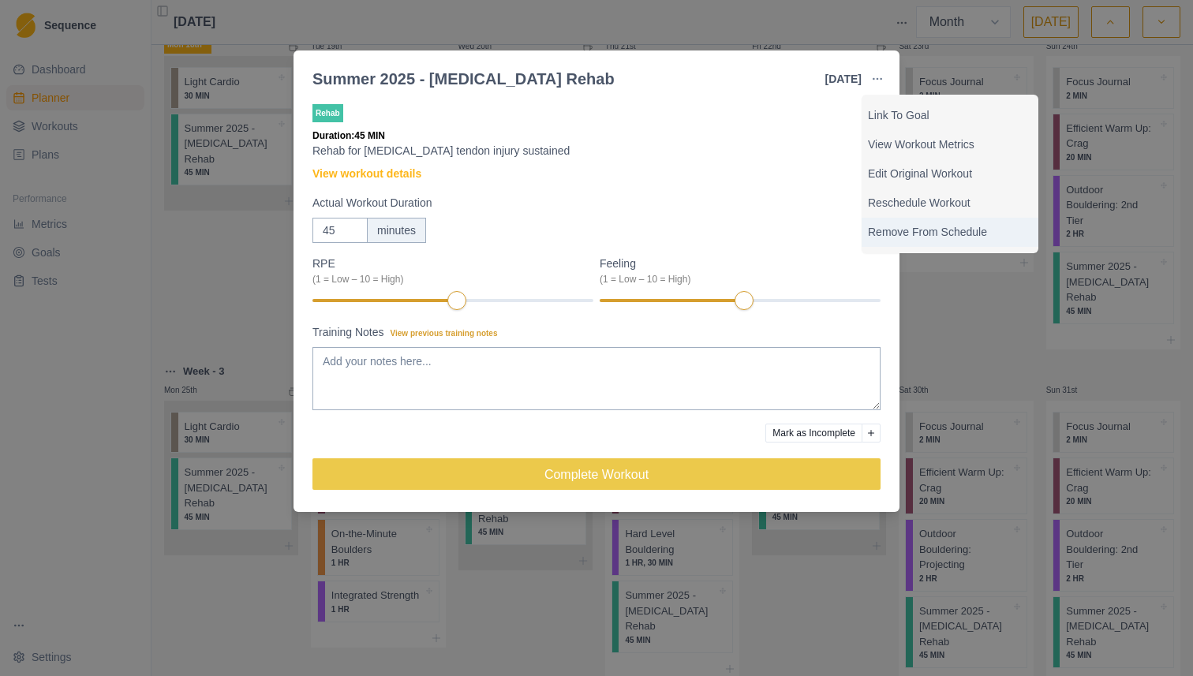
click at [906, 226] on p "Remove From Schedule" at bounding box center [950, 232] width 164 height 17
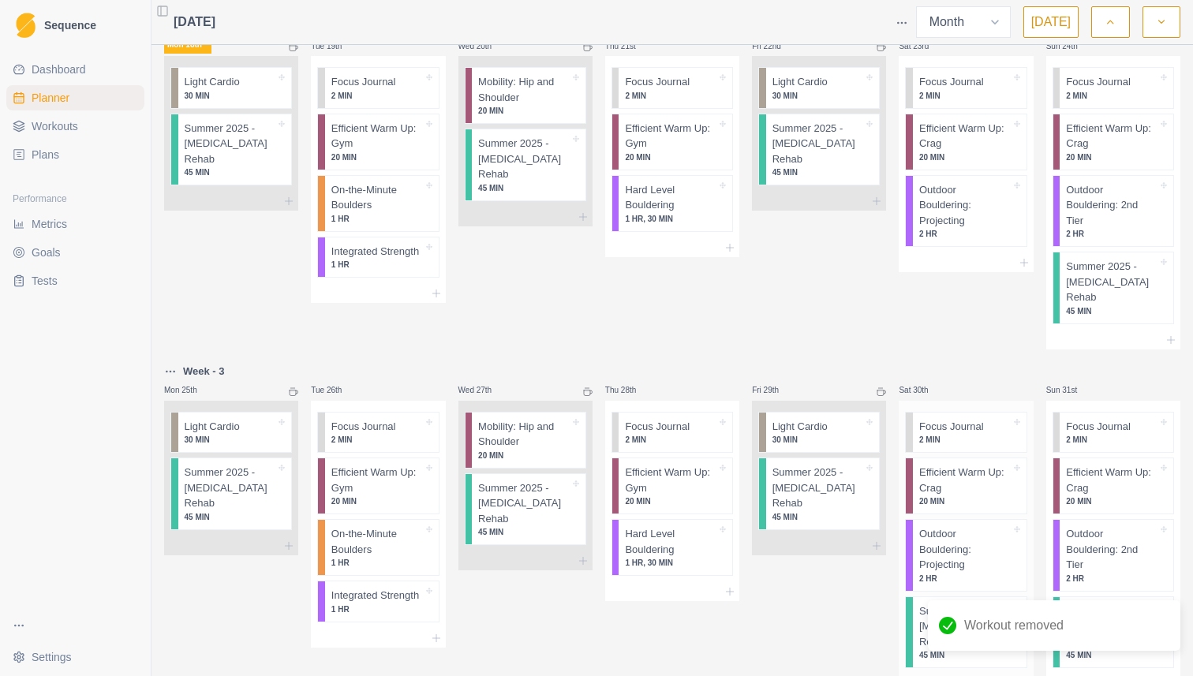
click at [964, 603] on p "Summer 2025 - [MEDICAL_DATA] Rehab" at bounding box center [964, 626] width 91 height 47
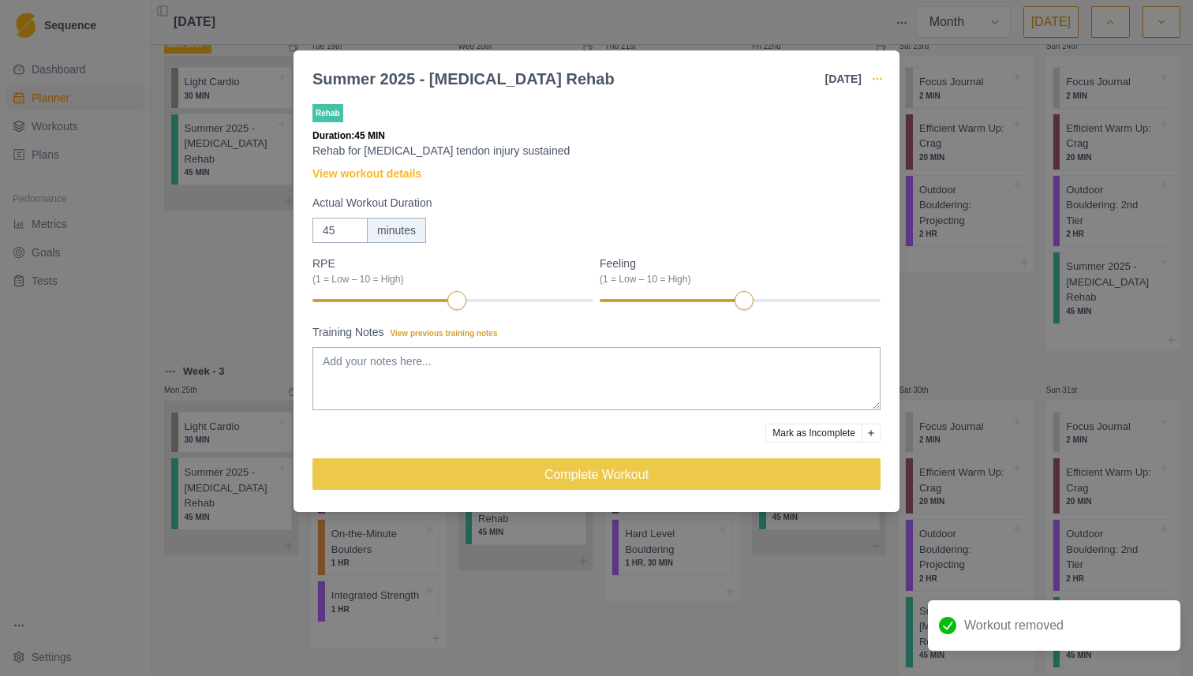
click at [876, 73] on icon "button" at bounding box center [877, 79] width 13 height 13
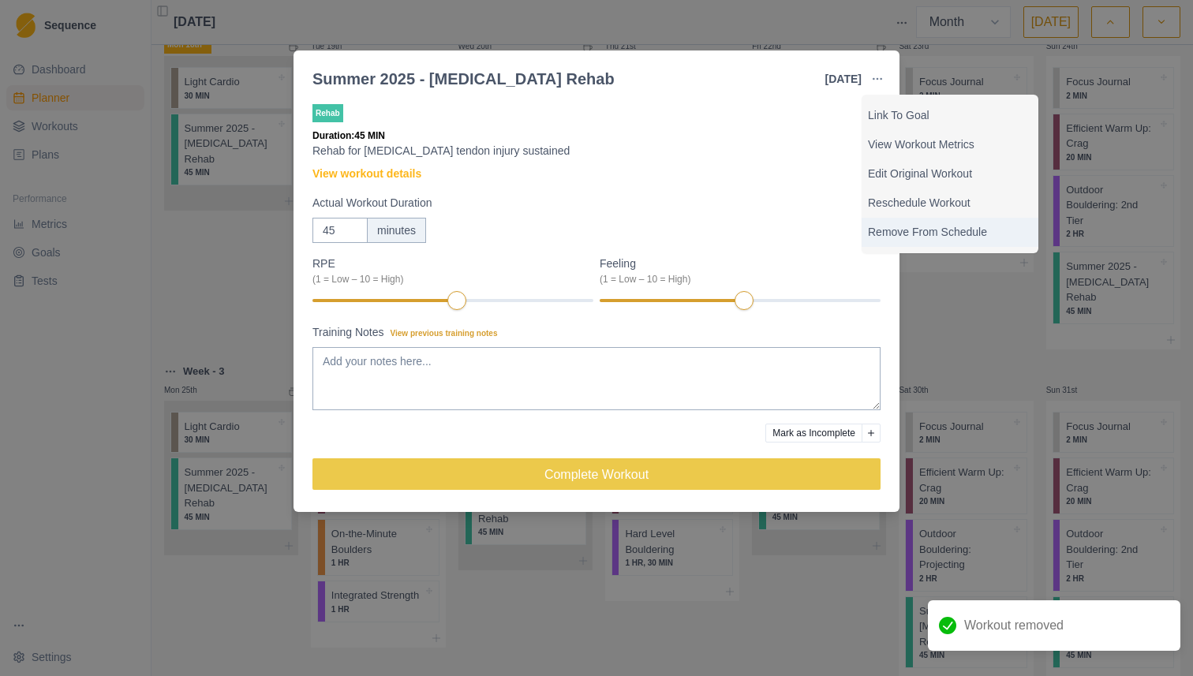
click at [909, 232] on p "Remove From Schedule" at bounding box center [950, 232] width 164 height 17
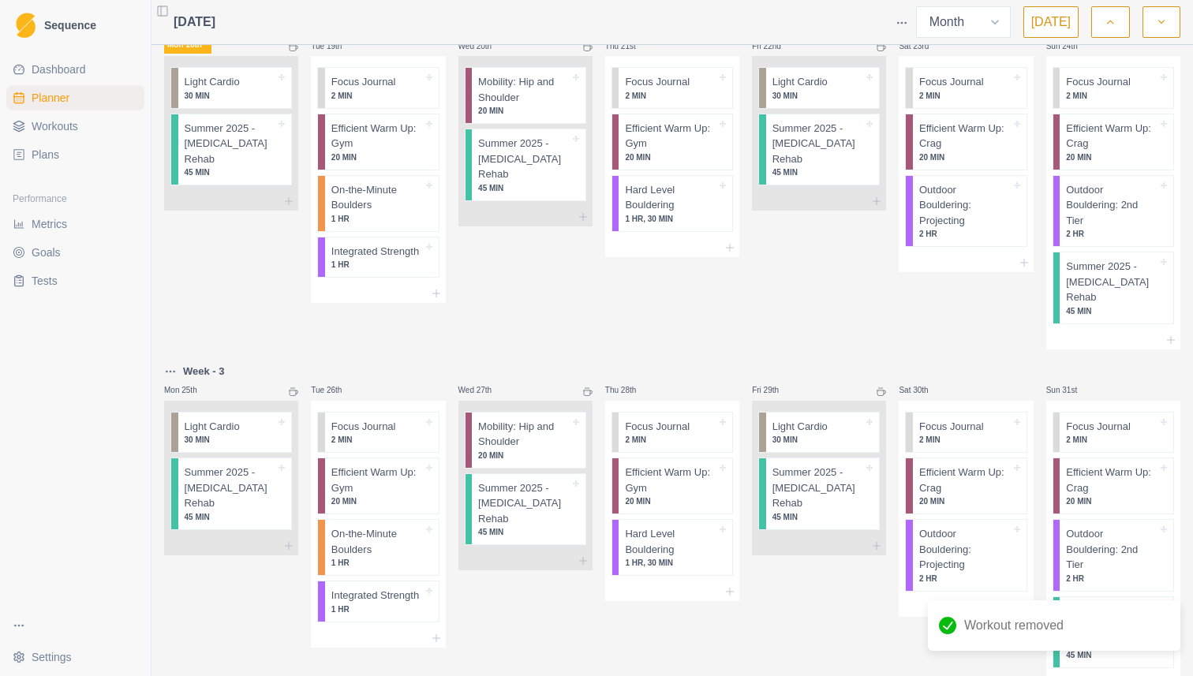
click at [1157, 24] on icon "button" at bounding box center [1160, 22] width 11 height 16
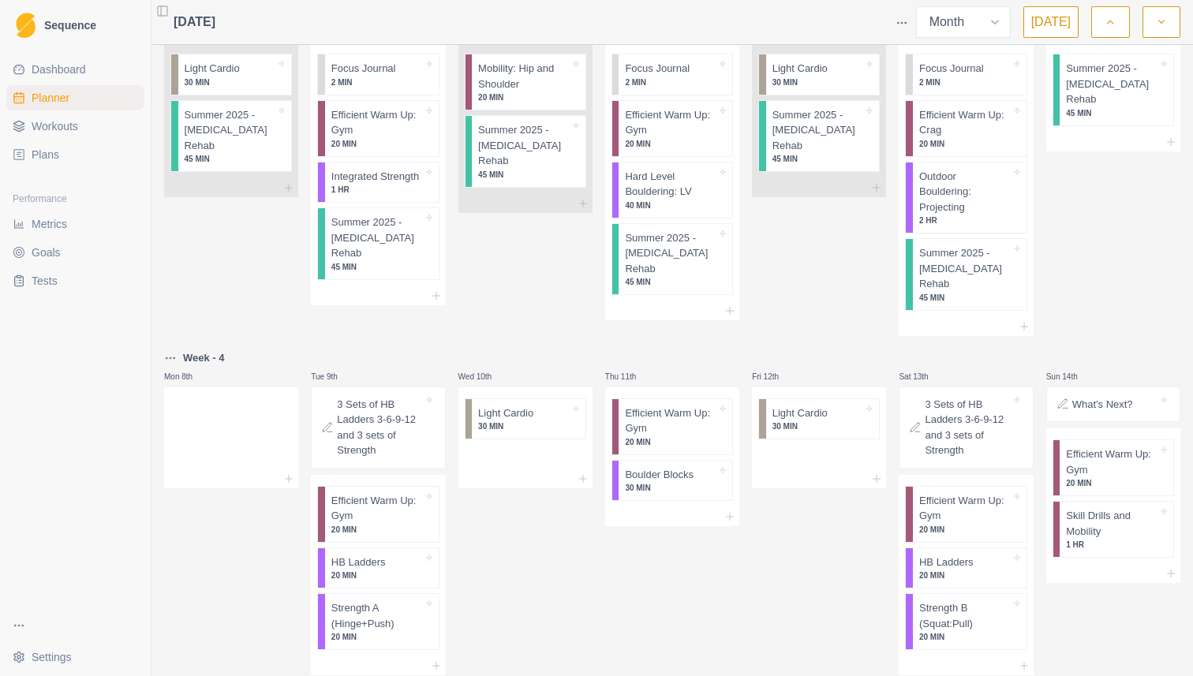
scroll to position [0, 0]
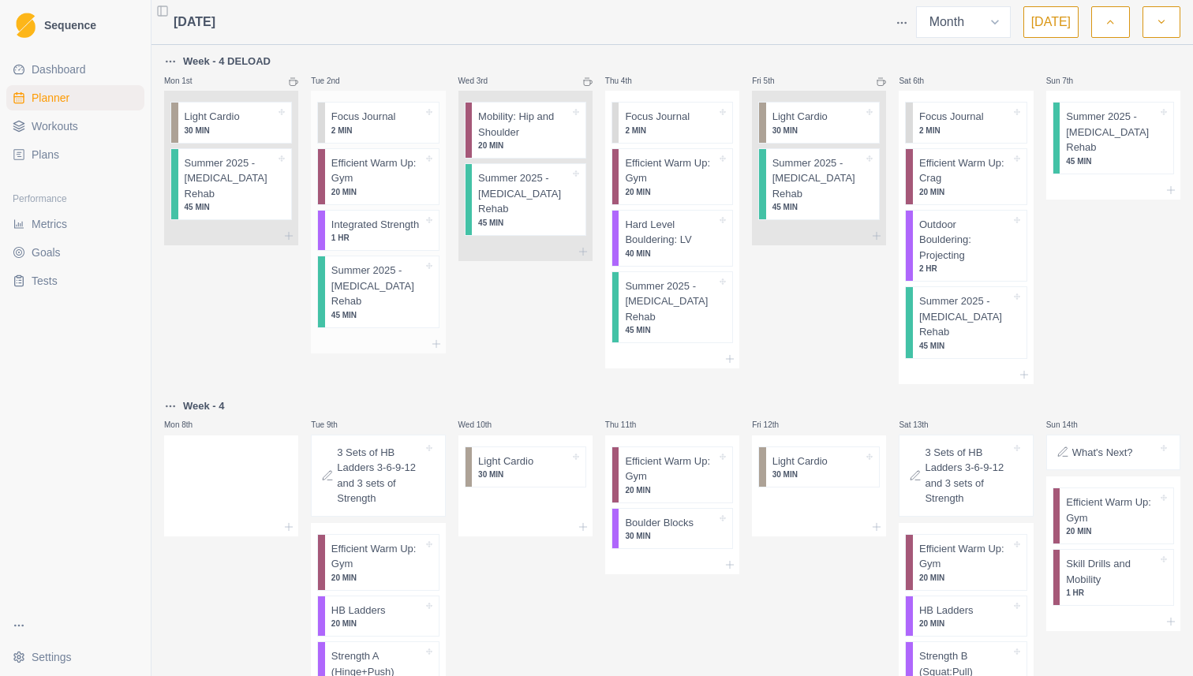
click at [353, 289] on p "Summer 2025 - [MEDICAL_DATA] Rehab" at bounding box center [376, 286] width 91 height 47
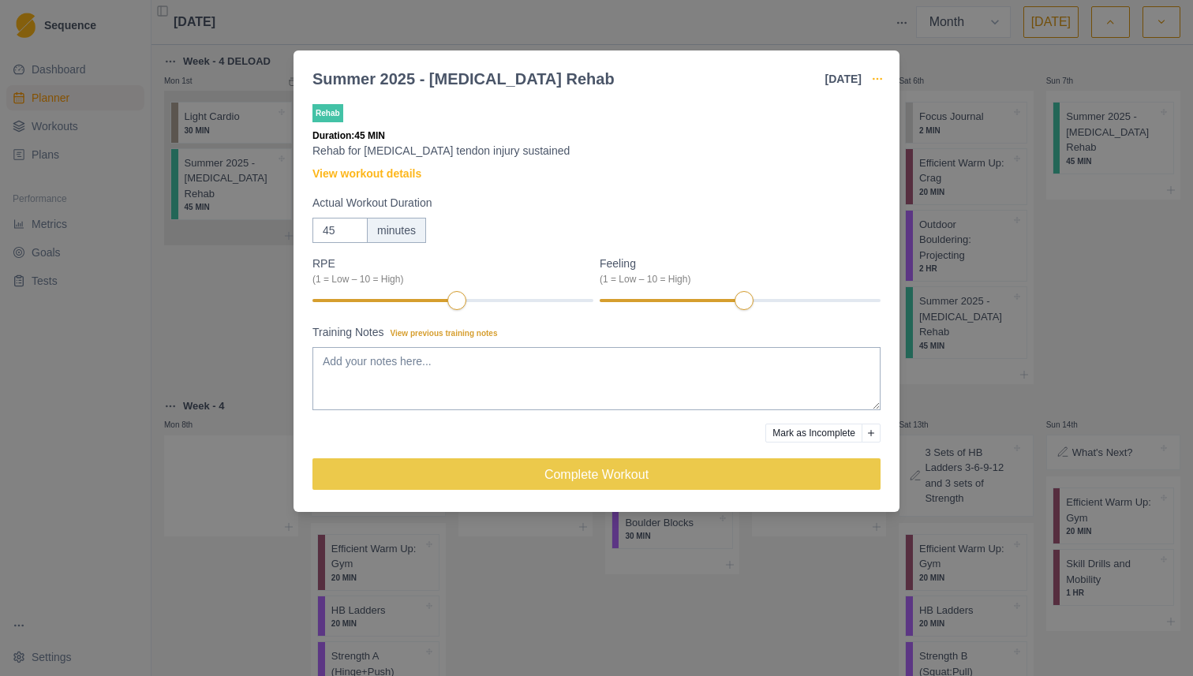
click at [879, 73] on icon "button" at bounding box center [877, 79] width 13 height 13
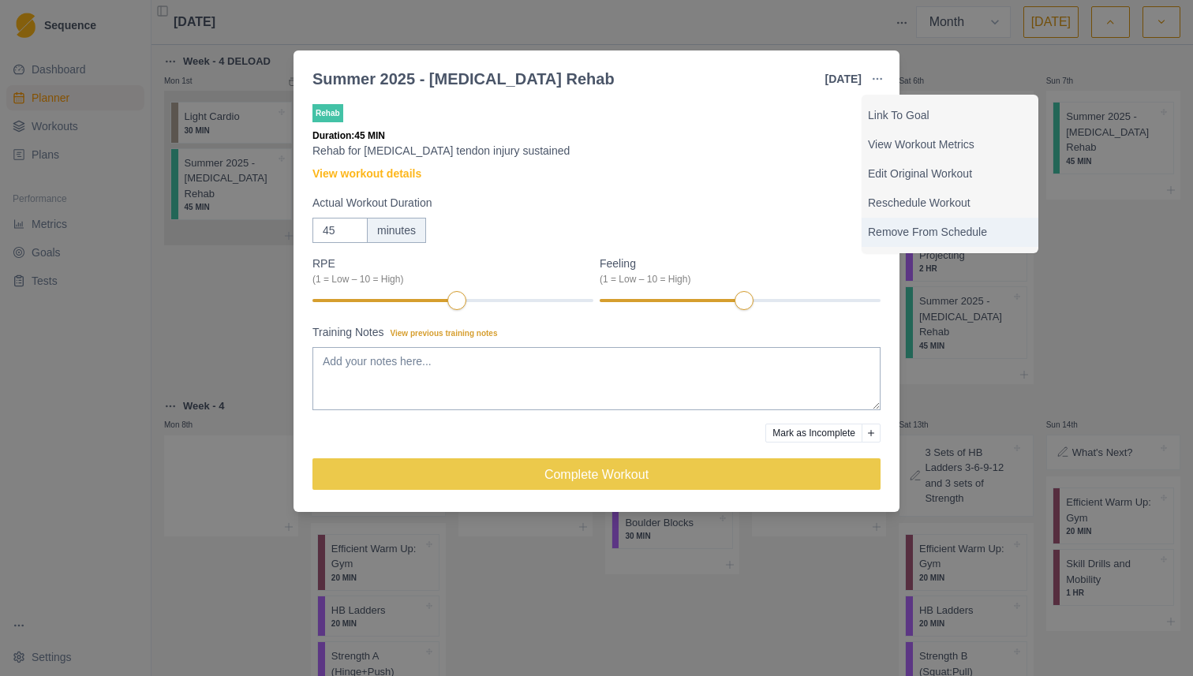
click at [931, 238] on p "Remove From Schedule" at bounding box center [950, 232] width 164 height 17
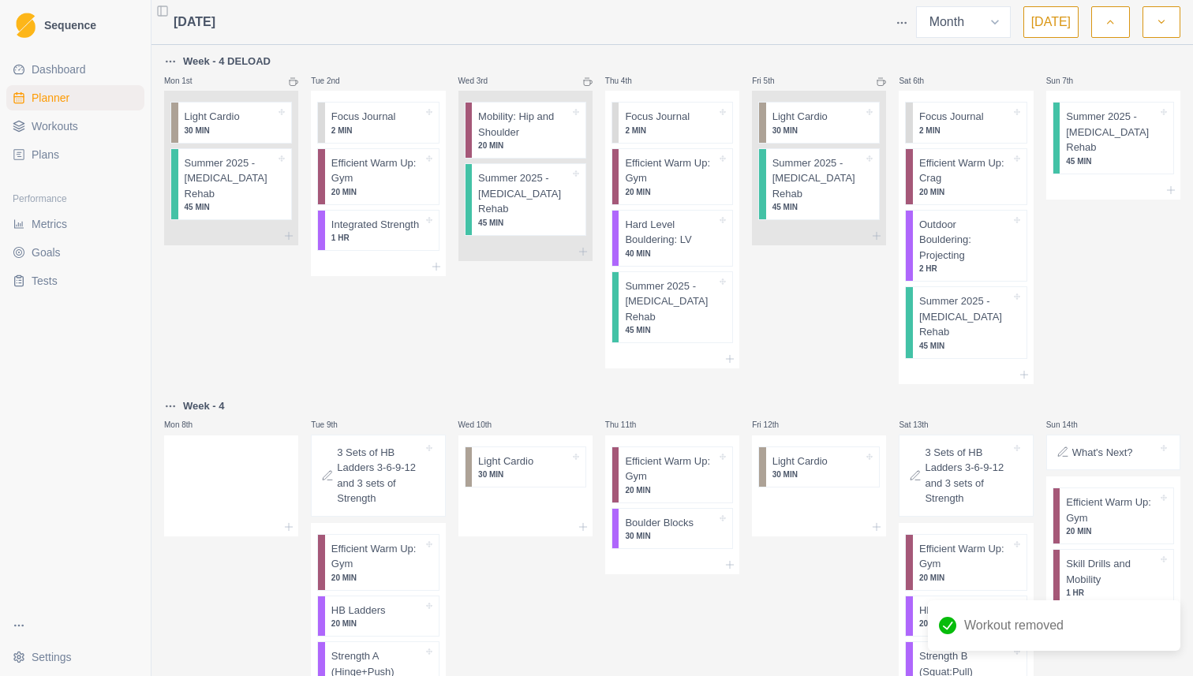
click at [715, 294] on p "Summer 2025 - [MEDICAL_DATA] Rehab" at bounding box center [670, 301] width 91 height 47
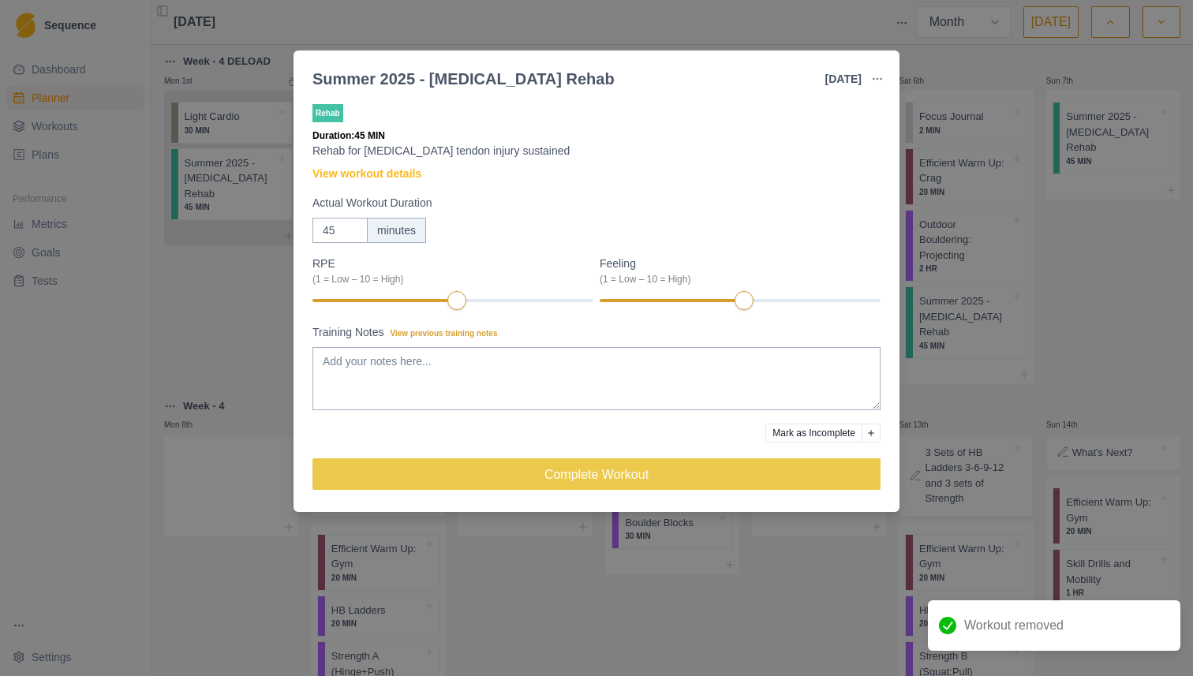
click at [874, 72] on button "button" at bounding box center [877, 79] width 32 height 32
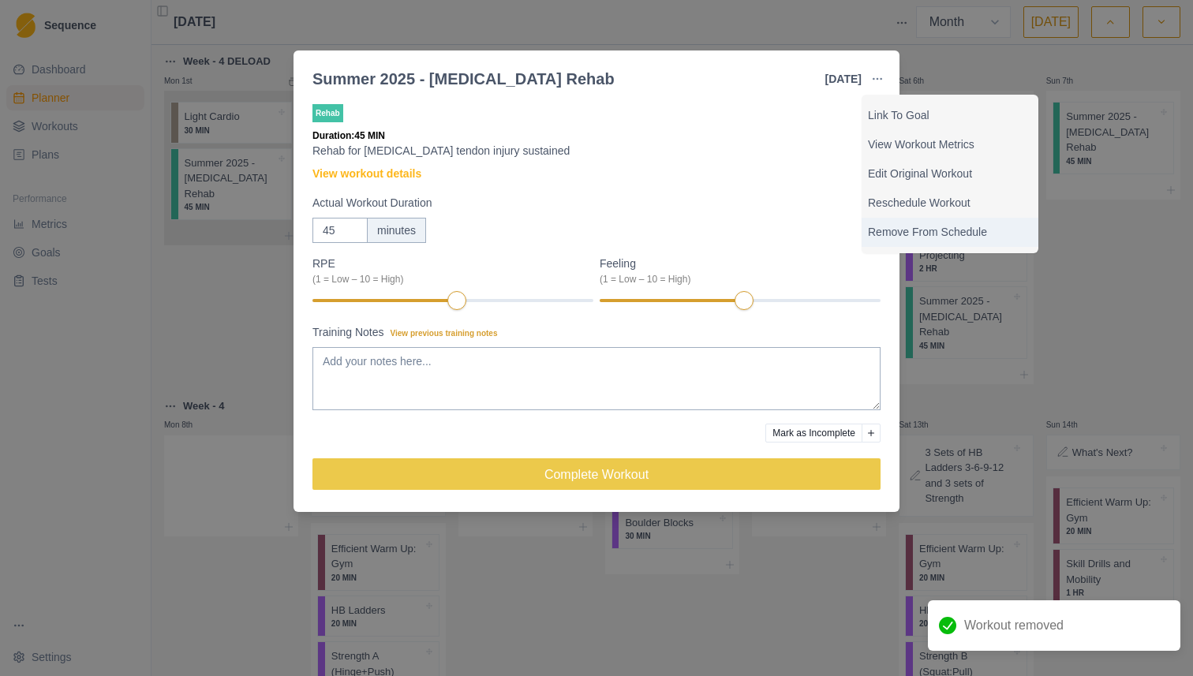
click at [901, 232] on p "Remove From Schedule" at bounding box center [950, 232] width 164 height 17
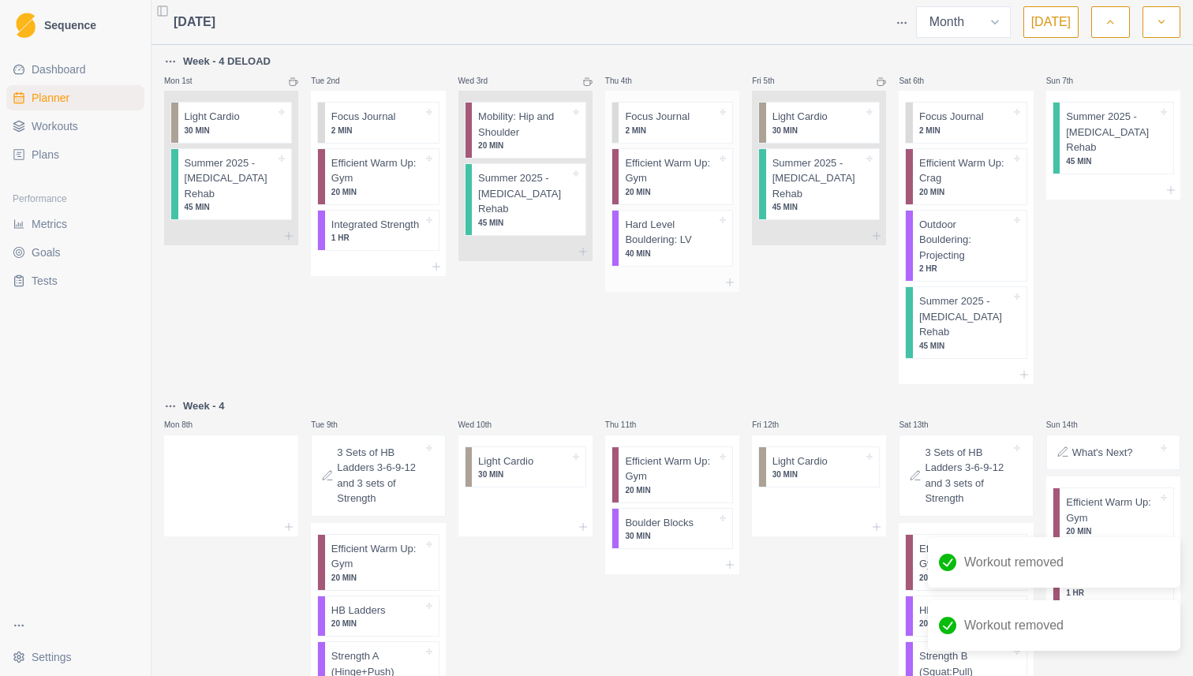
click at [700, 236] on p "Hard Level Bouldering: LV" at bounding box center [670, 232] width 91 height 31
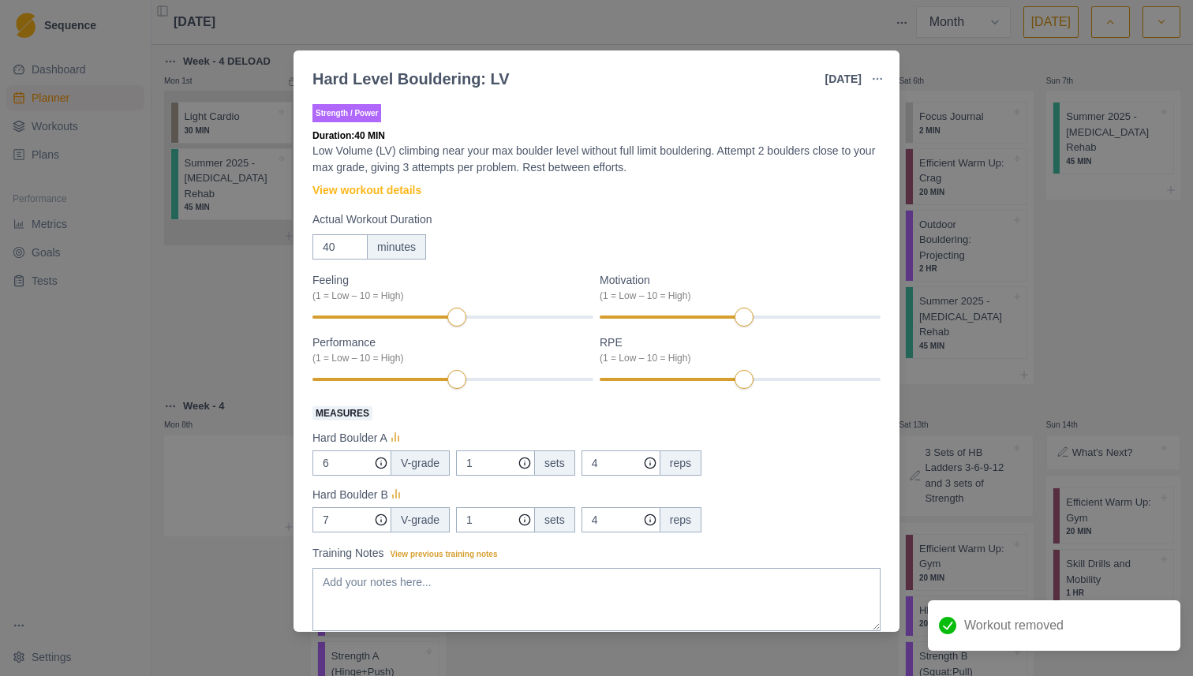
click at [1009, 185] on div "Hard Level Bouldering: LV 4 Sep 2025 Link To Goal View Workout Metrics Edit Ori…" at bounding box center [596, 338] width 1193 height 676
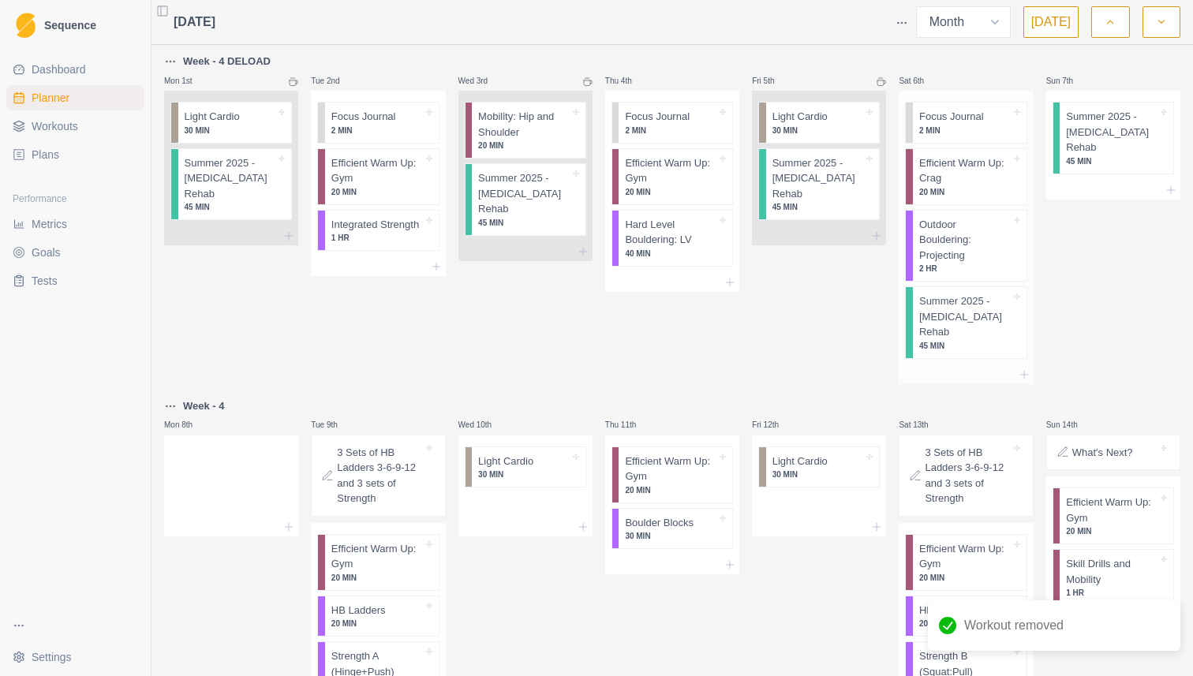
click at [958, 319] on p "Summer 2025 - [MEDICAL_DATA] Rehab" at bounding box center [964, 316] width 91 height 47
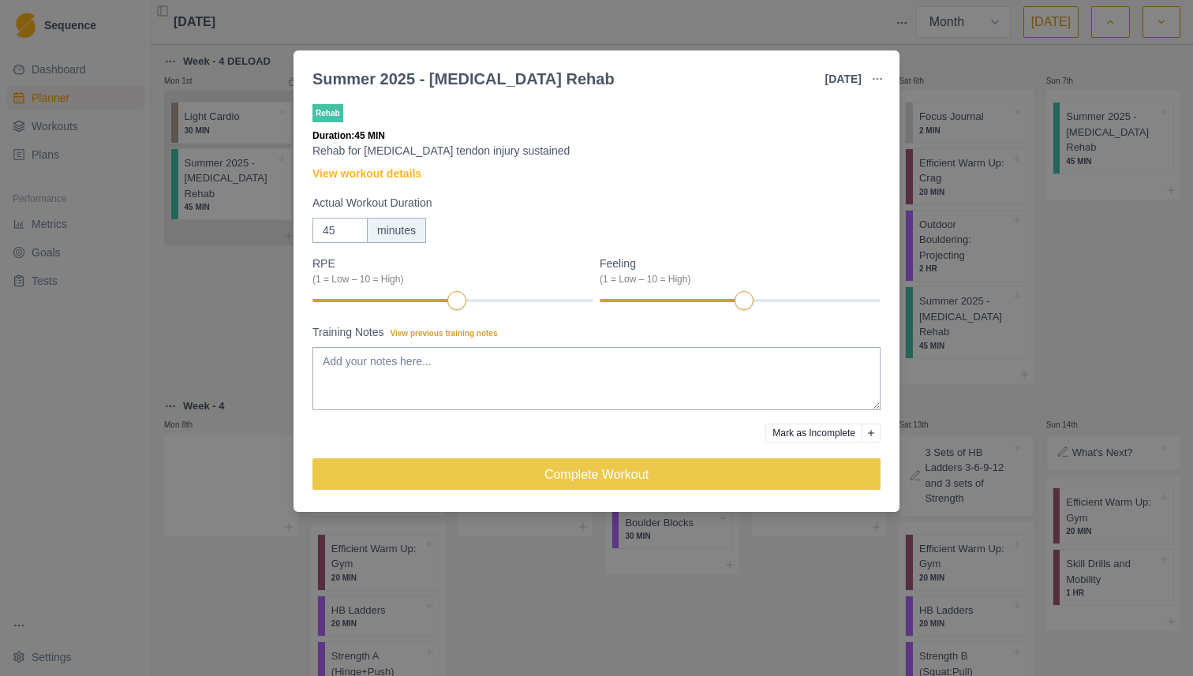
click at [875, 69] on button "button" at bounding box center [877, 79] width 32 height 32
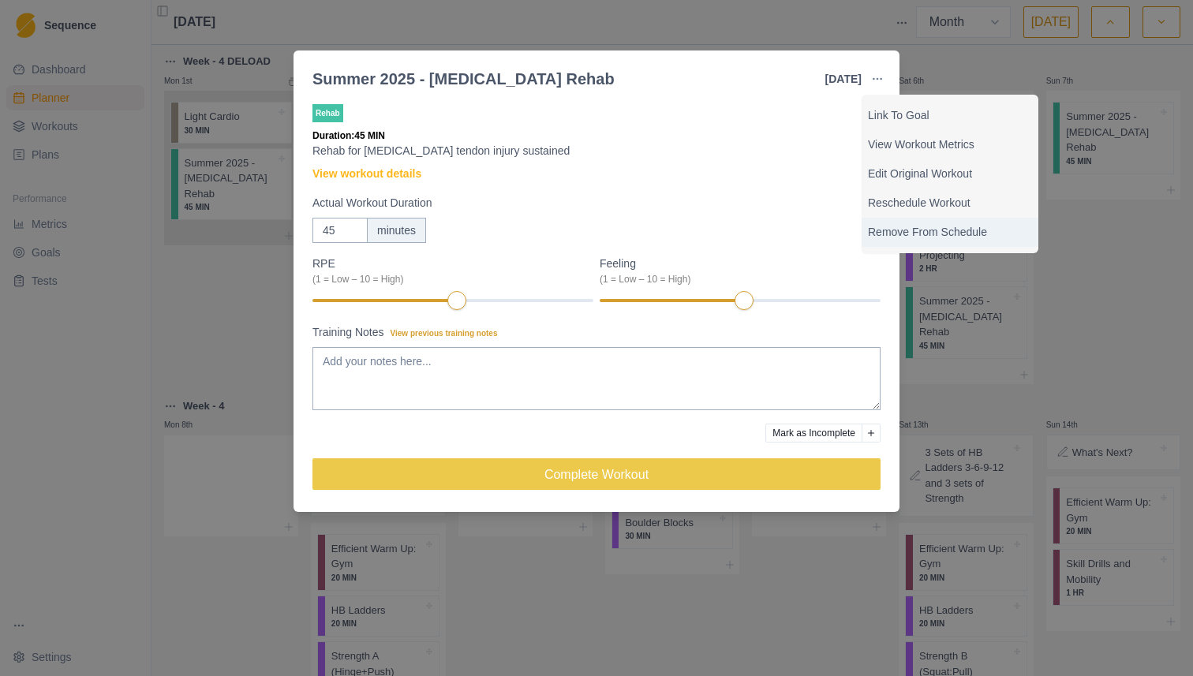
click at [909, 232] on p "Remove From Schedule" at bounding box center [950, 232] width 164 height 17
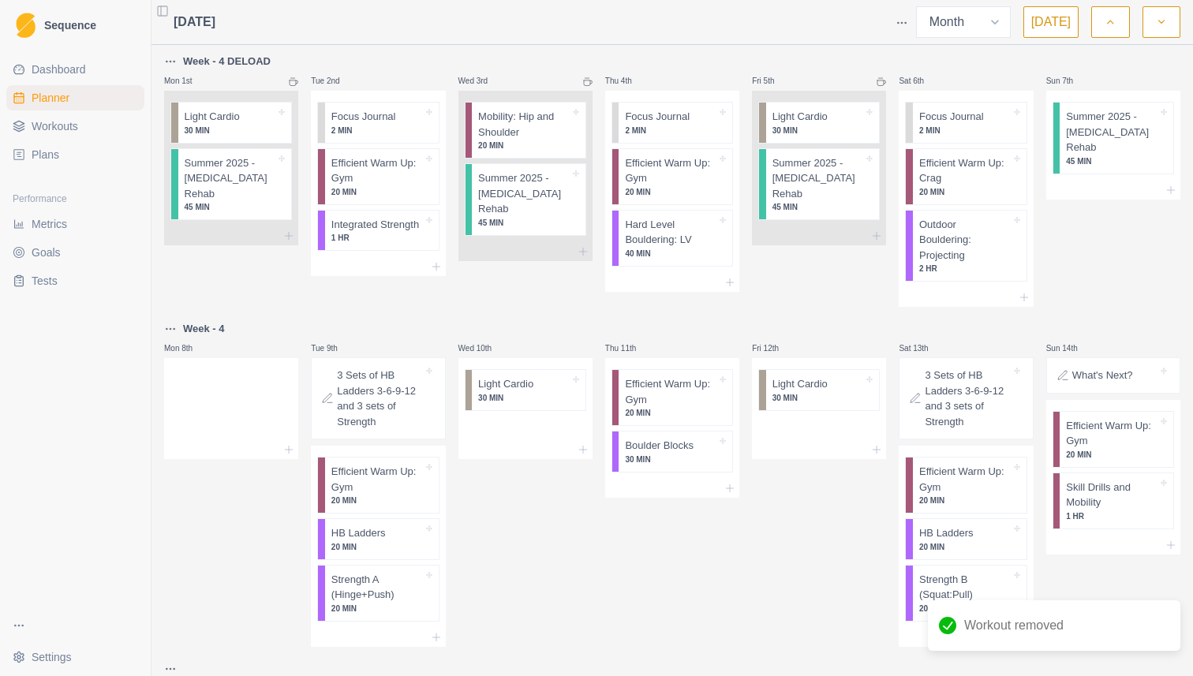
click at [1065, 28] on button "[DATE]" at bounding box center [1050, 22] width 55 height 32
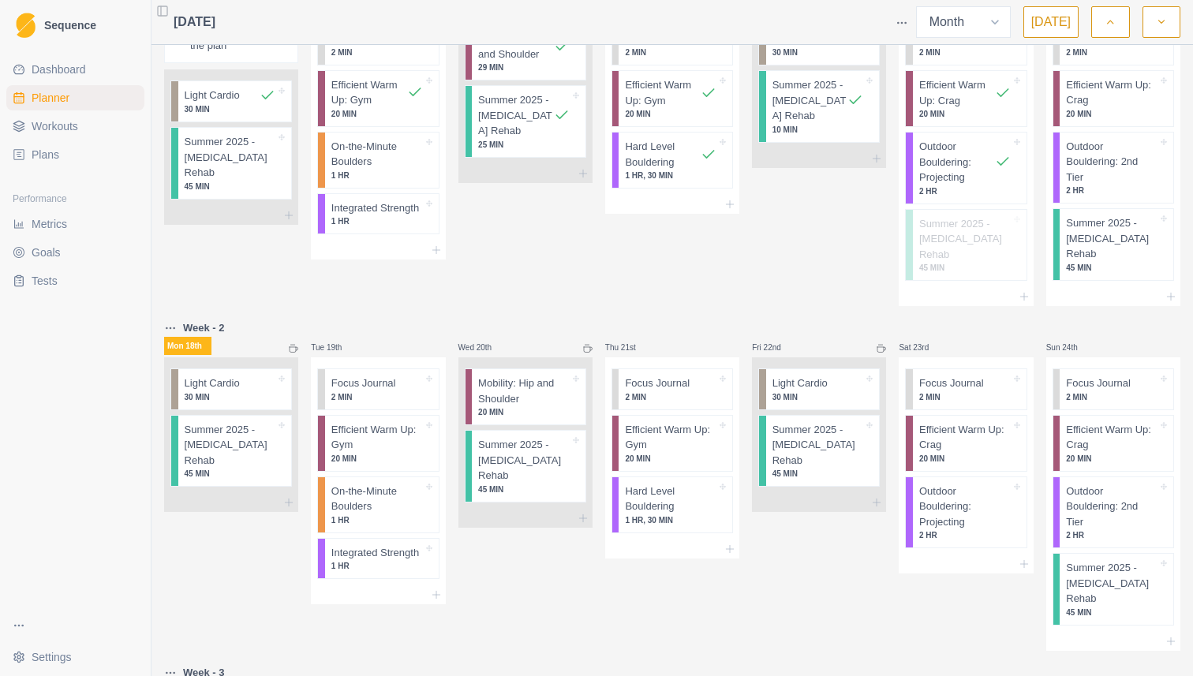
scroll to position [590, 0]
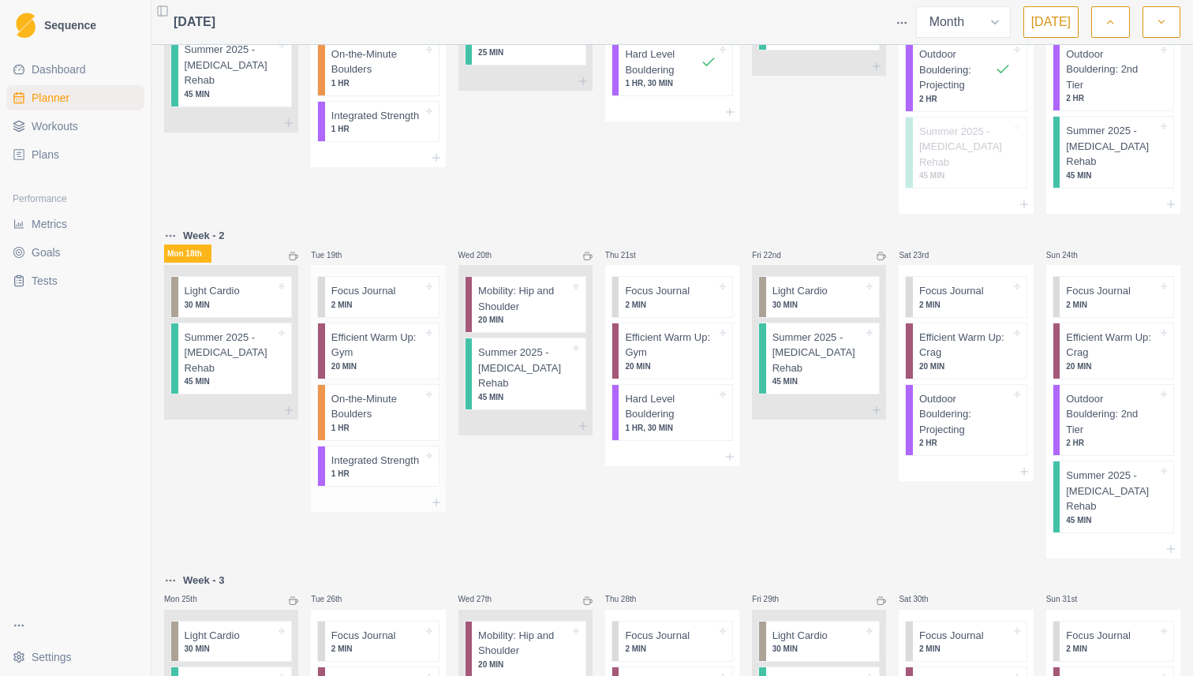
click at [392, 468] on p "1 HR" at bounding box center [376, 474] width 91 height 12
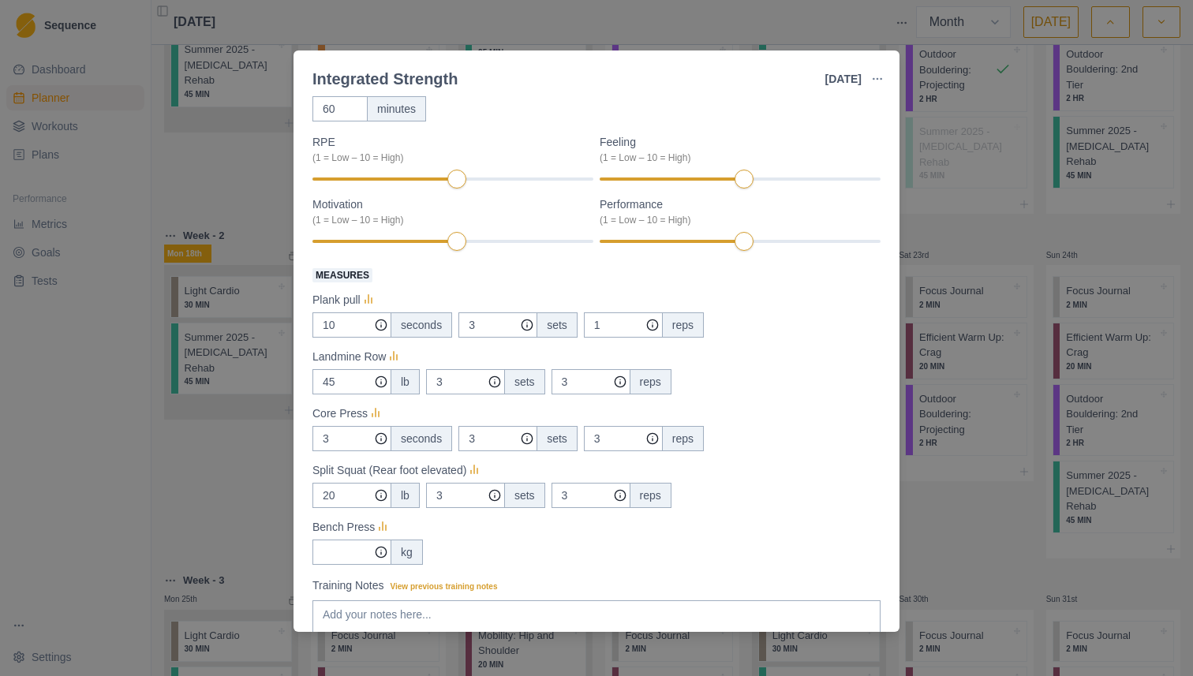
scroll to position [192, 0]
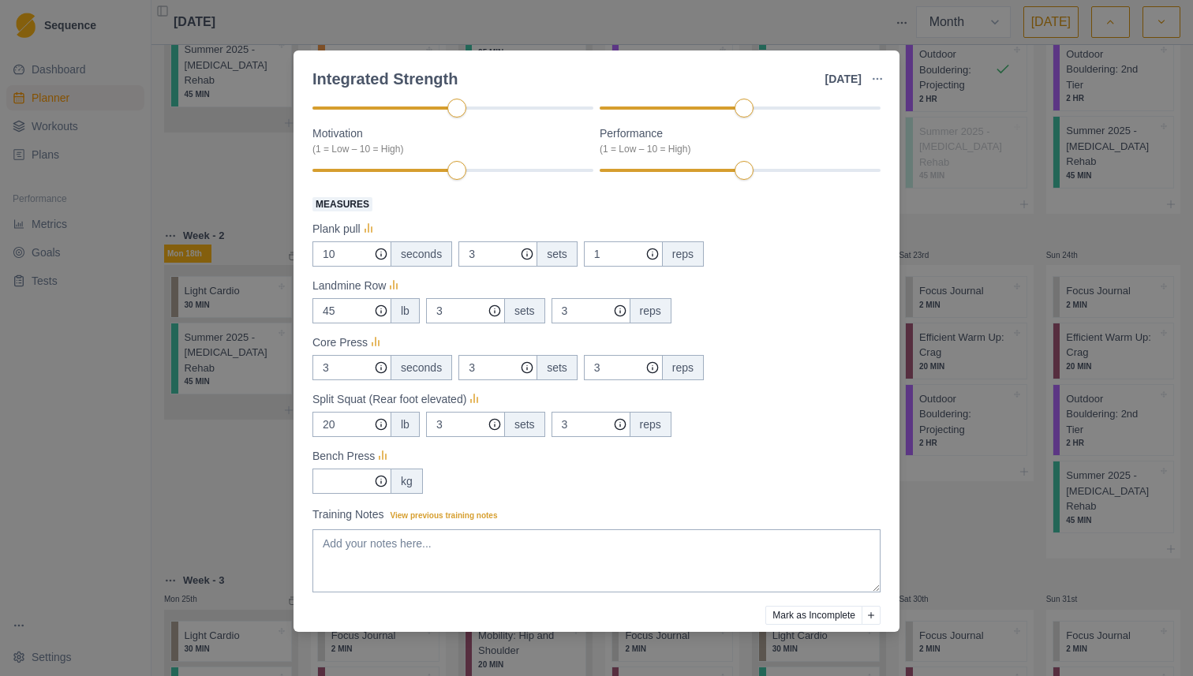
click at [232, 454] on div "Integrated Strength 19 Aug 2025 Link To Goal View Workout Metrics Edit Original…" at bounding box center [596, 338] width 1193 height 676
